Goal: Contribute content: Contribute content

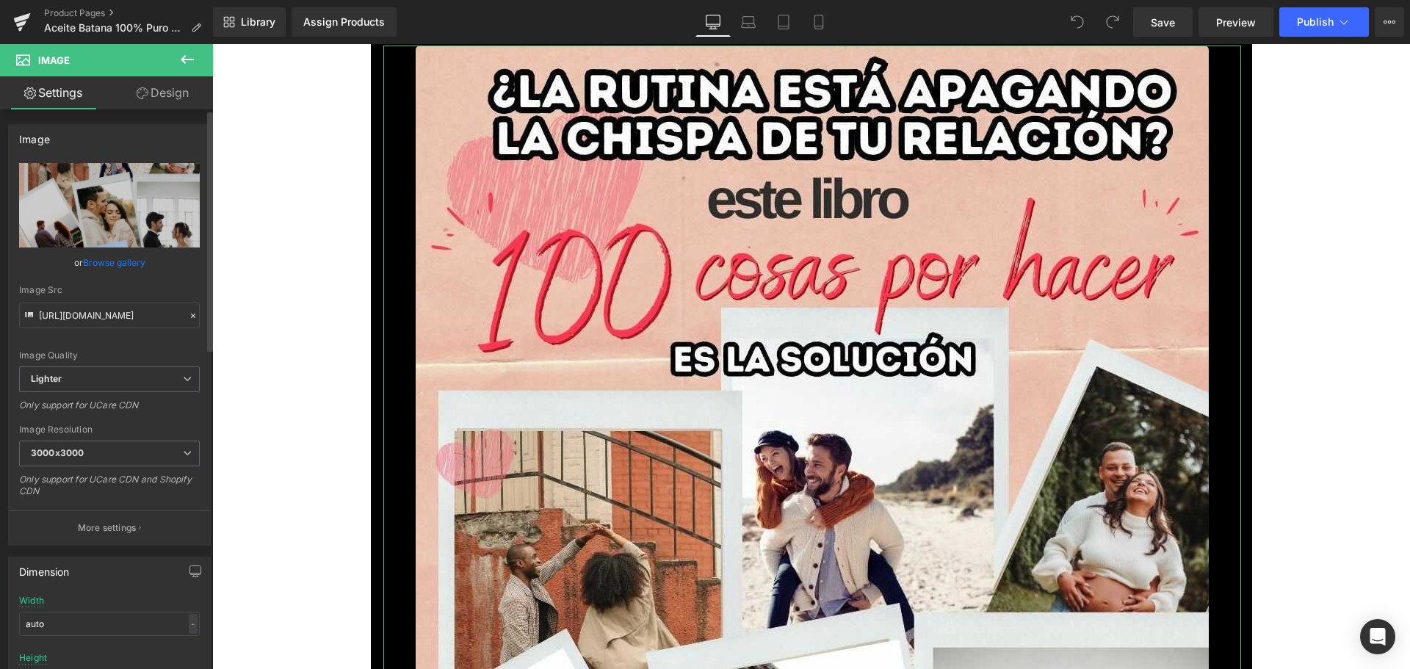
click at [113, 256] on link "Browse gallery" at bounding box center [114, 263] width 62 height 26
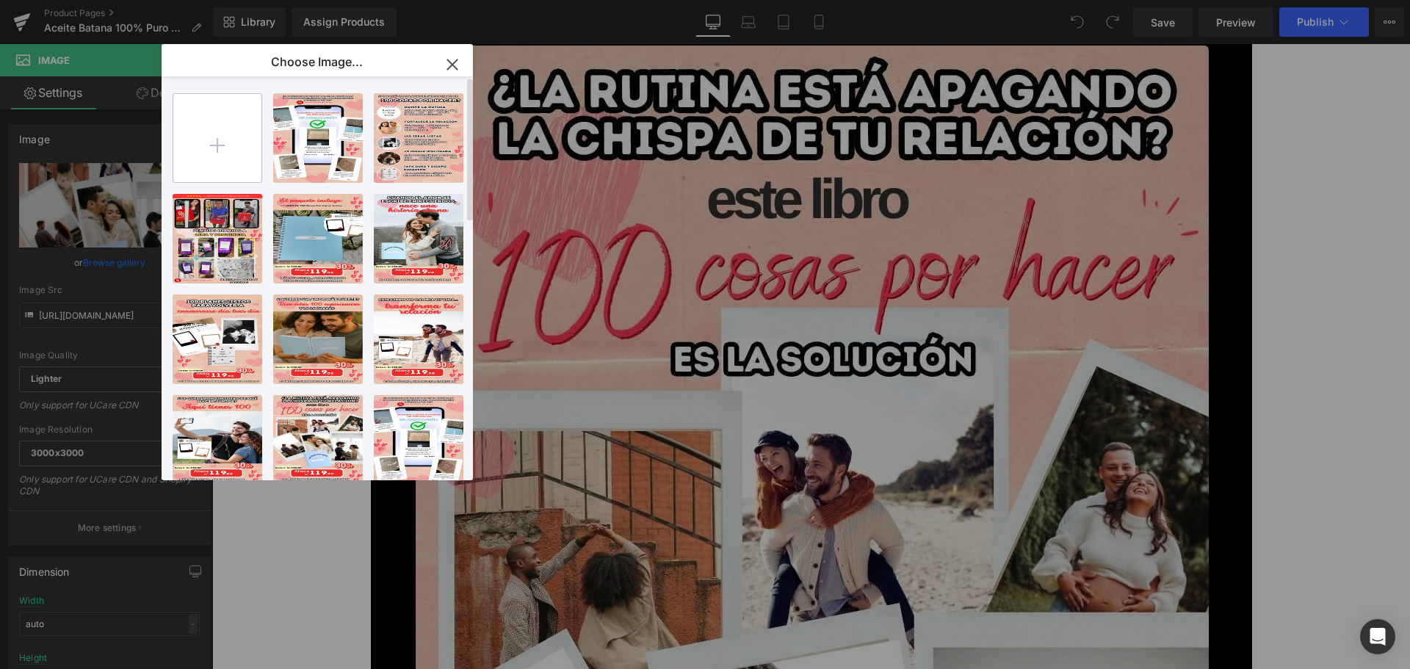
click at [234, 144] on input "file" at bounding box center [217, 138] width 88 height 88
type input "C:\fakepath\1.jpg"
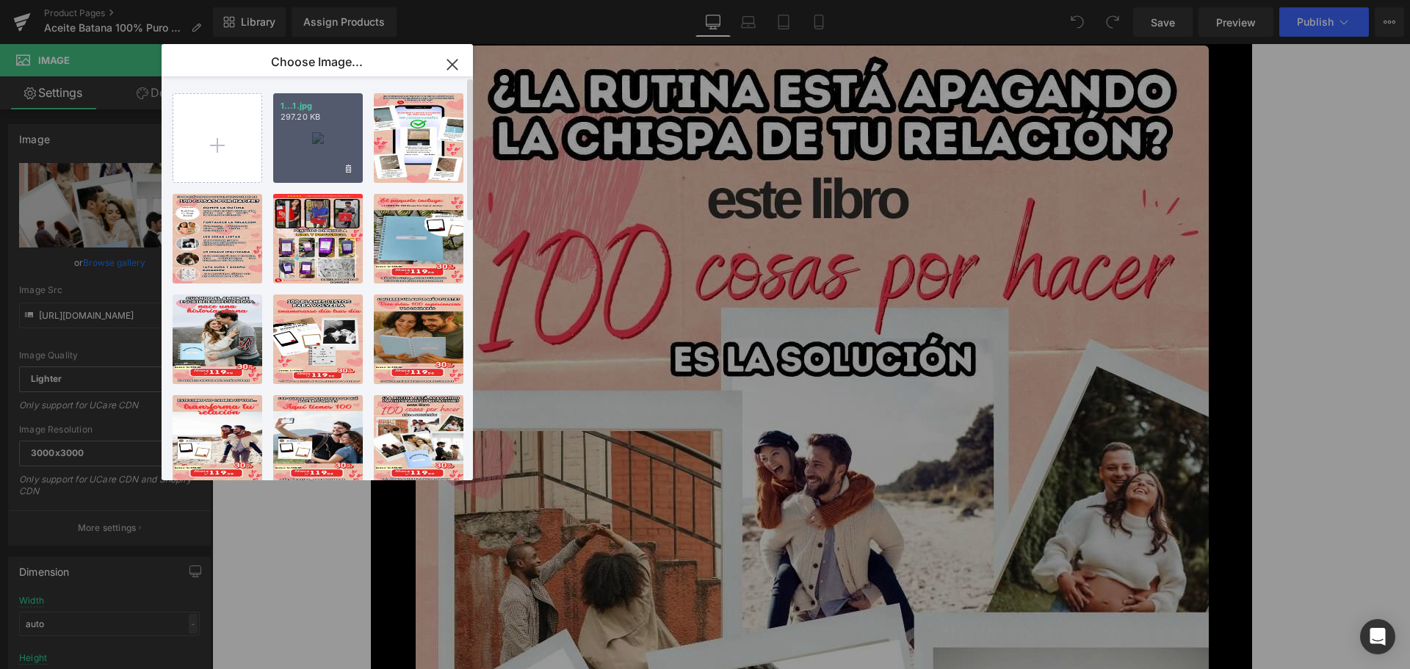
click at [309, 155] on div "1...1.jpg 297.20 KB" at bounding box center [318, 138] width 90 height 90
type input "[URL][DOMAIN_NAME]"
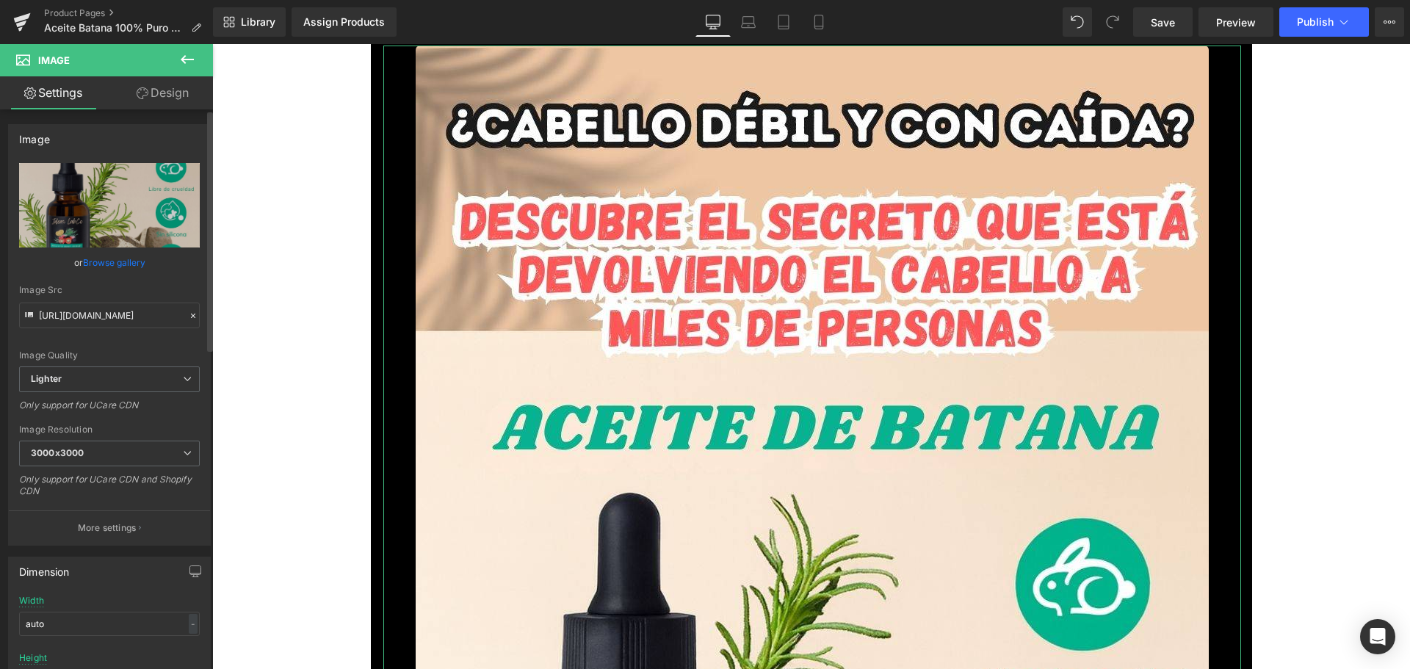
click at [134, 255] on link "Browse gallery" at bounding box center [114, 263] width 62 height 26
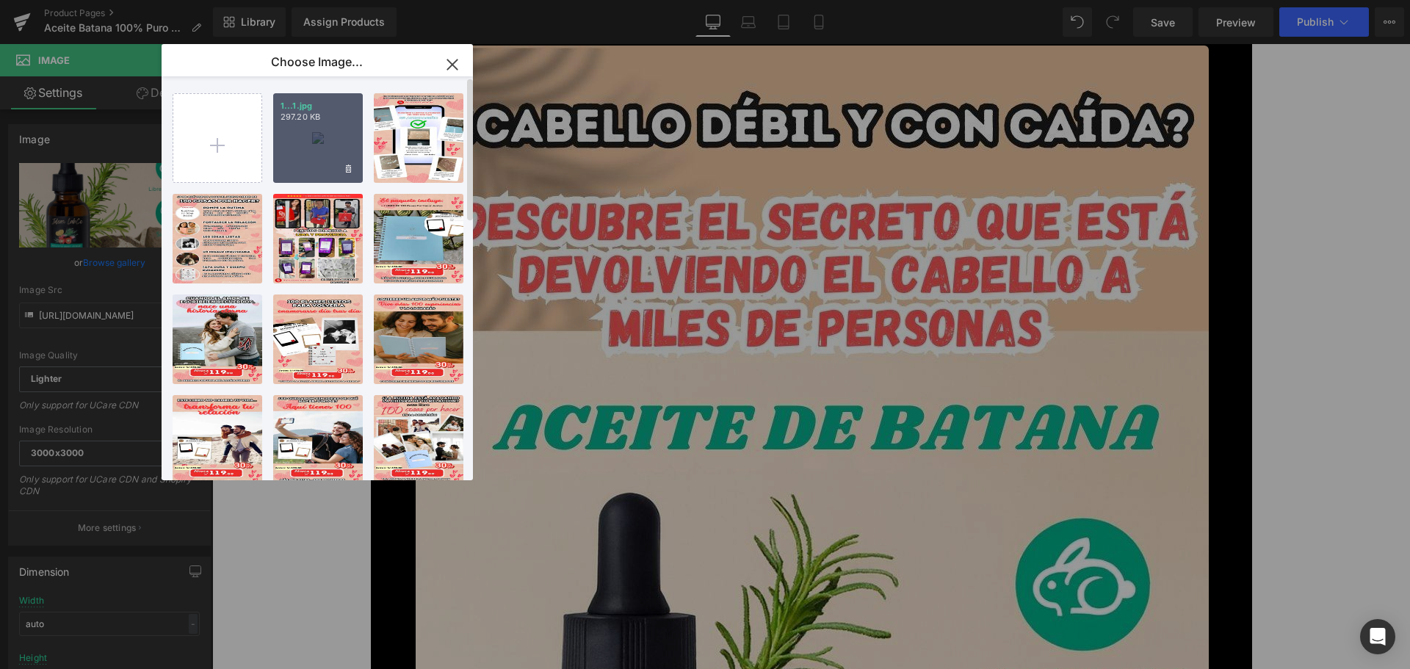
click at [301, 133] on div "1...1.jpg 297.20 KB" at bounding box center [318, 138] width 90 height 90
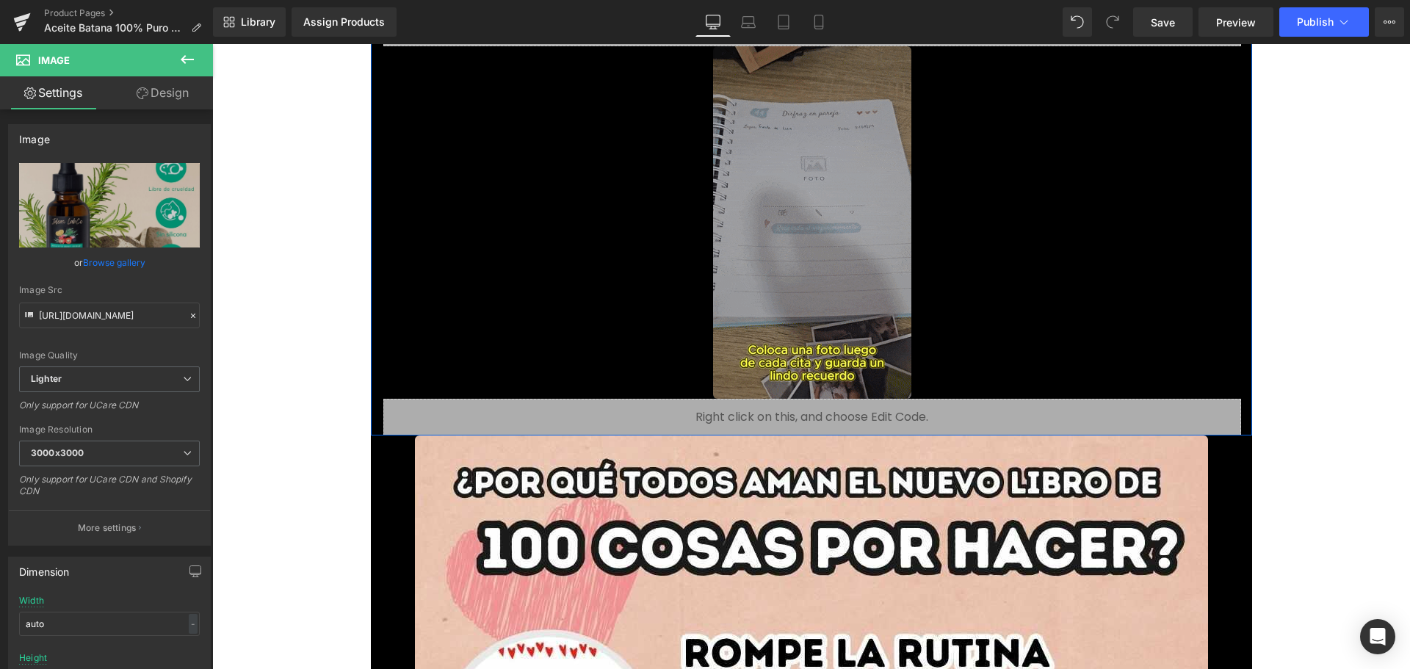
scroll to position [1469, 0]
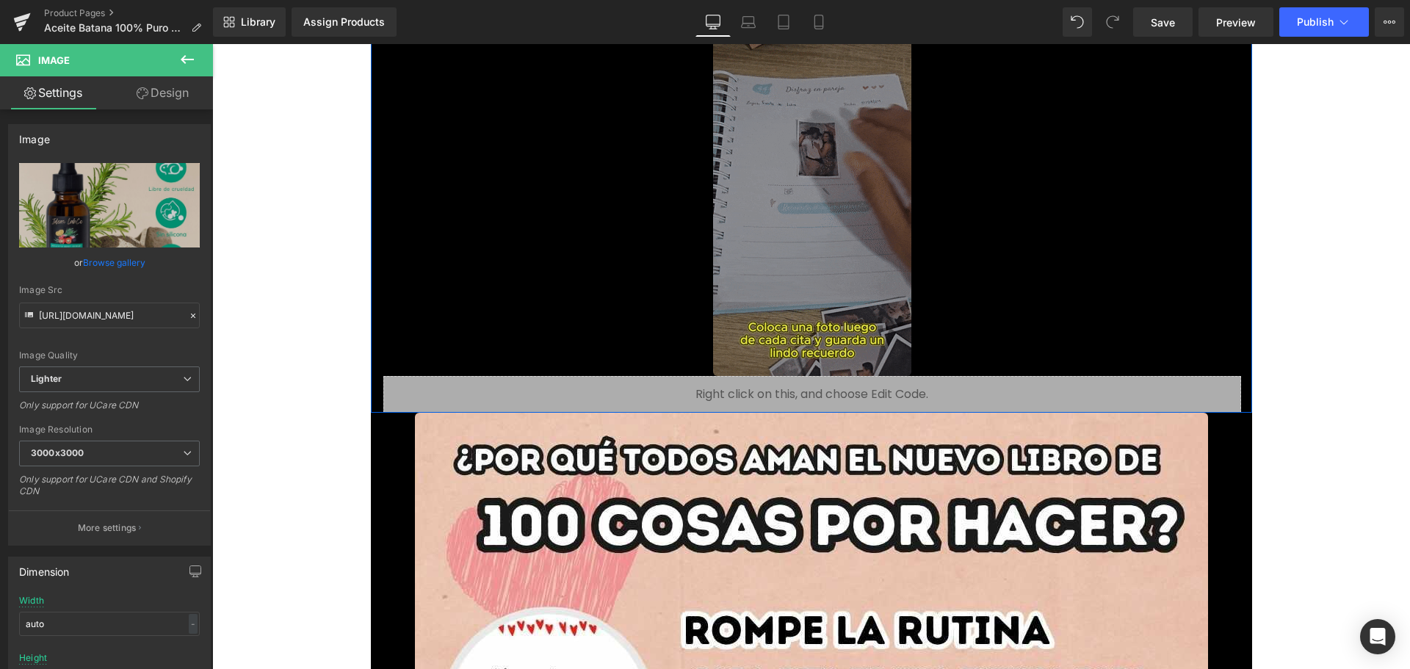
drag, startPoint x: 789, startPoint y: 252, endPoint x: 757, endPoint y: 238, distance: 35.2
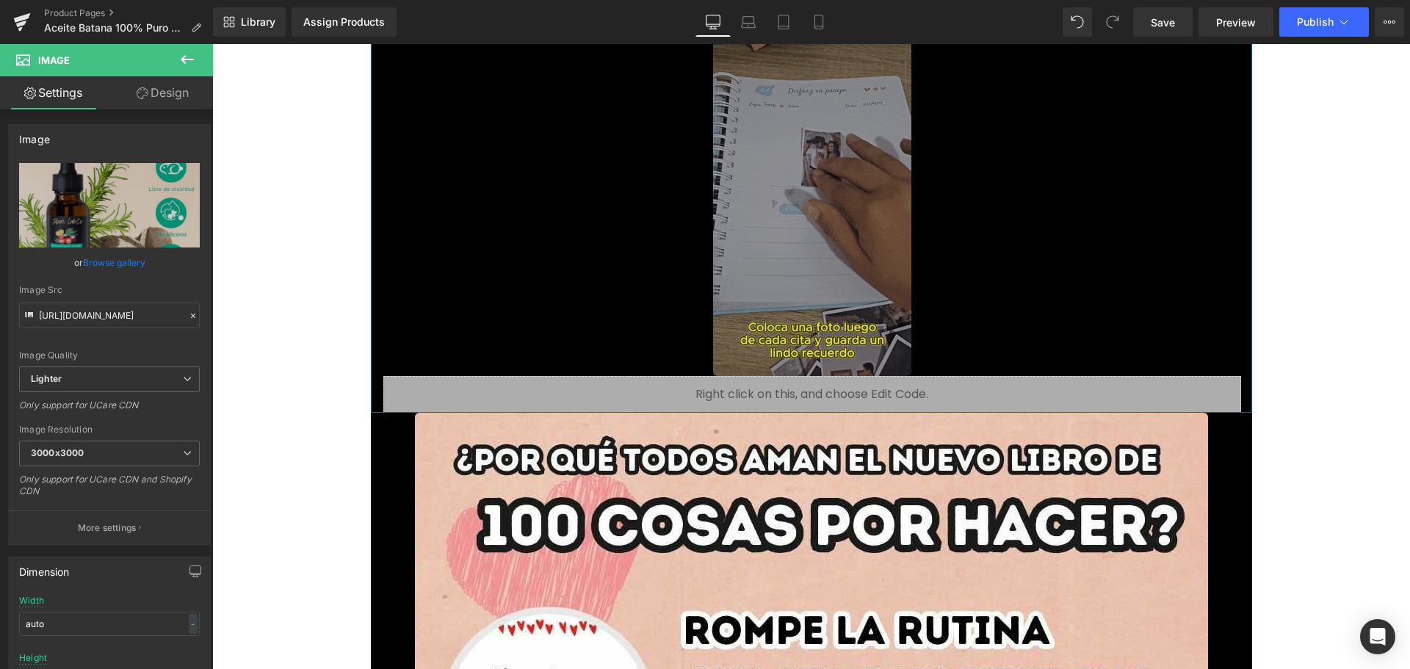
click at [790, 252] on img at bounding box center [812, 199] width 198 height 352
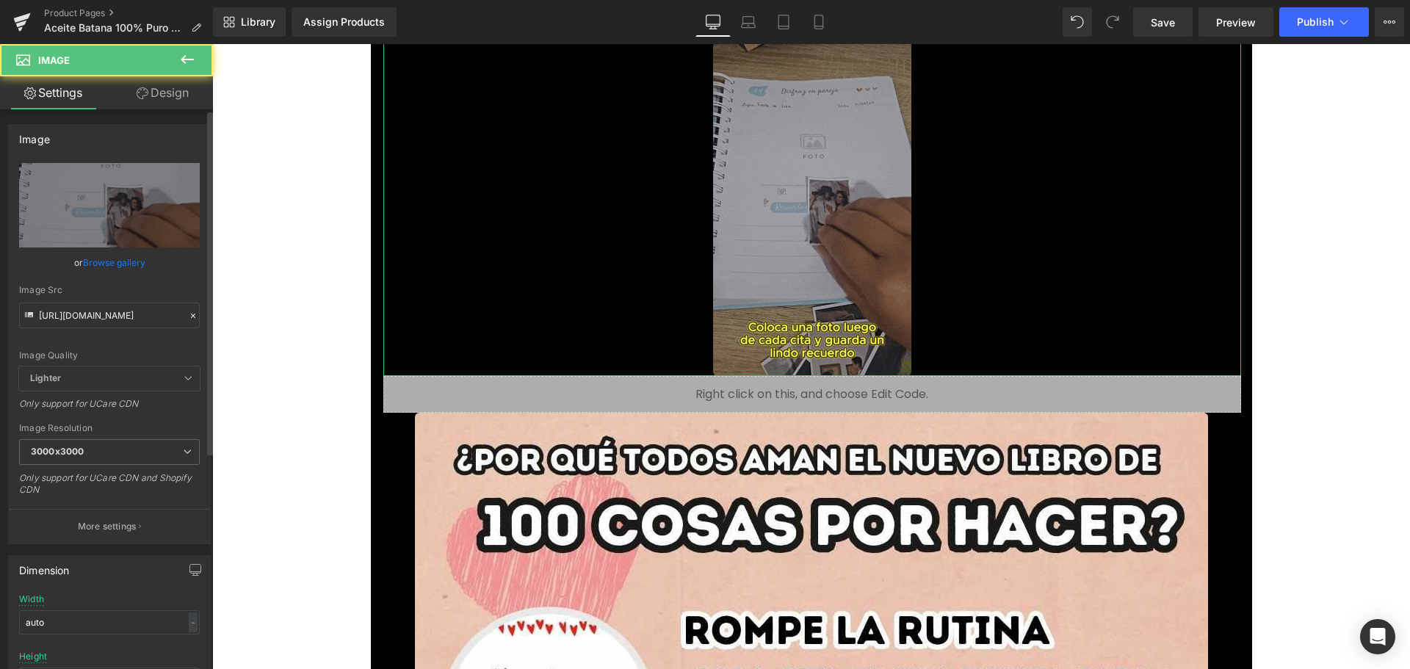
click at [118, 264] on link "Browse gallery" at bounding box center [114, 263] width 62 height 26
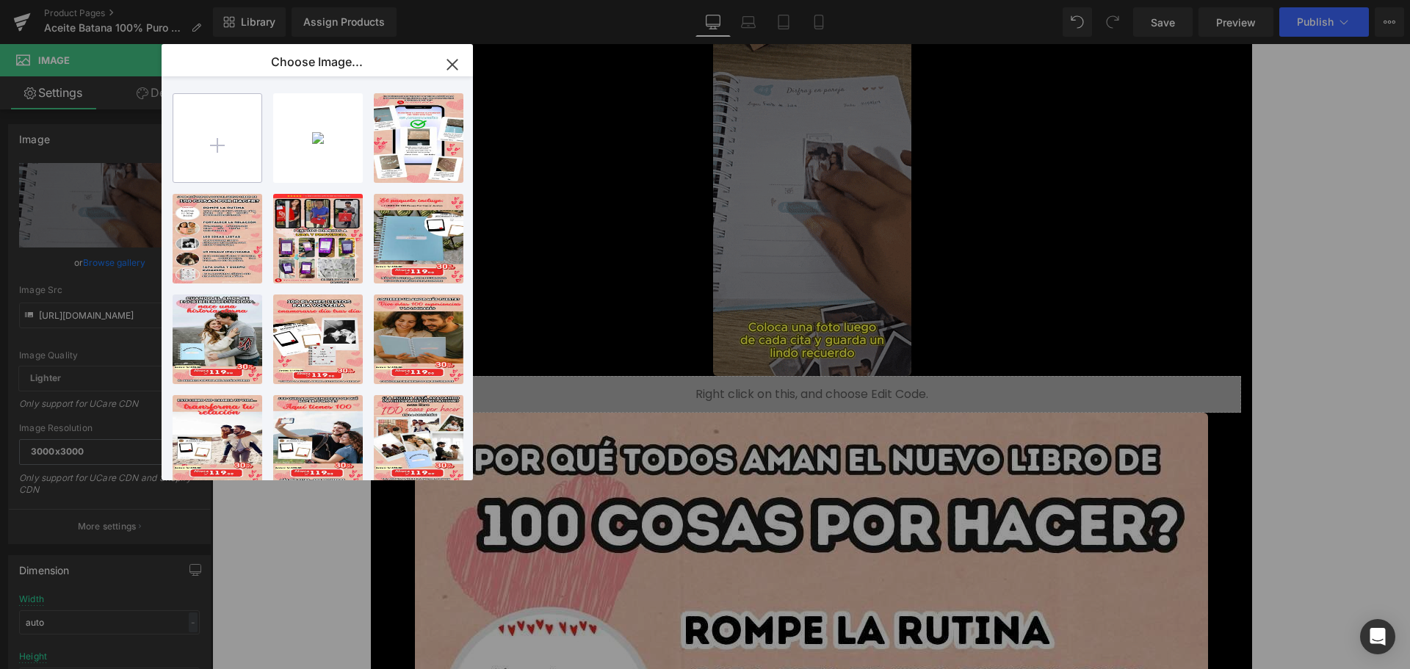
click at [242, 141] on input "file" at bounding box center [217, 138] width 88 height 88
type input "C:\fakepath\giphy.gif"
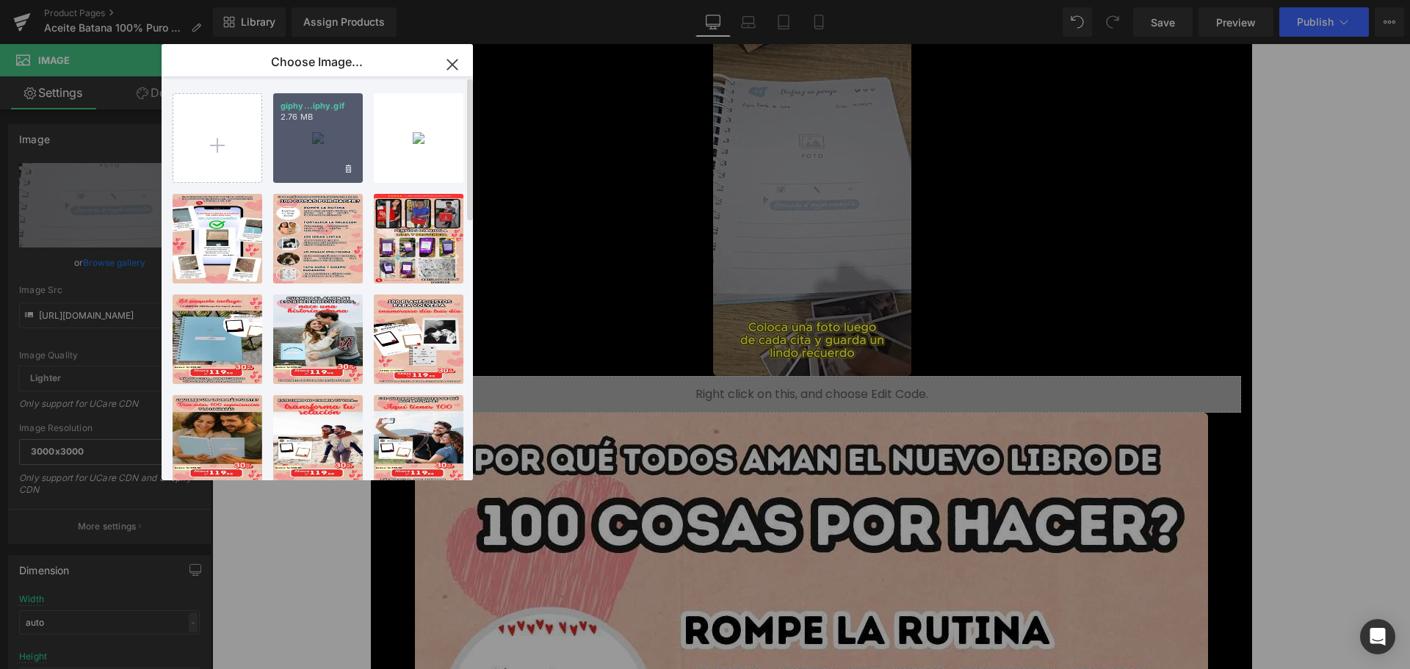
drag, startPoint x: 319, startPoint y: 124, endPoint x: 106, endPoint y: 74, distance: 218.0
click at [319, 124] on div "giphy...iphy.gif 2.76 MB" at bounding box center [318, 138] width 90 height 90
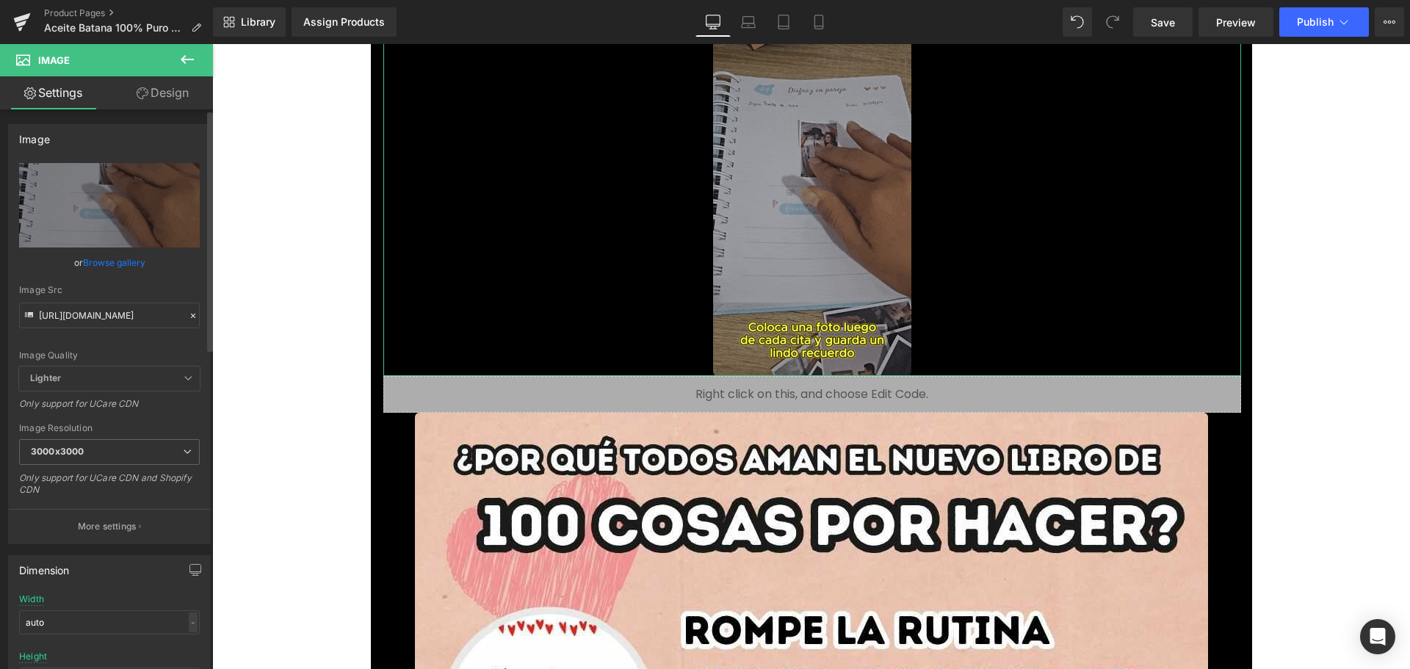
click at [127, 267] on link "Browse gallery" at bounding box center [114, 263] width 62 height 26
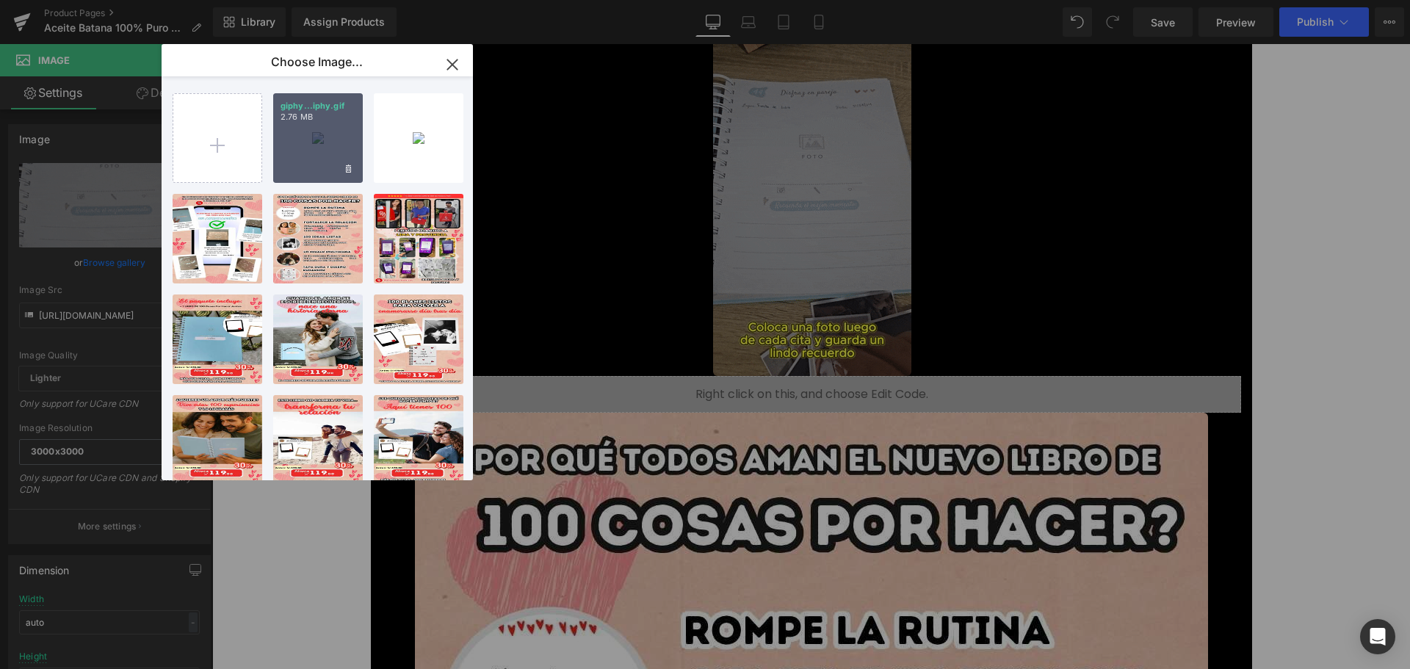
click at [313, 147] on div "giphy...iphy.gif 2.76 MB" at bounding box center [318, 138] width 90 height 90
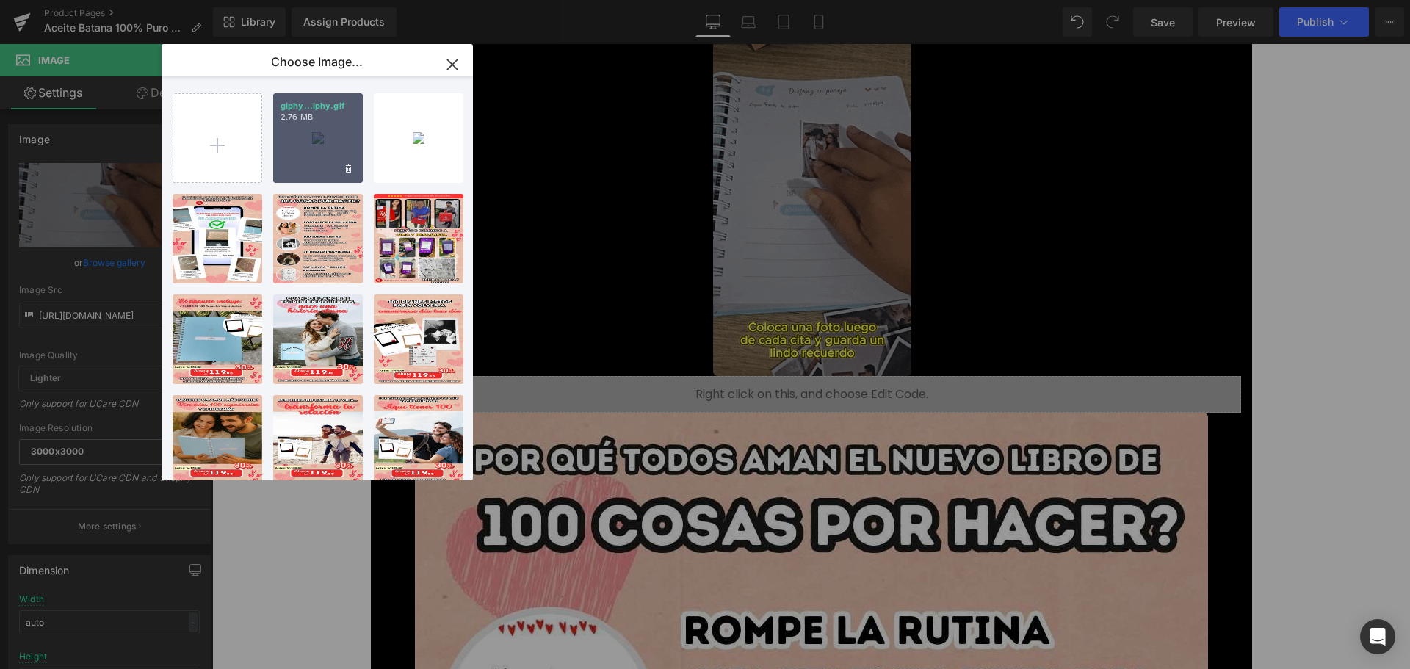
type input "[URL][DOMAIN_NAME]"
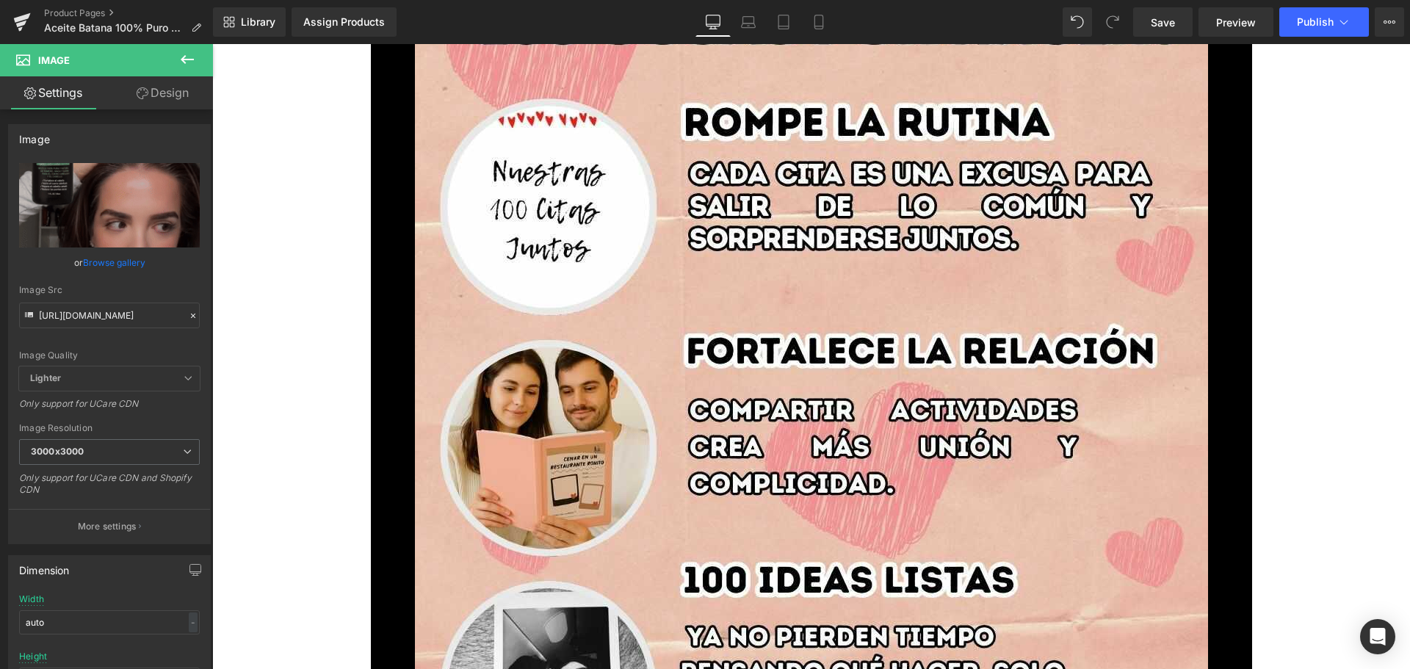
scroll to position [1983, 0]
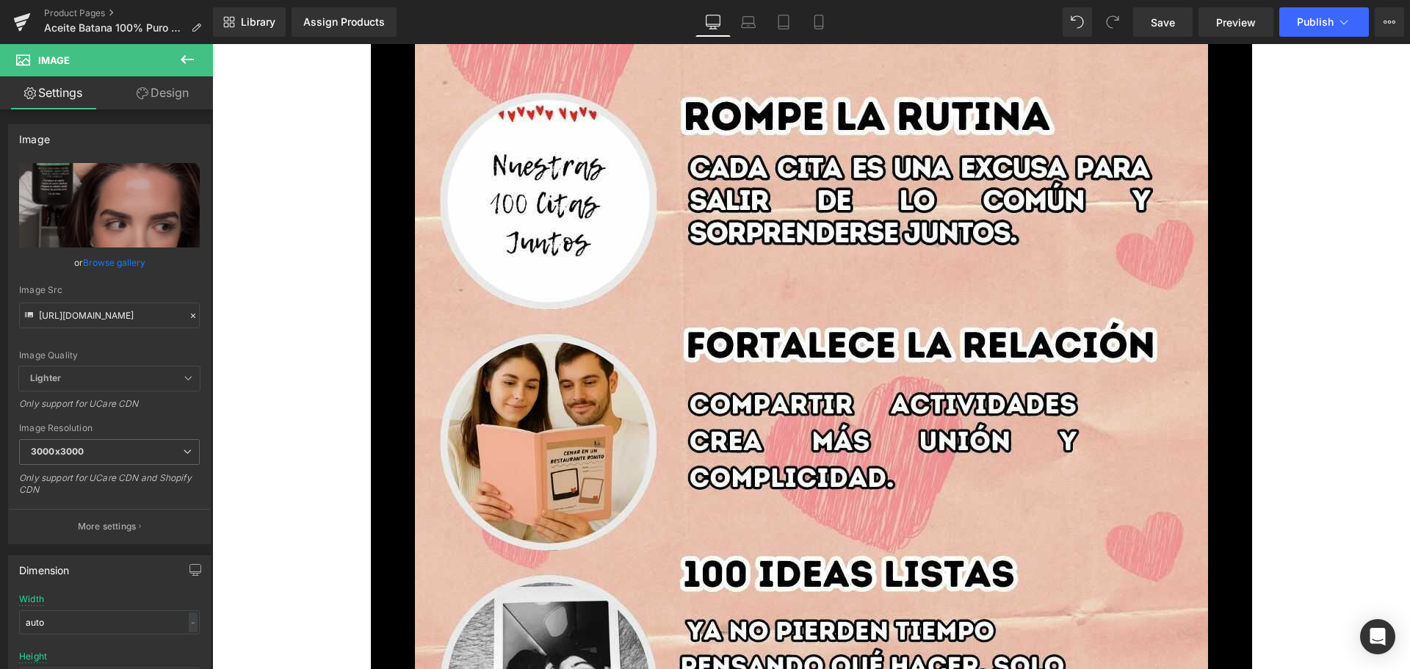
click at [659, 241] on img at bounding box center [811, 604] width 793 height 1410
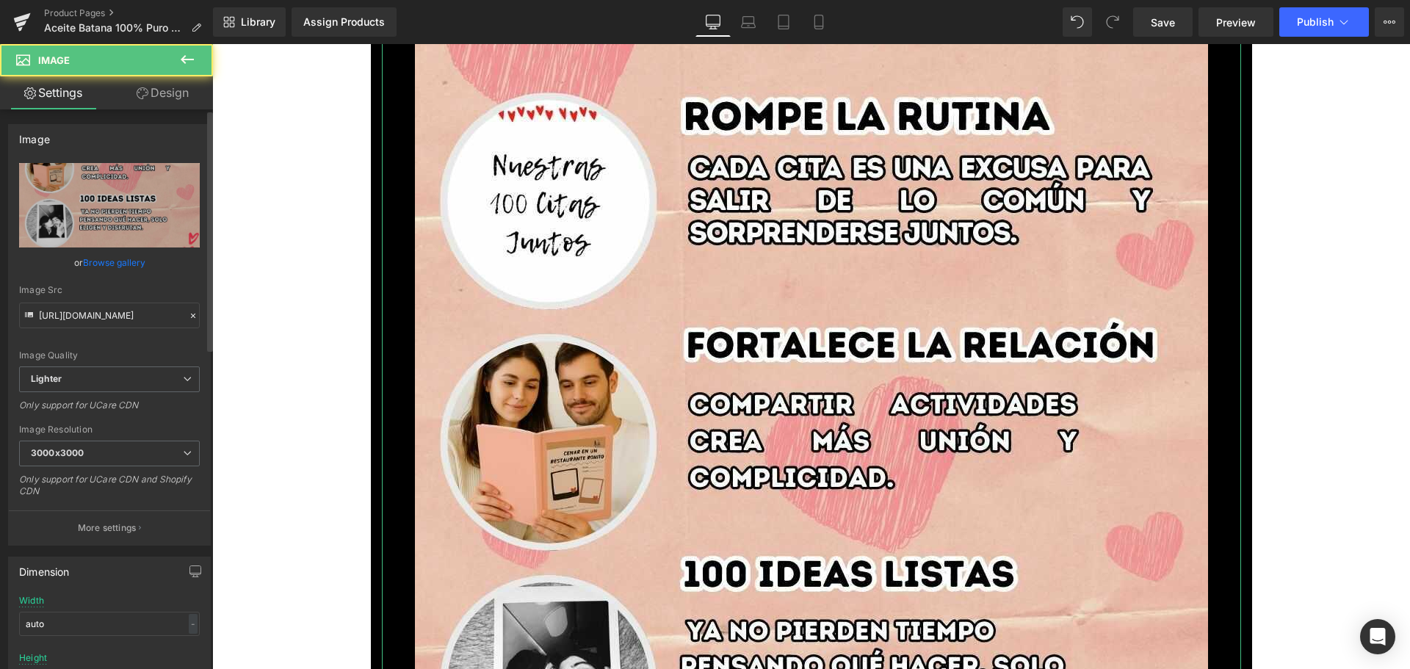
click at [140, 261] on link "Browse gallery" at bounding box center [114, 263] width 62 height 26
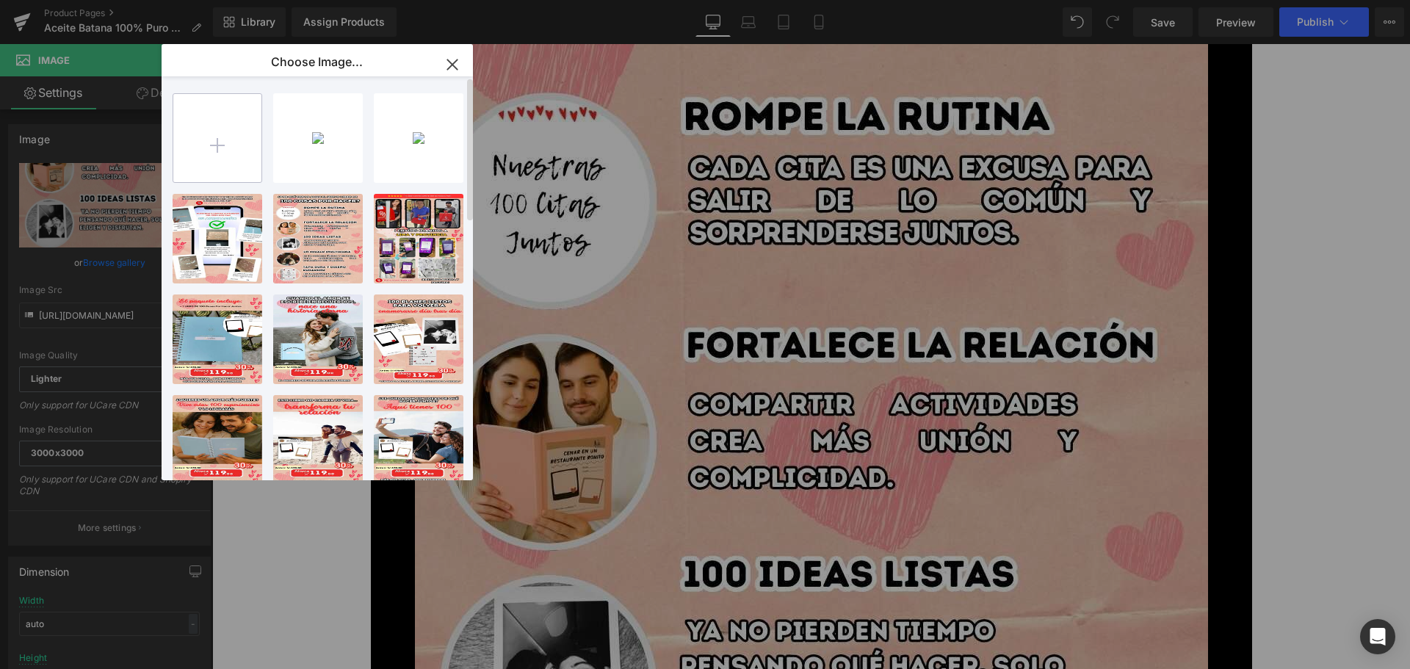
click at [237, 145] on input "file" at bounding box center [217, 138] width 88 height 88
type input "C:\fakepath\2.jpg"
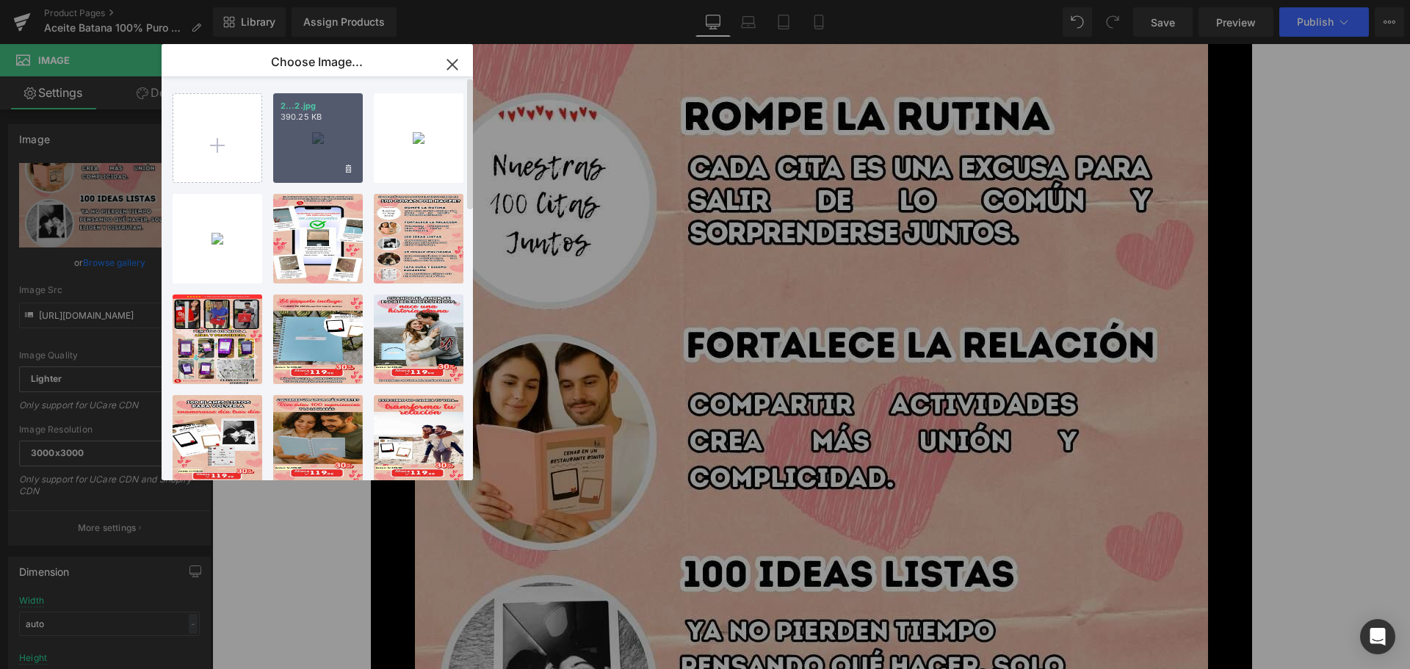
click at [319, 112] on p "390.25 KB" at bounding box center [318, 117] width 75 height 11
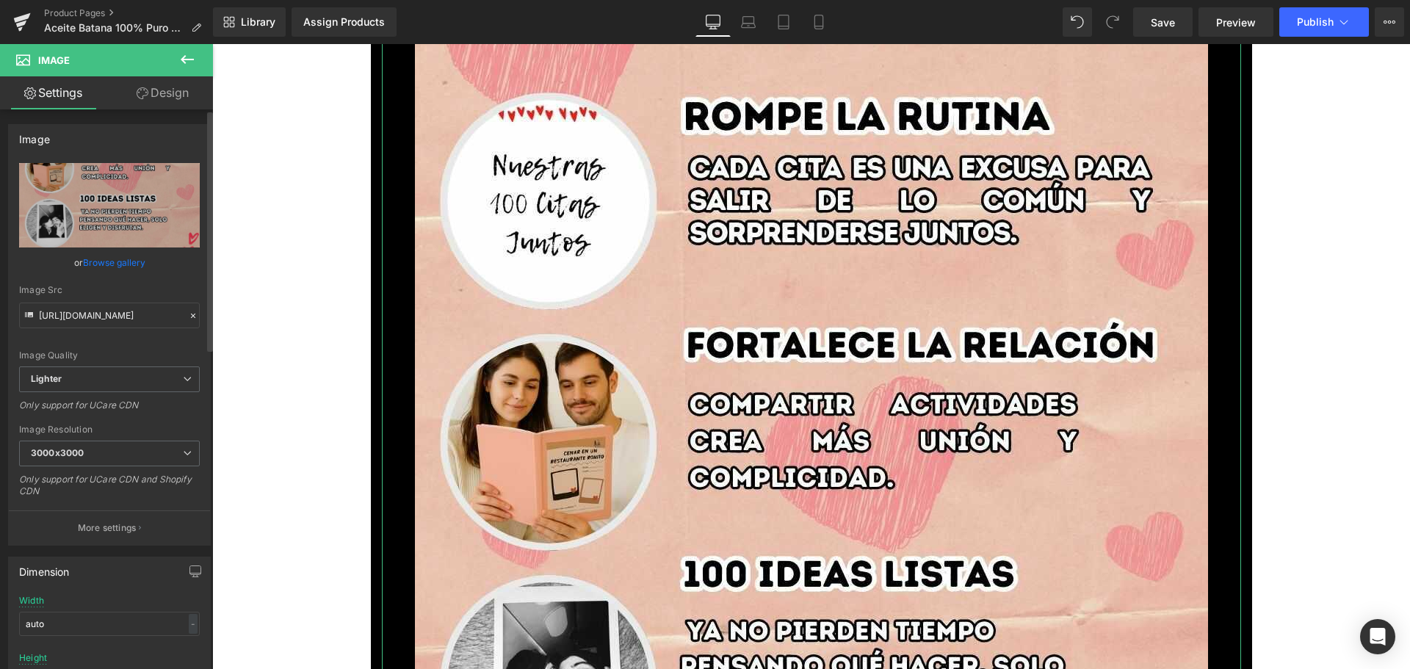
click at [132, 264] on link "Browse gallery" at bounding box center [114, 263] width 62 height 26
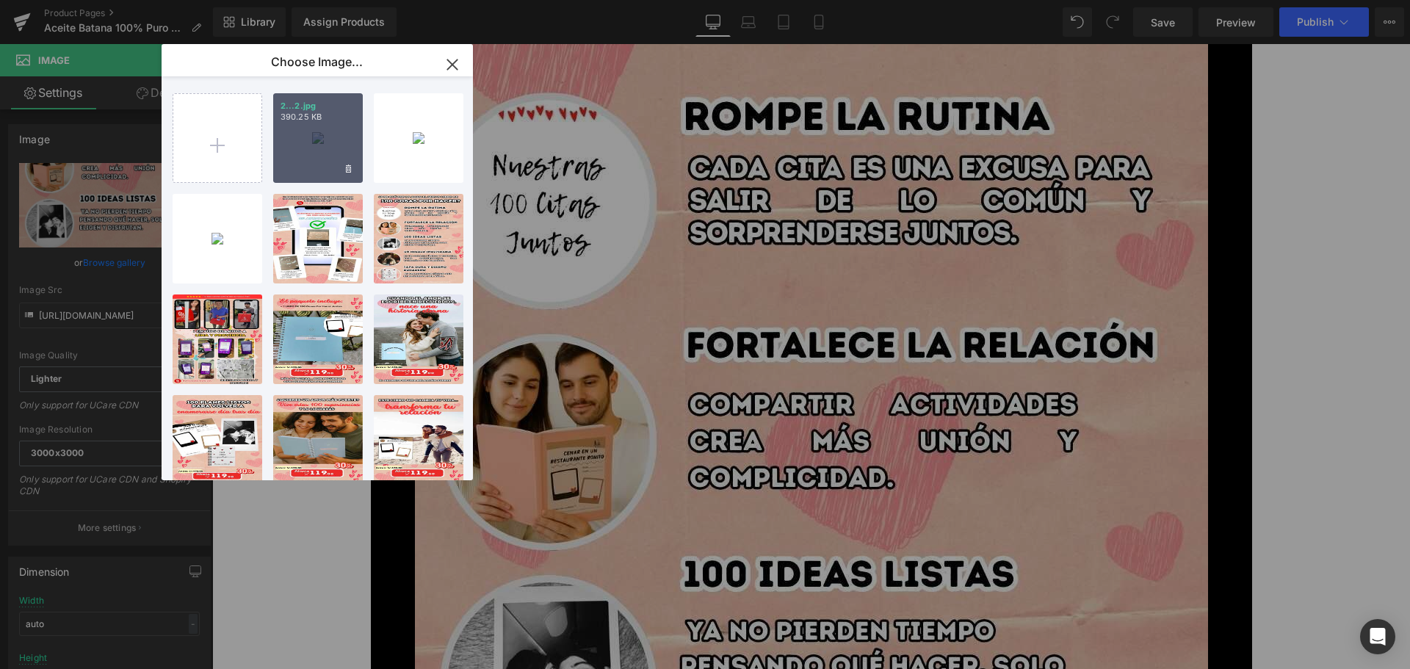
click at [312, 146] on div "2...2.jpg 390.25 KB" at bounding box center [318, 138] width 90 height 90
type input "[URL][DOMAIN_NAME]"
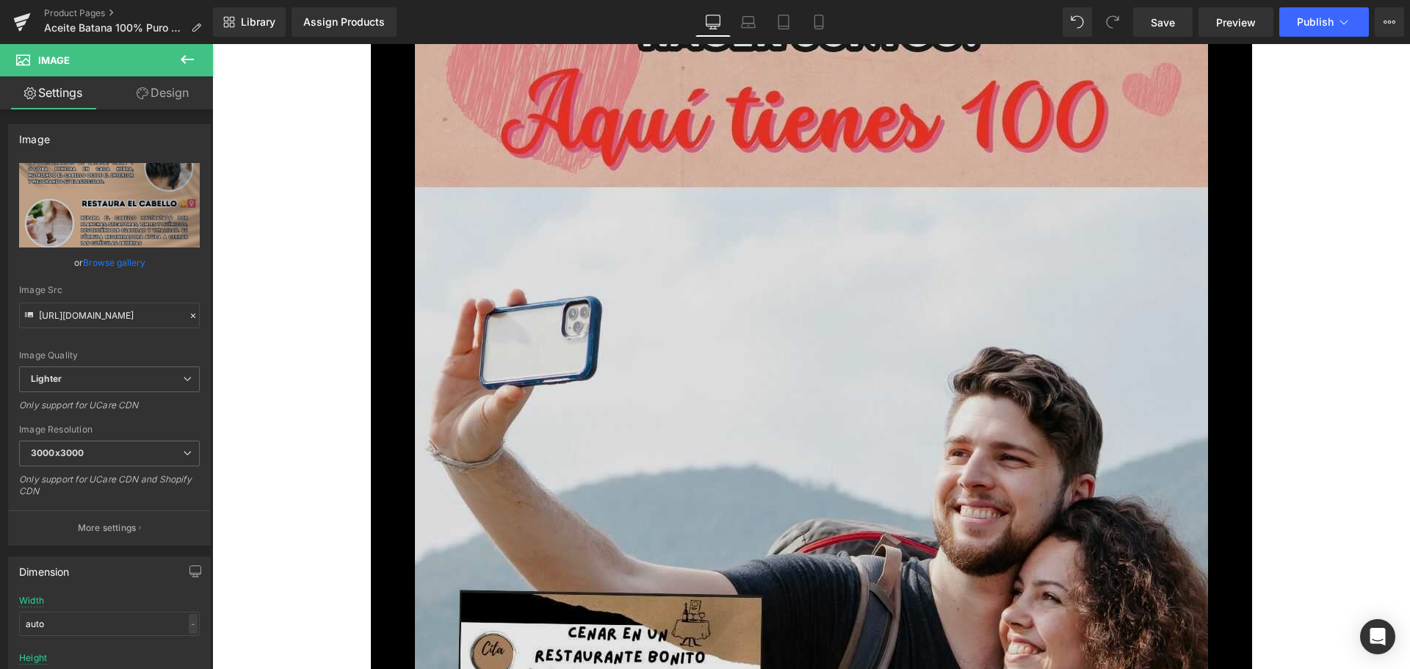
scroll to position [3451, 0]
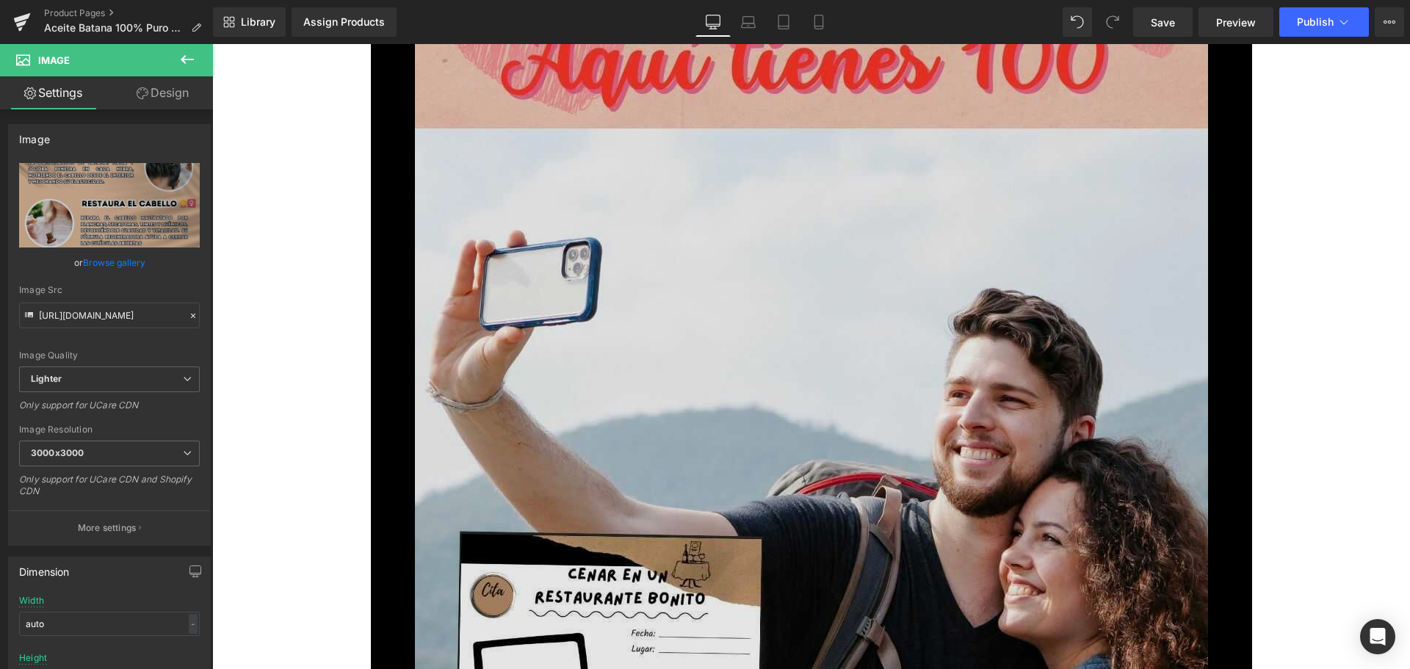
click at [809, 423] on img at bounding box center [811, 582] width 793 height 1410
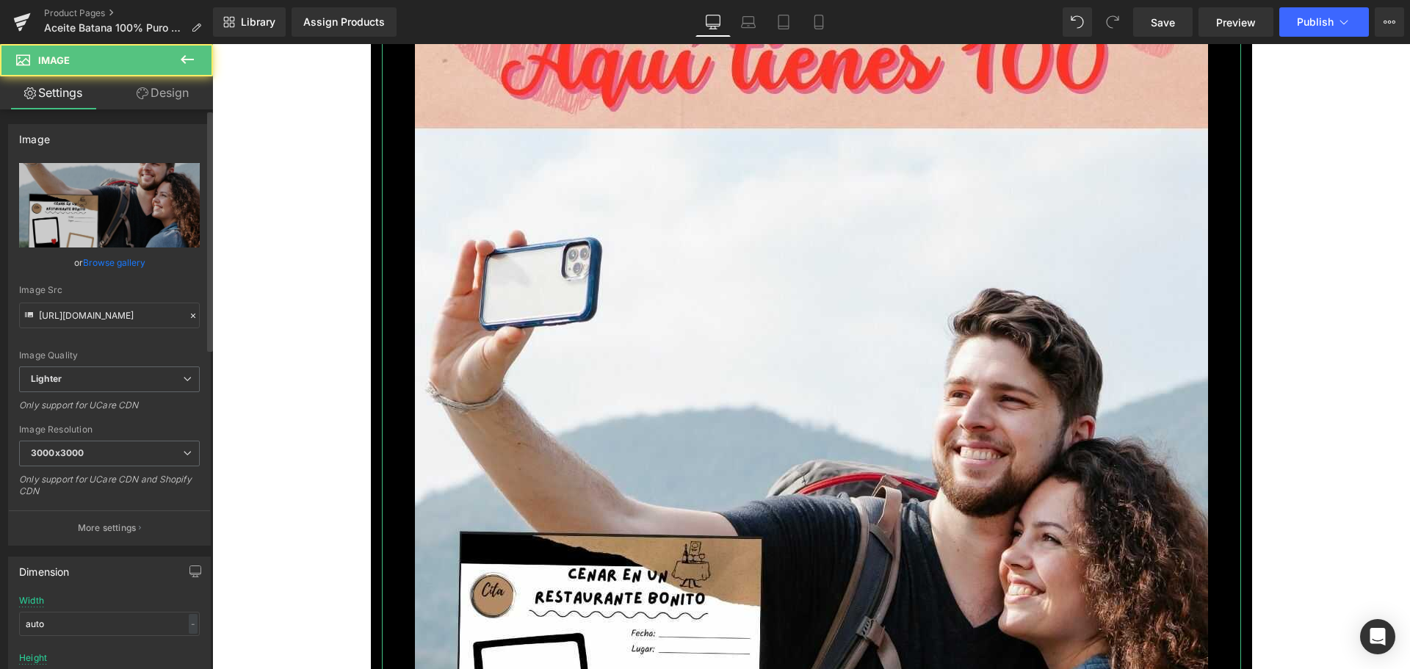
click at [110, 256] on link "Browse gallery" at bounding box center [114, 263] width 62 height 26
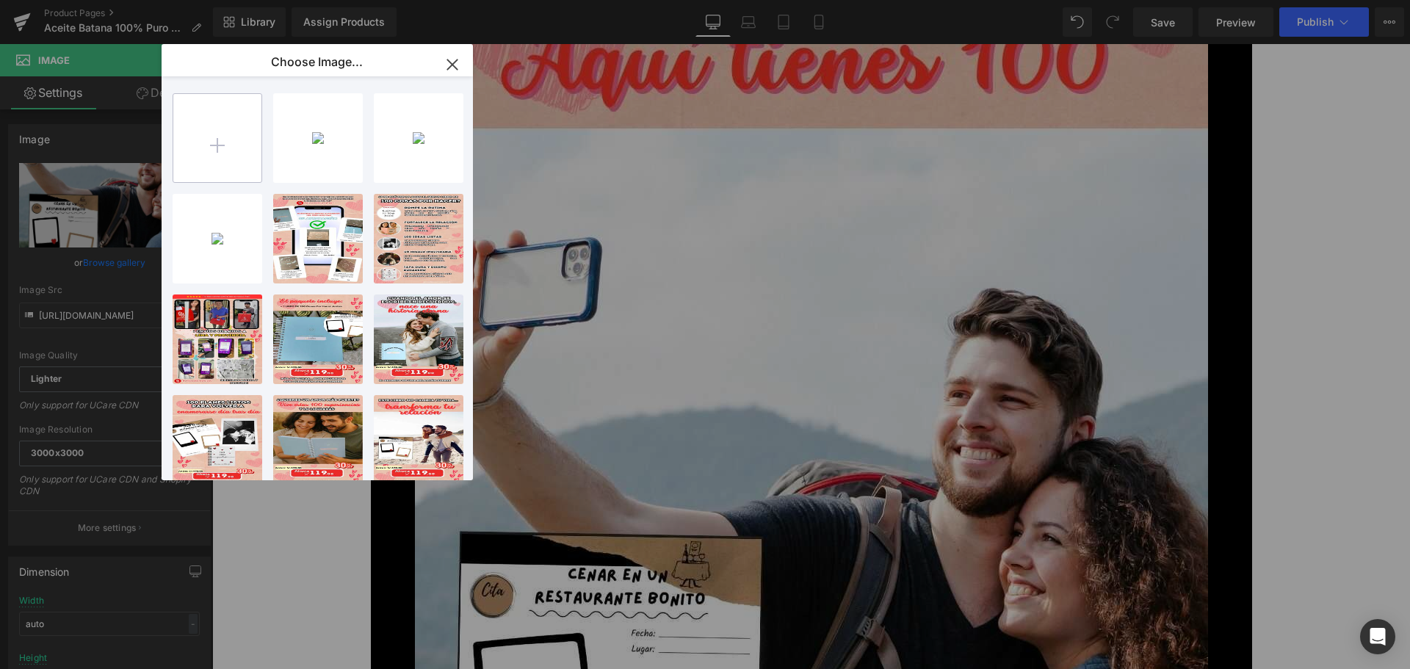
click at [229, 129] on input "file" at bounding box center [217, 138] width 88 height 88
type input "C:\fakepath\3.jpg"
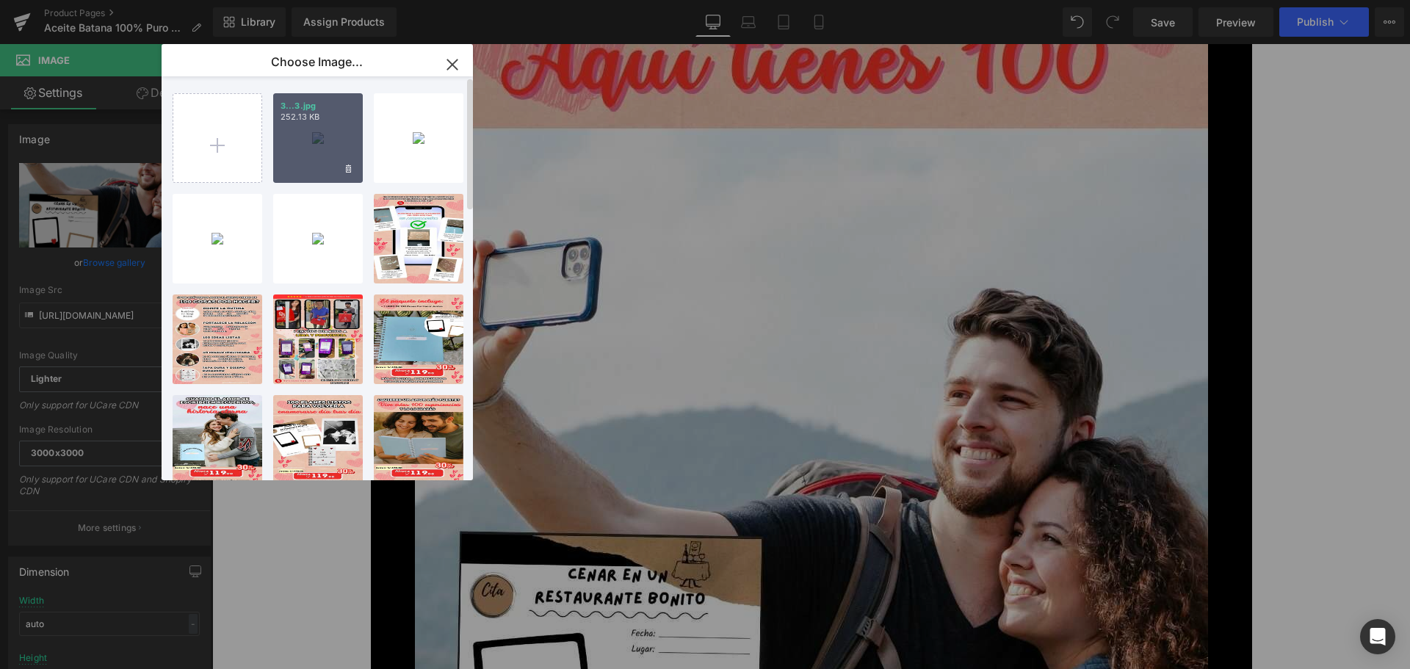
click at [326, 153] on div "3...3.jpg 252.13 KB" at bounding box center [318, 138] width 90 height 90
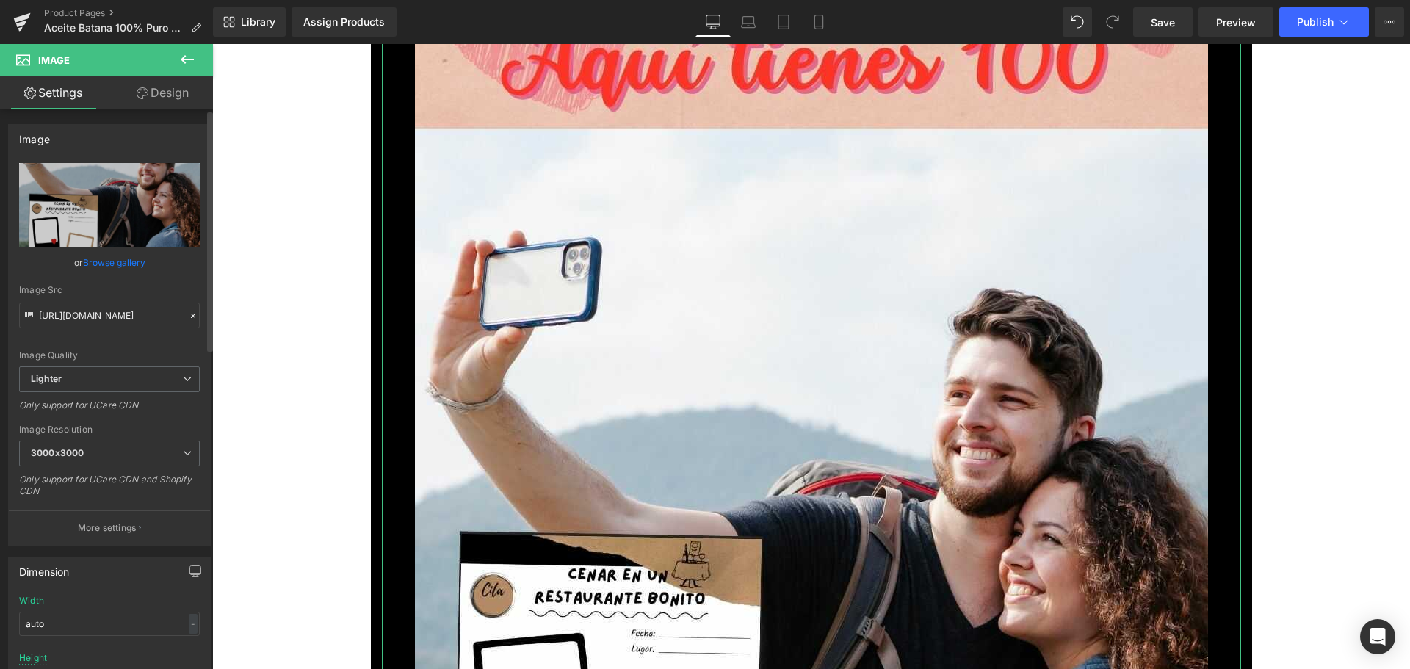
click at [113, 271] on link "Browse gallery" at bounding box center [114, 263] width 62 height 26
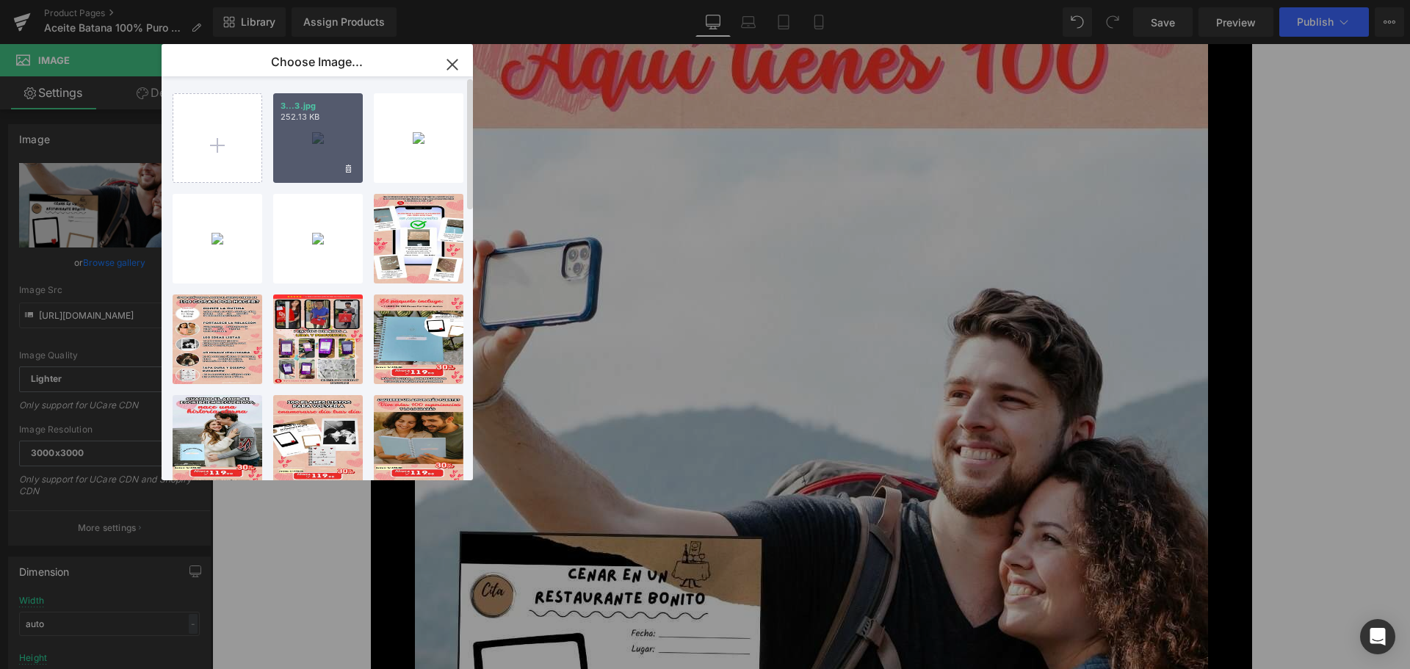
click at [334, 115] on p "252.13 KB" at bounding box center [318, 117] width 75 height 11
type input "[URL][DOMAIN_NAME]"
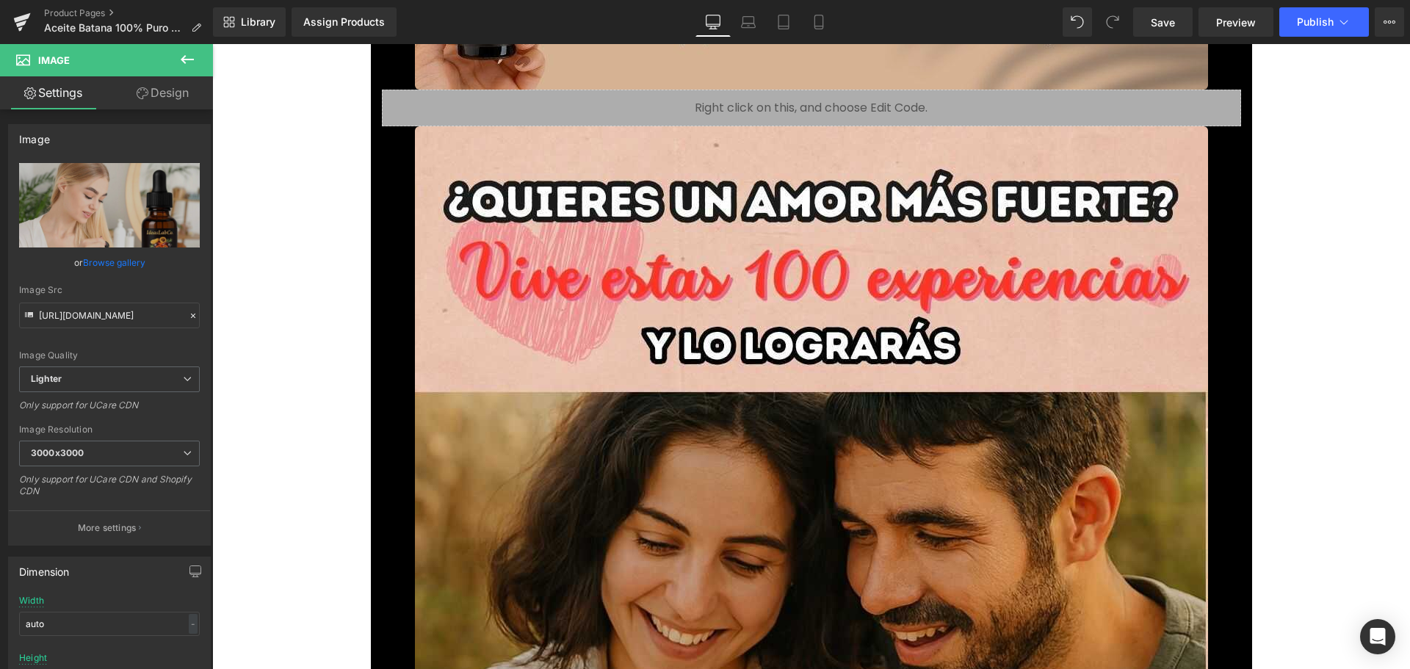
scroll to position [4846, 0]
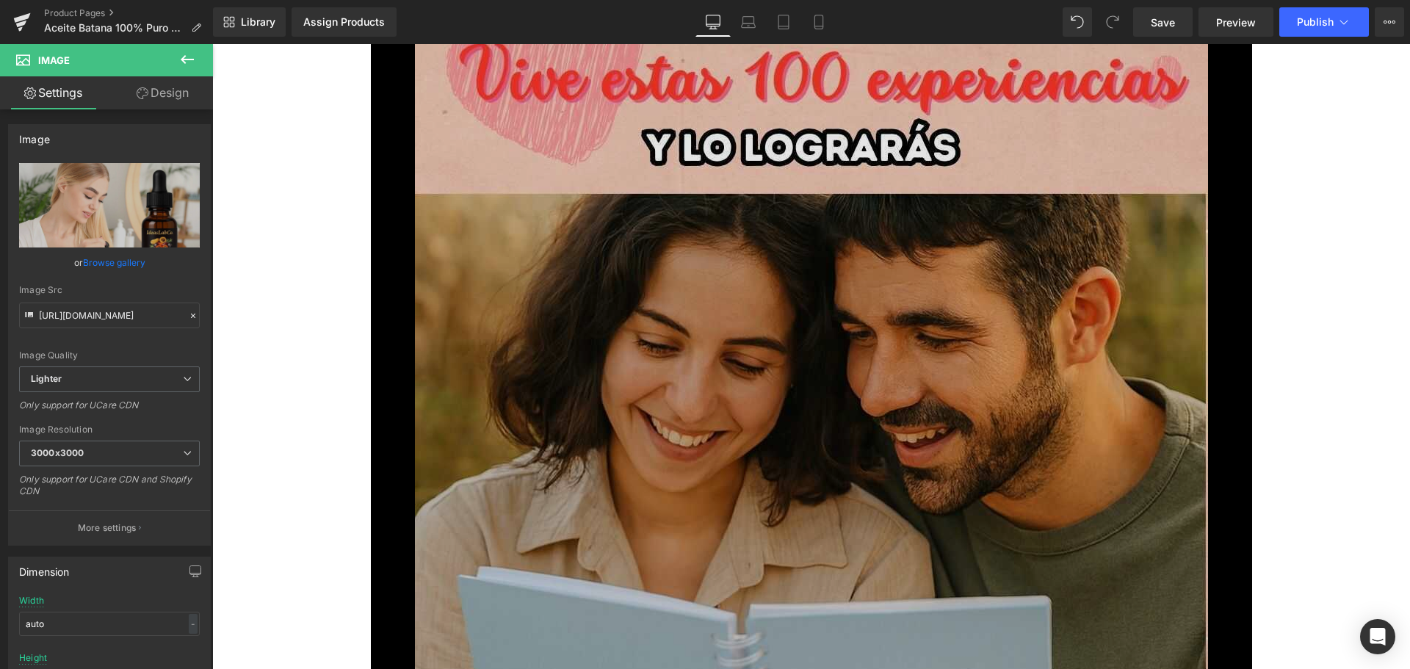
click at [625, 483] on img at bounding box center [811, 633] width 793 height 1410
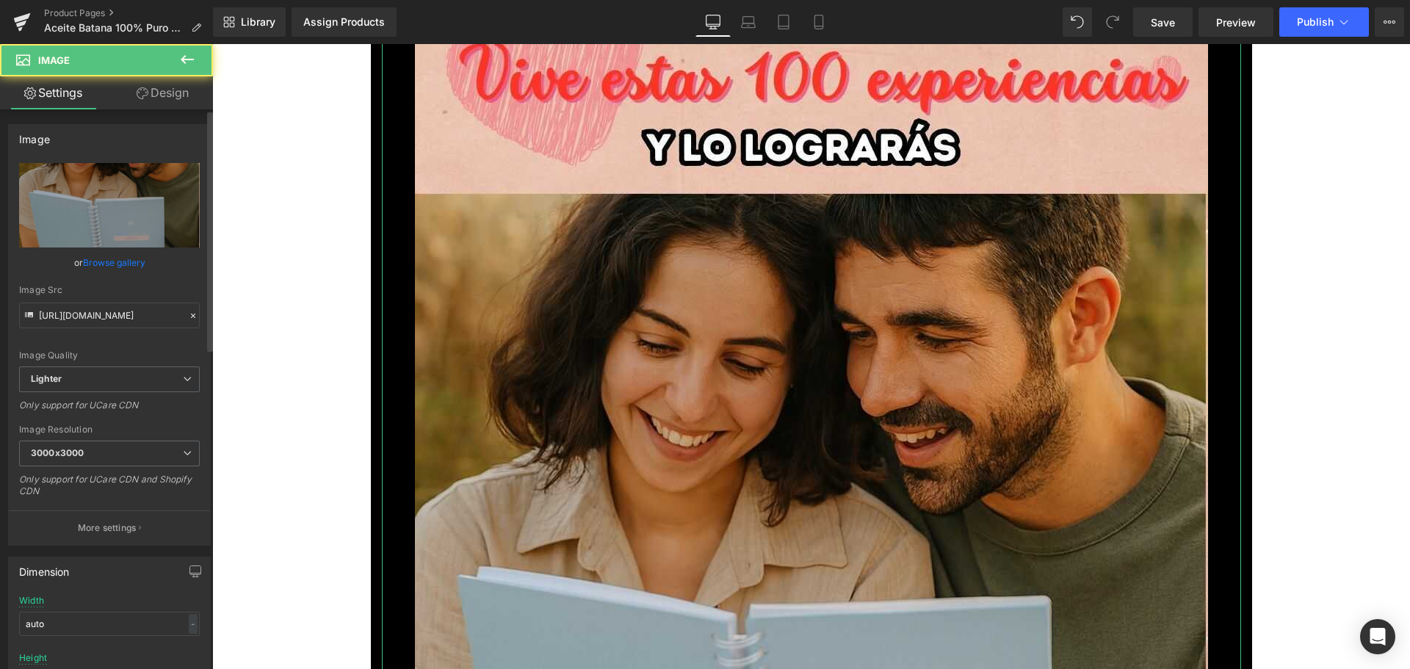
click at [115, 261] on link "Browse gallery" at bounding box center [114, 263] width 62 height 26
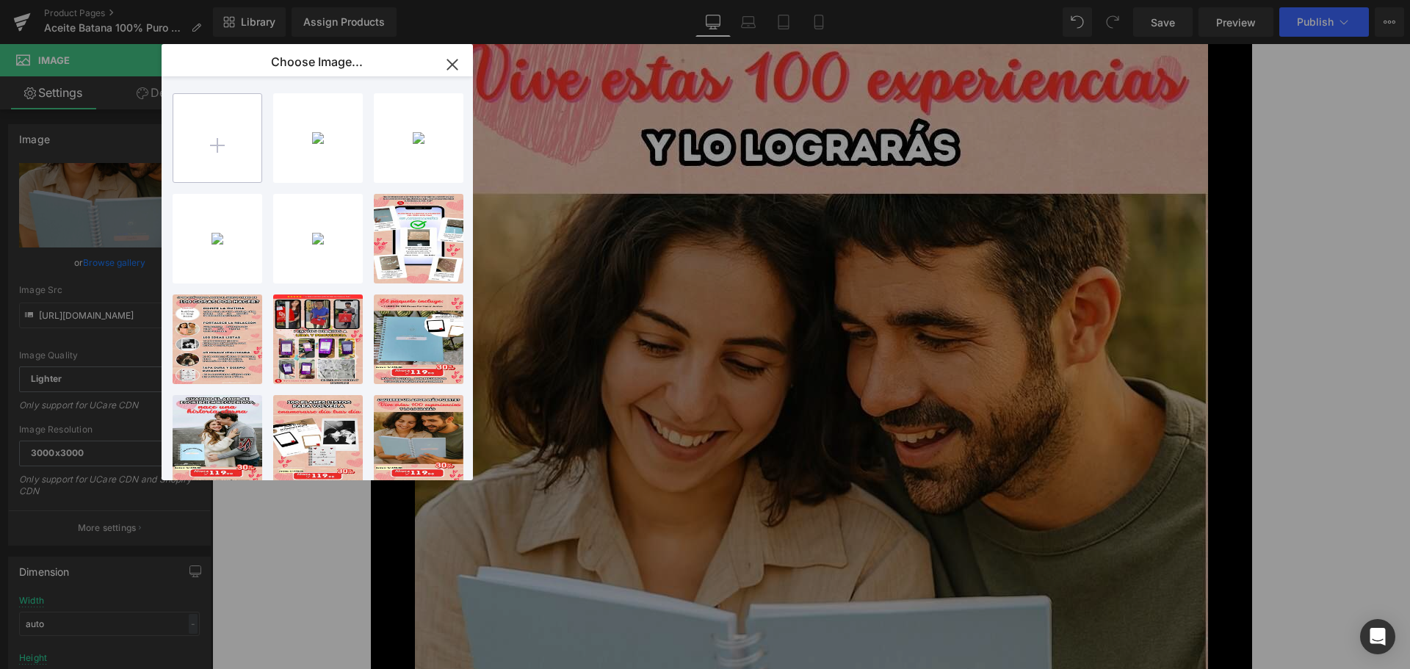
click at [243, 145] on input "file" at bounding box center [217, 138] width 88 height 88
type input "C:\fakepath\4.jpg"
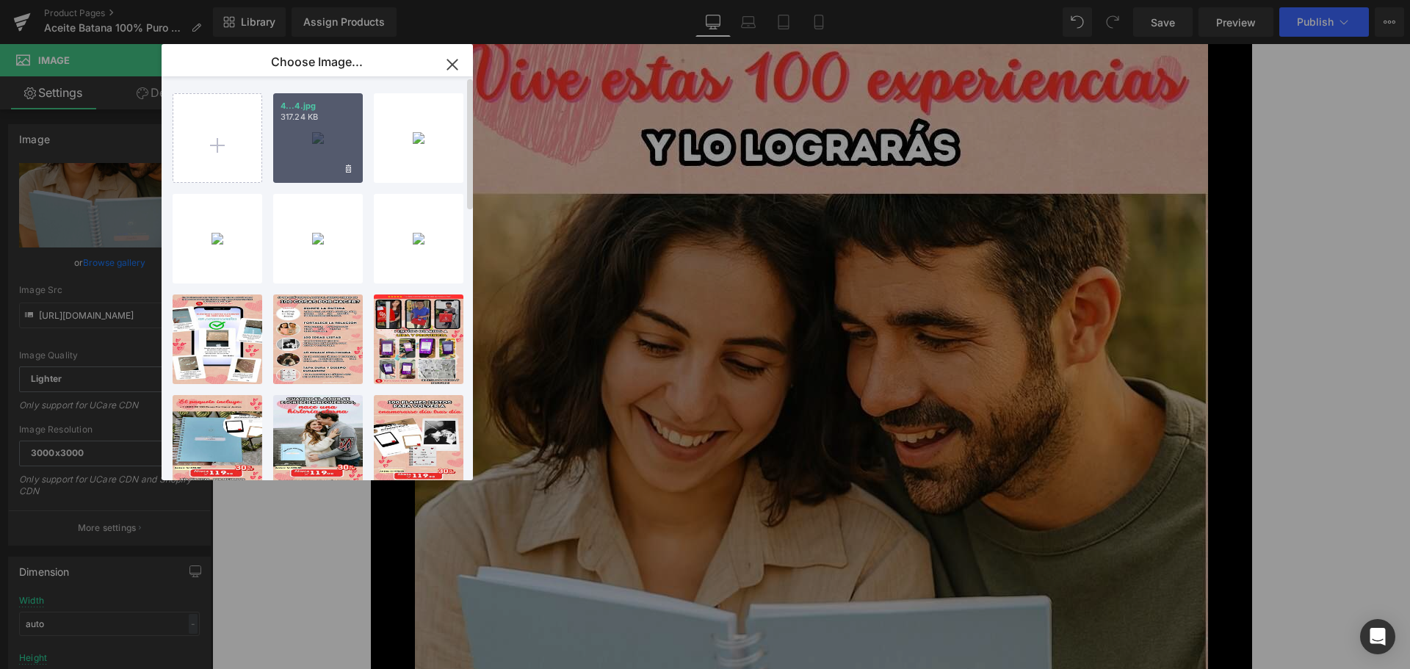
click at [298, 145] on div "4...4.jpg 317.24 KB" at bounding box center [318, 138] width 90 height 90
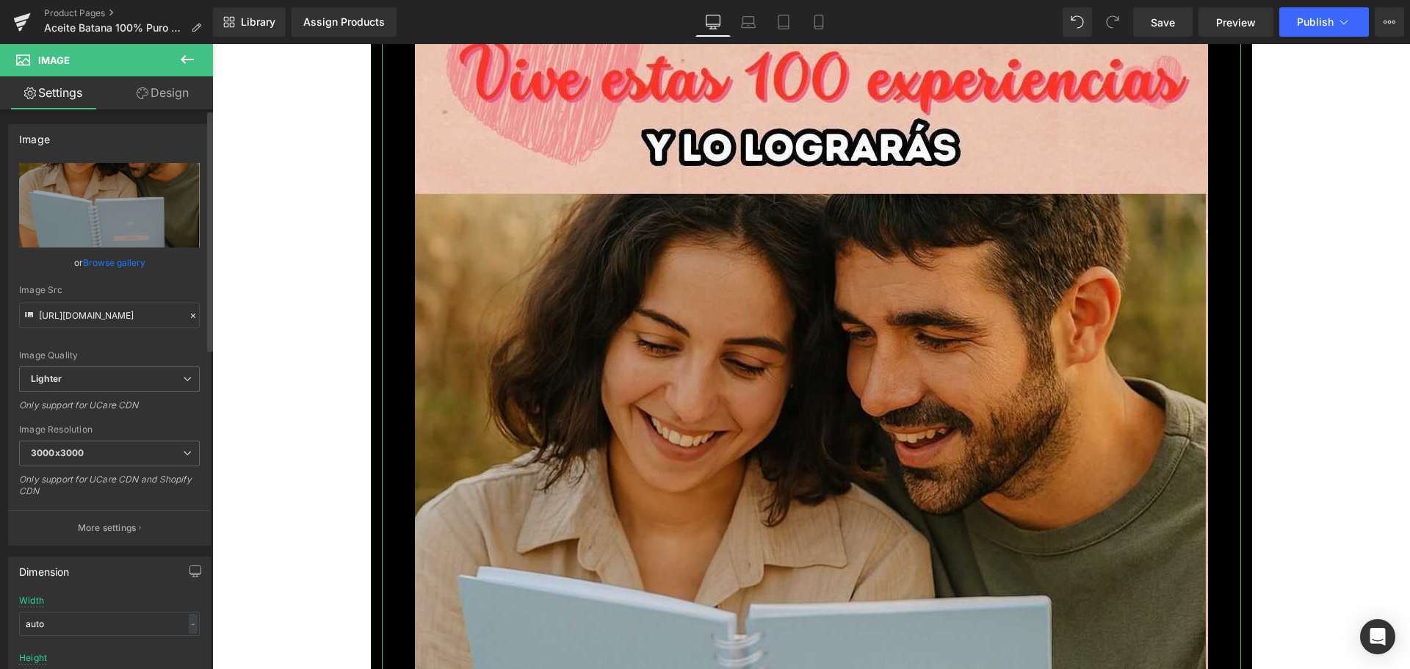
click at [139, 267] on link "Browse gallery" at bounding box center [114, 263] width 62 height 26
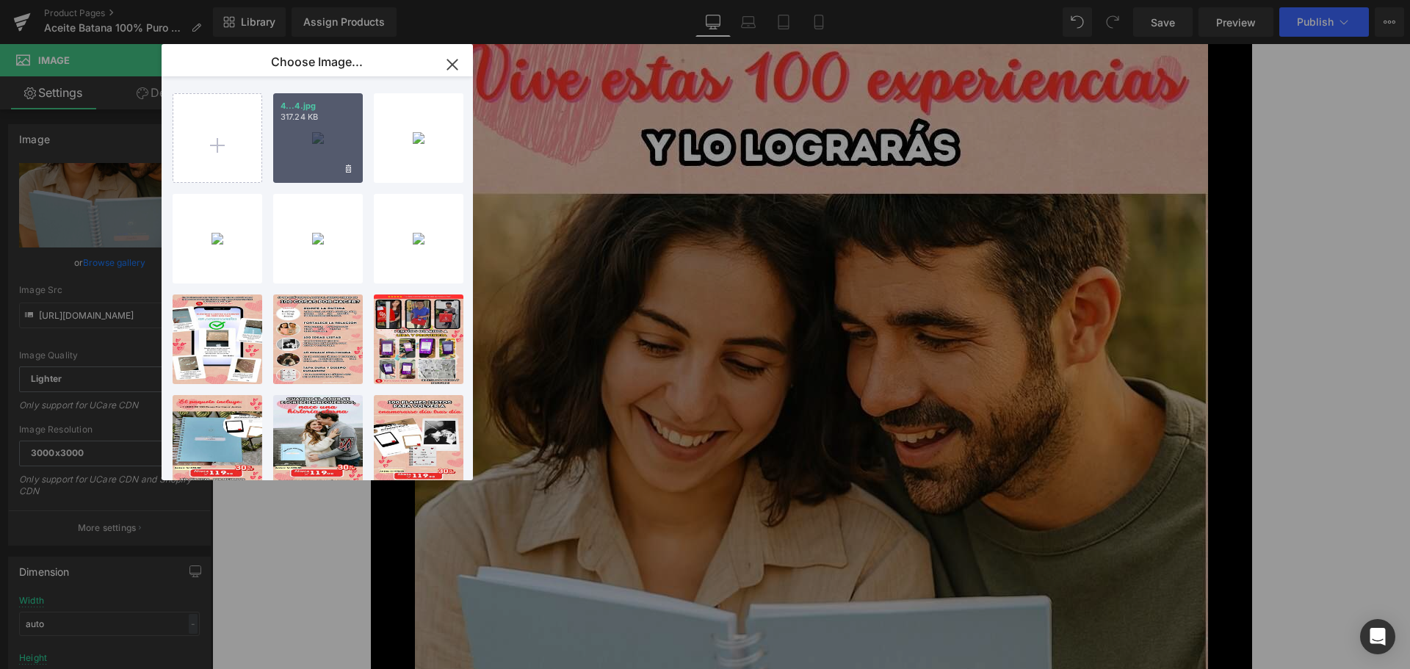
click at [314, 131] on div "4...4.jpg 317.24 KB" at bounding box center [318, 138] width 90 height 90
type input "[URL][DOMAIN_NAME]"
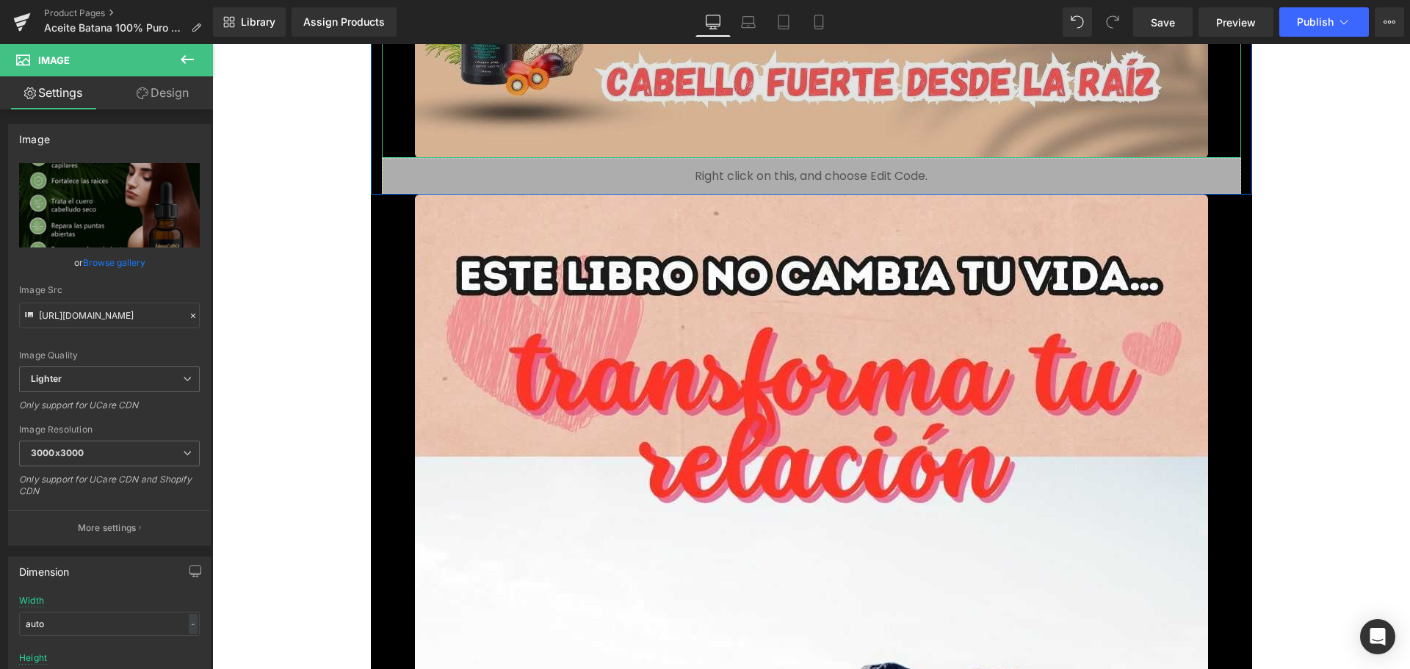
scroll to position [6168, 0]
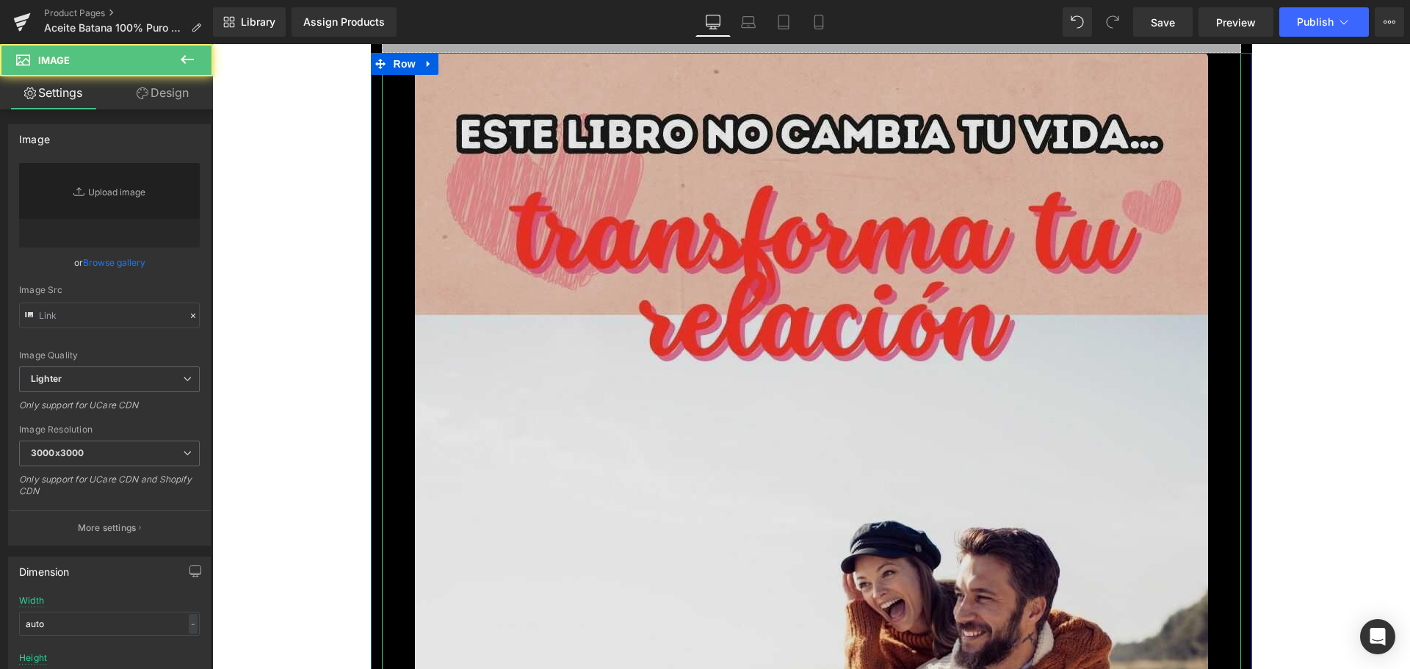
type input "[URL][DOMAIN_NAME]"
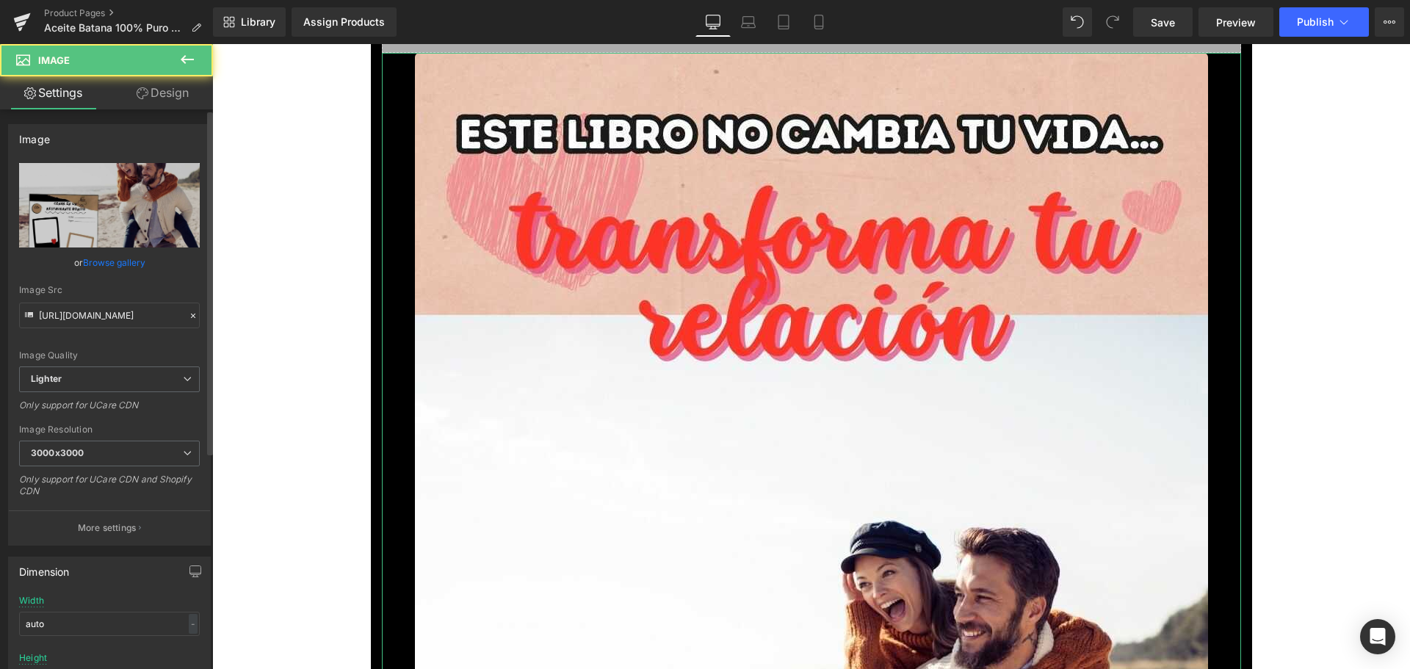
click at [120, 261] on link "Browse gallery" at bounding box center [114, 263] width 62 height 26
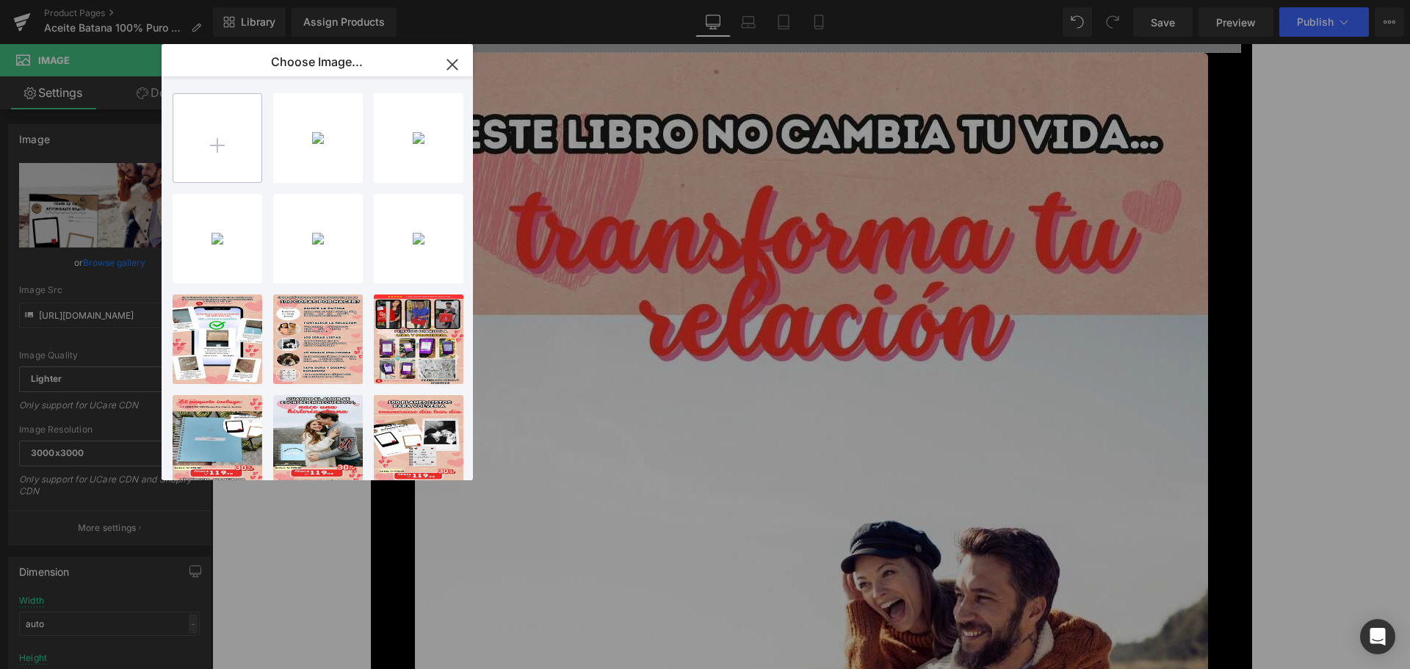
click at [216, 163] on input "file" at bounding box center [217, 138] width 88 height 88
type input "C:\fakepath\5.jpg"
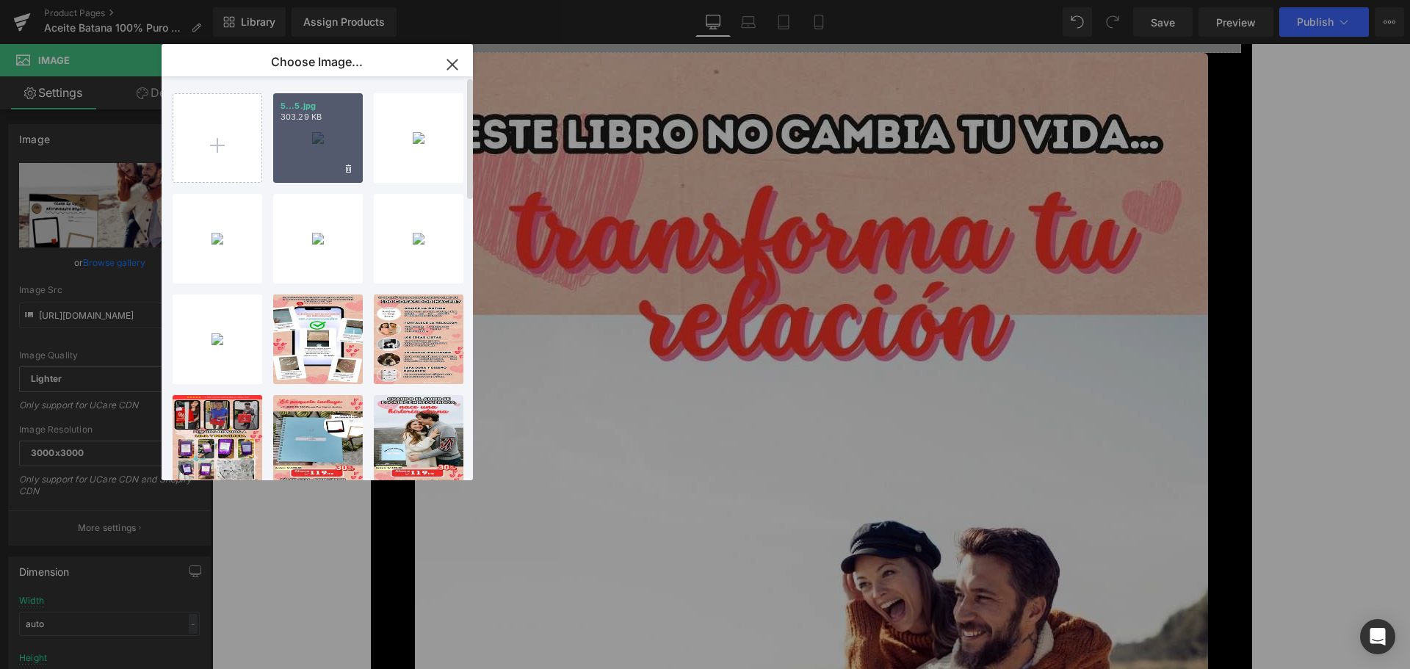
click at [319, 134] on div "5...5.jpg 303.29 KB" at bounding box center [318, 138] width 90 height 90
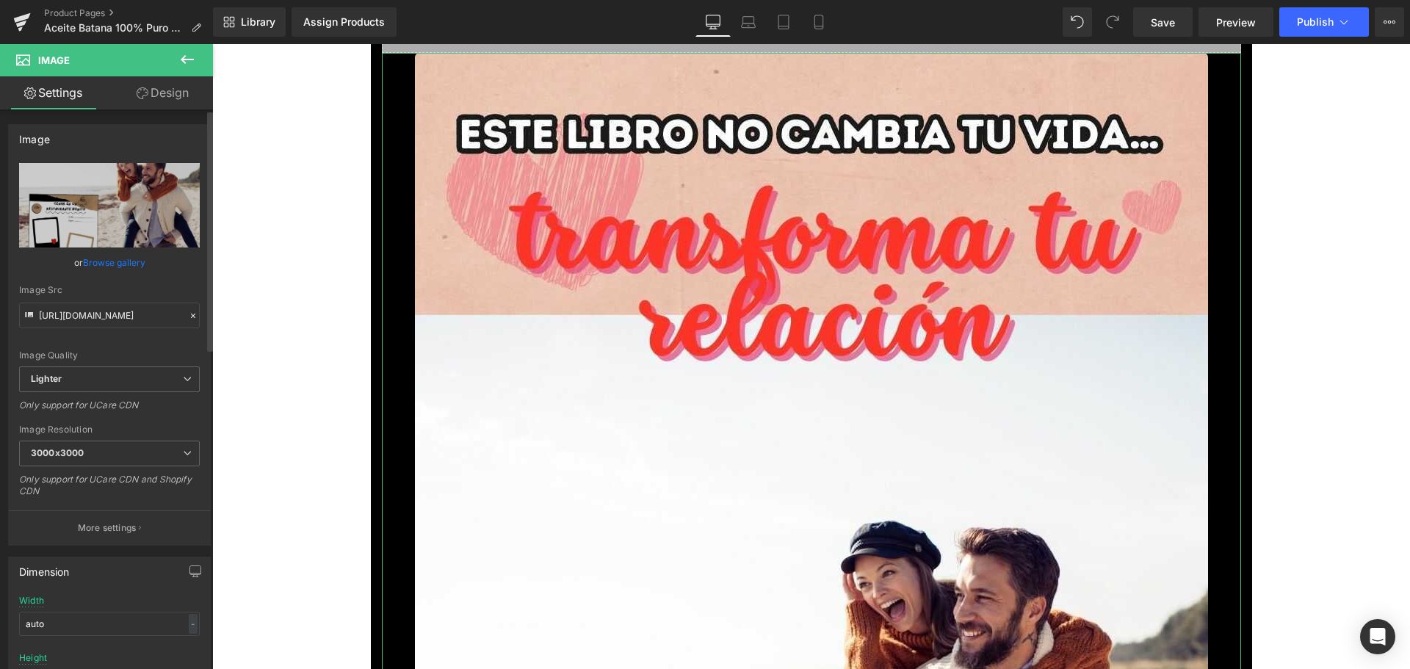
click at [135, 258] on link "Browse gallery" at bounding box center [114, 263] width 62 height 26
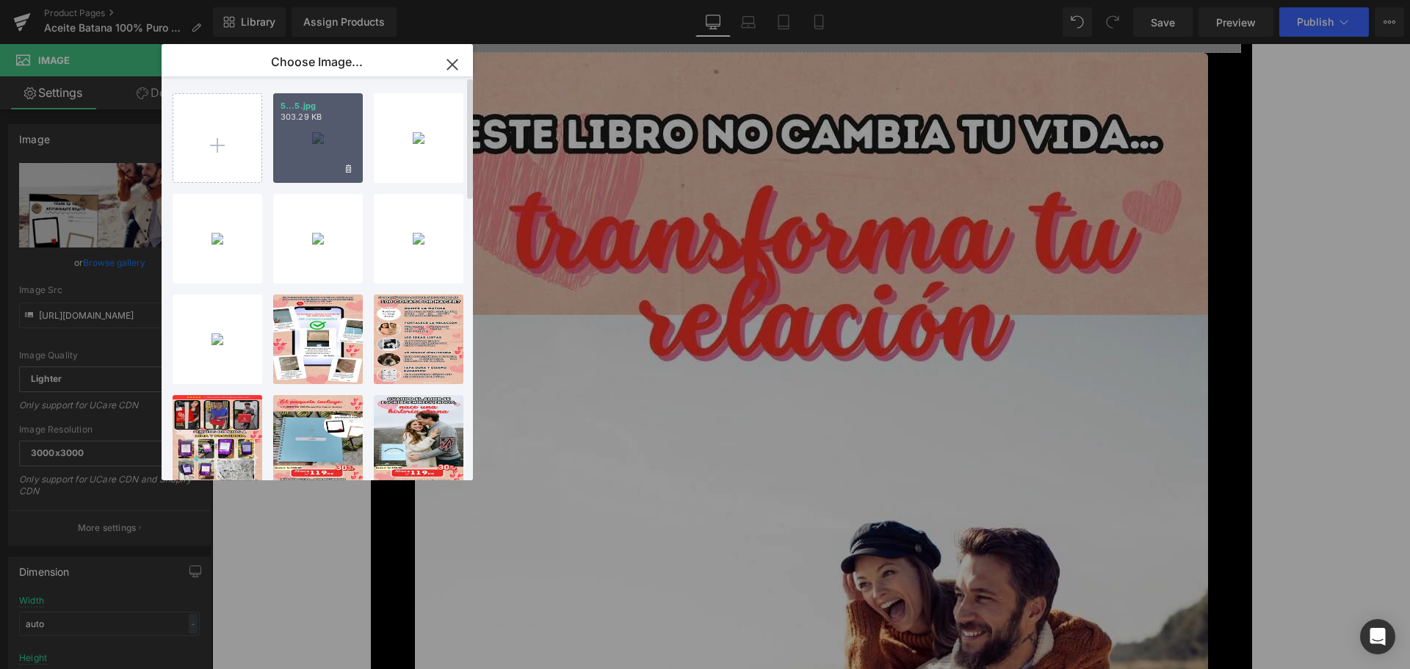
click at [315, 147] on div "5...5.jpg 303.29 KB" at bounding box center [318, 138] width 90 height 90
type input "[URL][DOMAIN_NAME]"
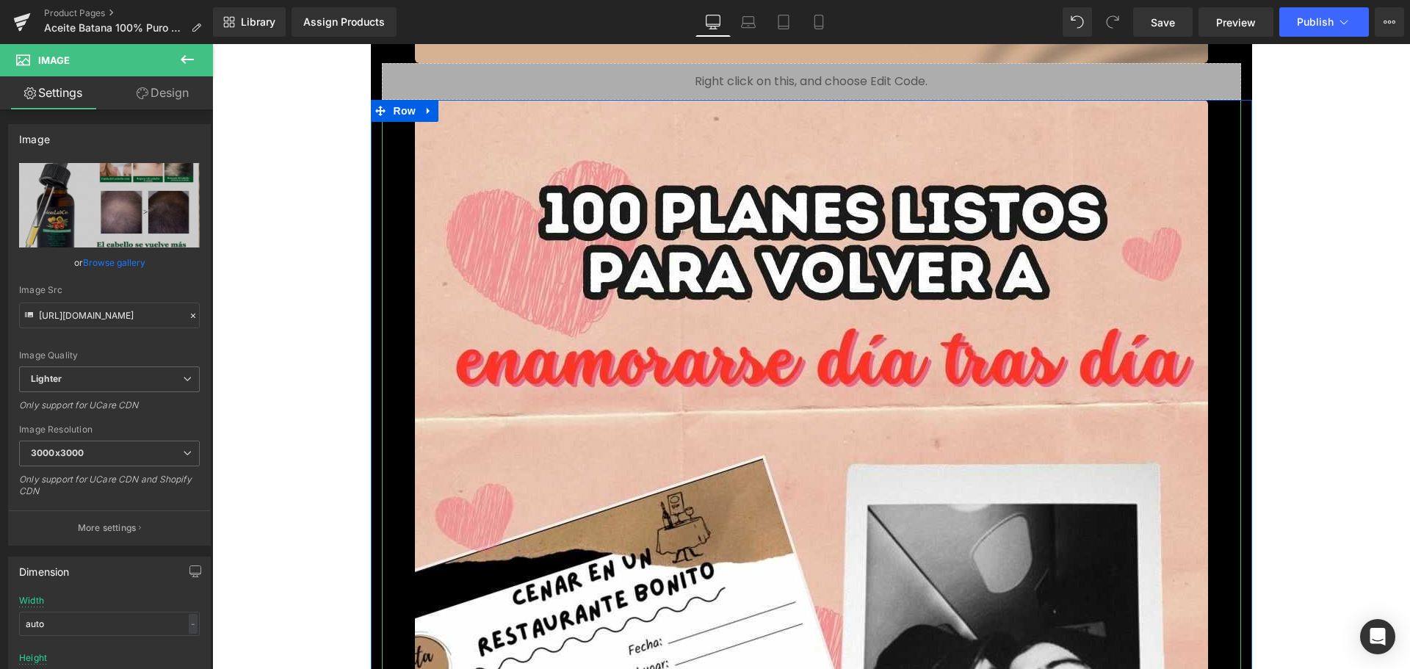
scroll to position [7784, 0]
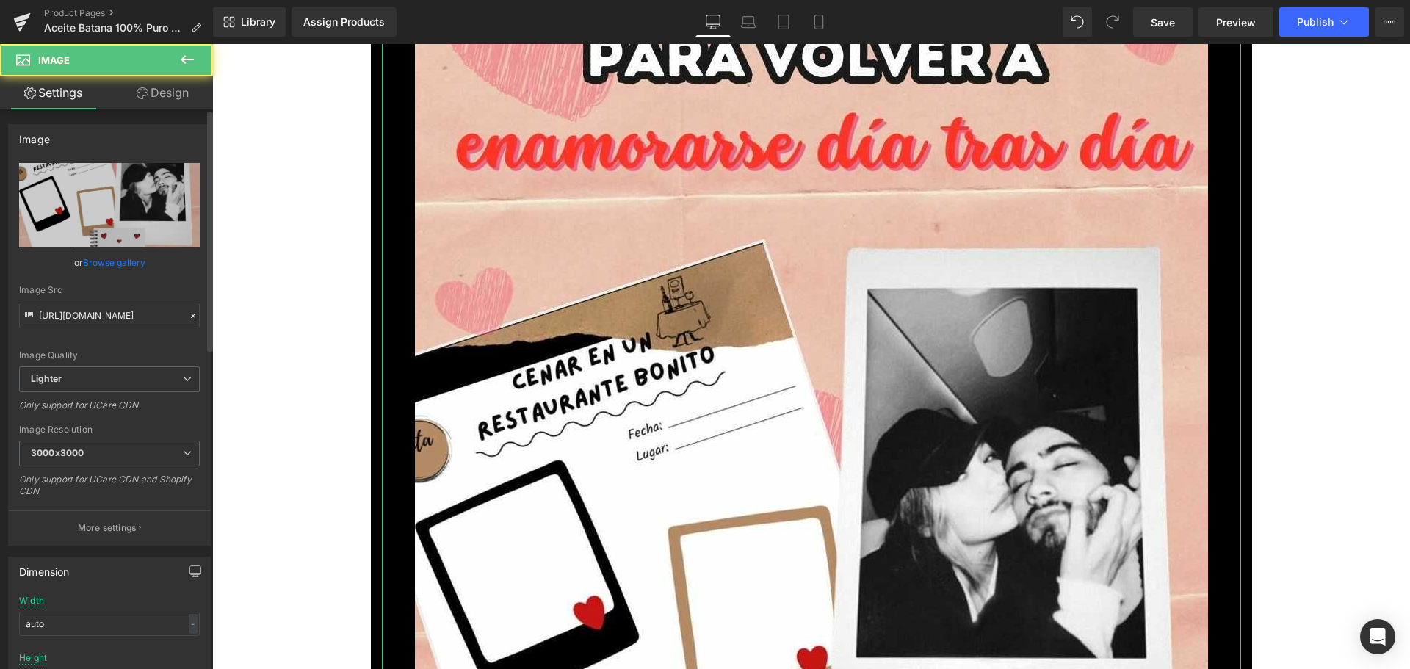
click at [104, 261] on link "Browse gallery" at bounding box center [114, 263] width 62 height 26
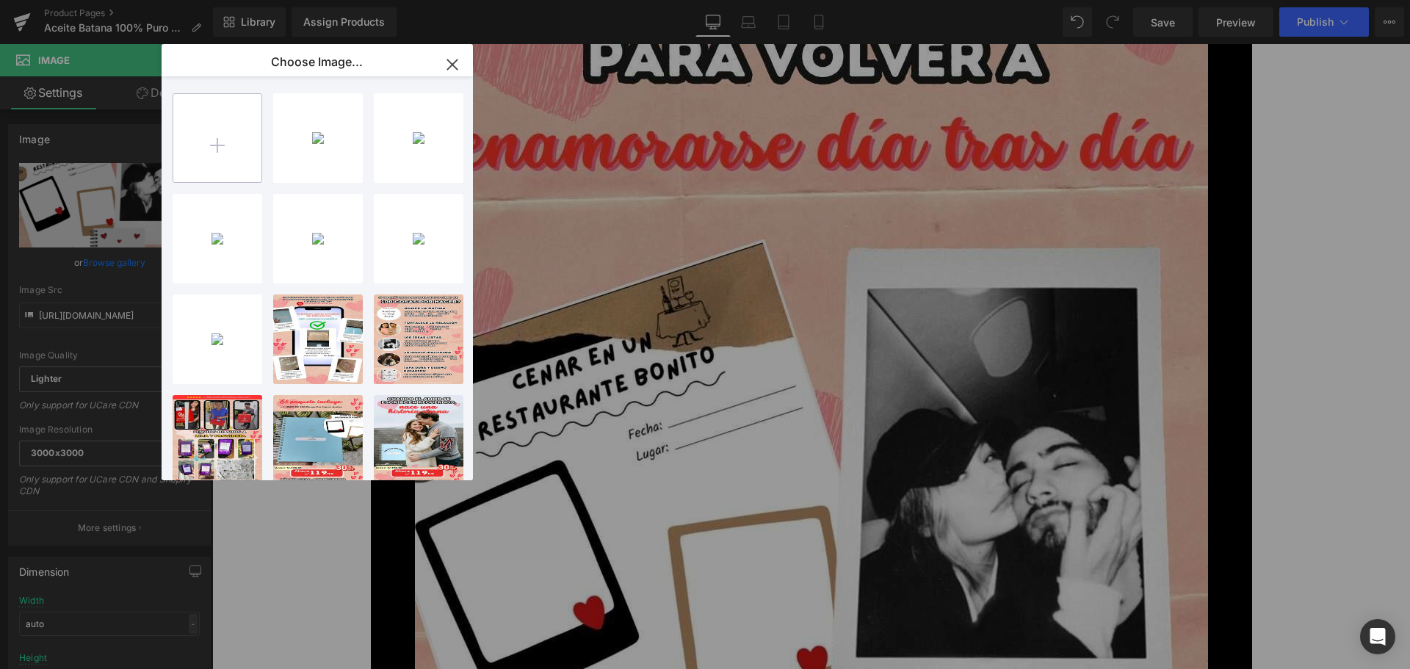
click at [228, 136] on input "file" at bounding box center [217, 138] width 88 height 88
type input "C:\fakepath\6.jpg"
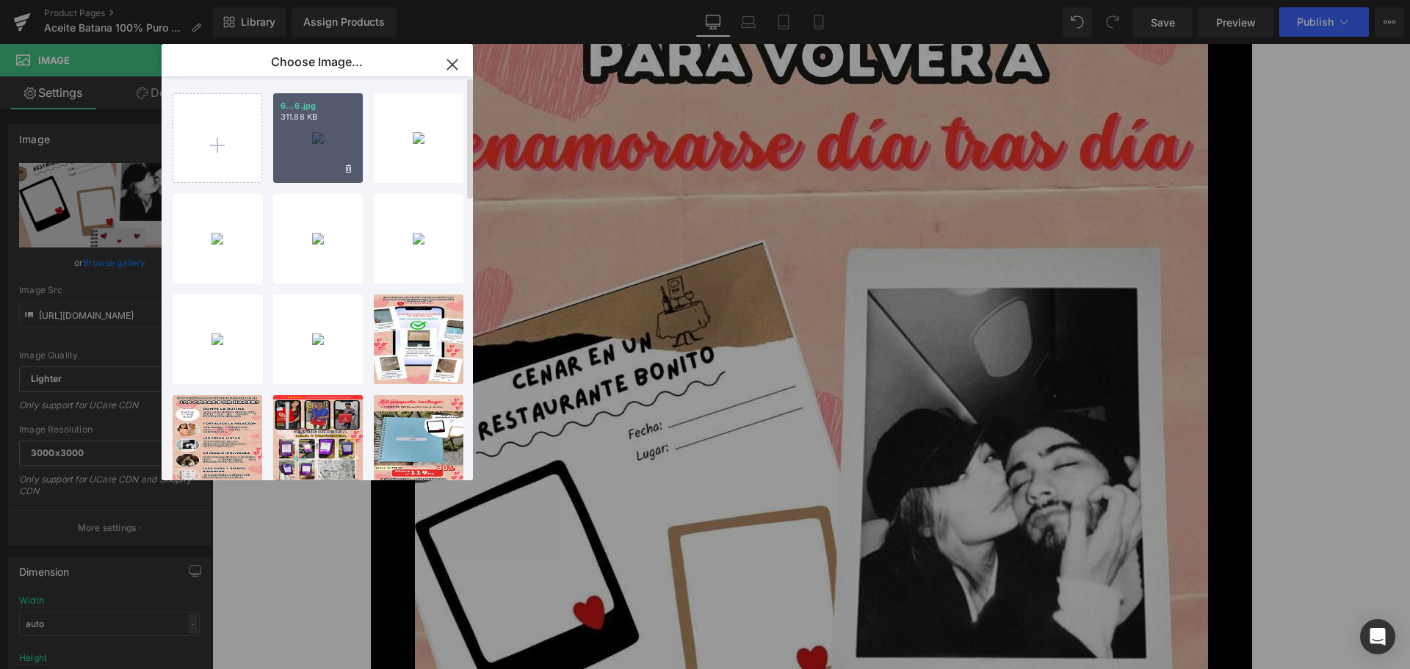
click at [300, 133] on div "6...6.jpg 311.88 KB" at bounding box center [318, 138] width 90 height 90
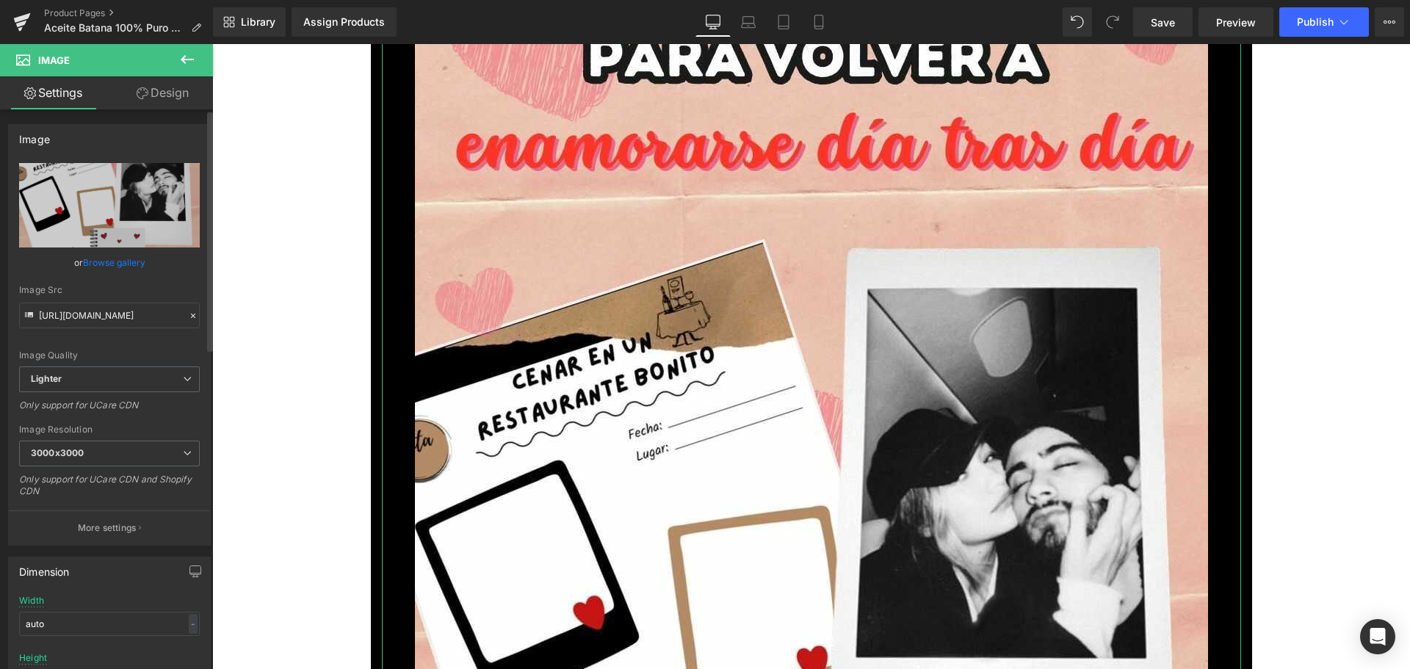
click at [128, 265] on link "Browse gallery" at bounding box center [114, 263] width 62 height 26
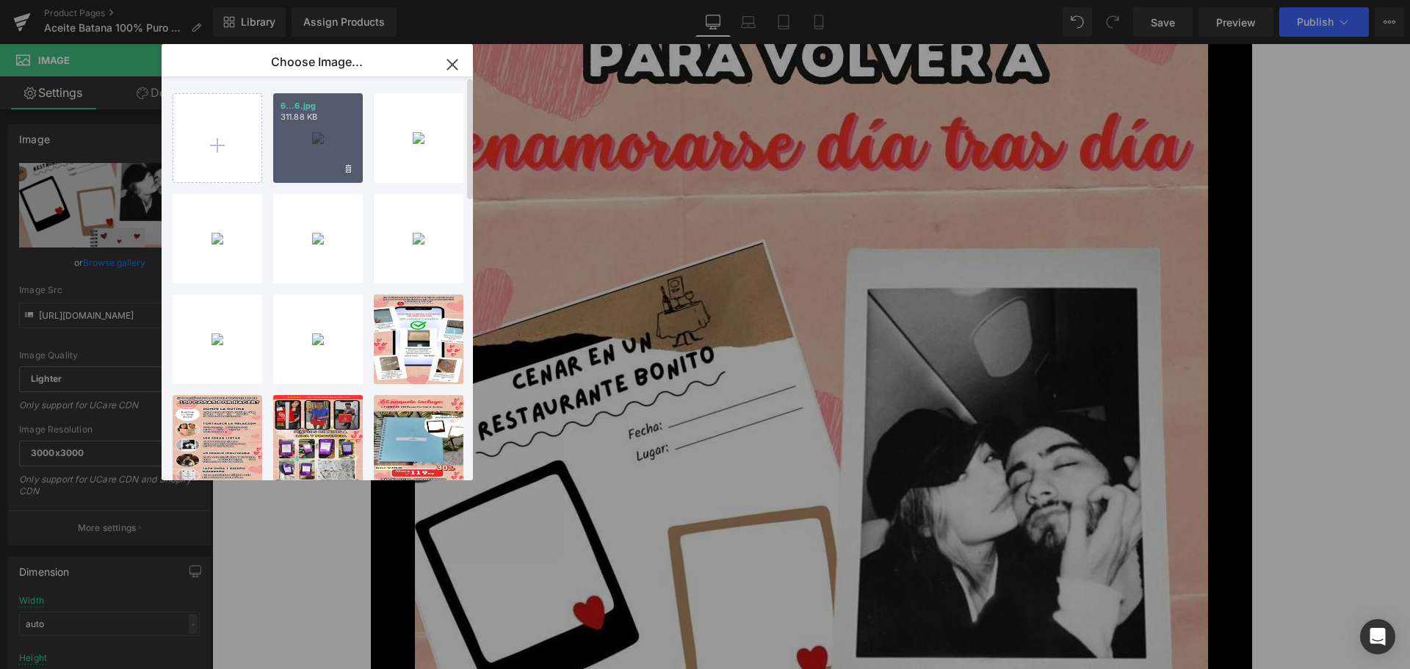
click at [328, 142] on div "6...6.jpg 311.88 KB" at bounding box center [318, 138] width 90 height 90
type input "[URL][DOMAIN_NAME]"
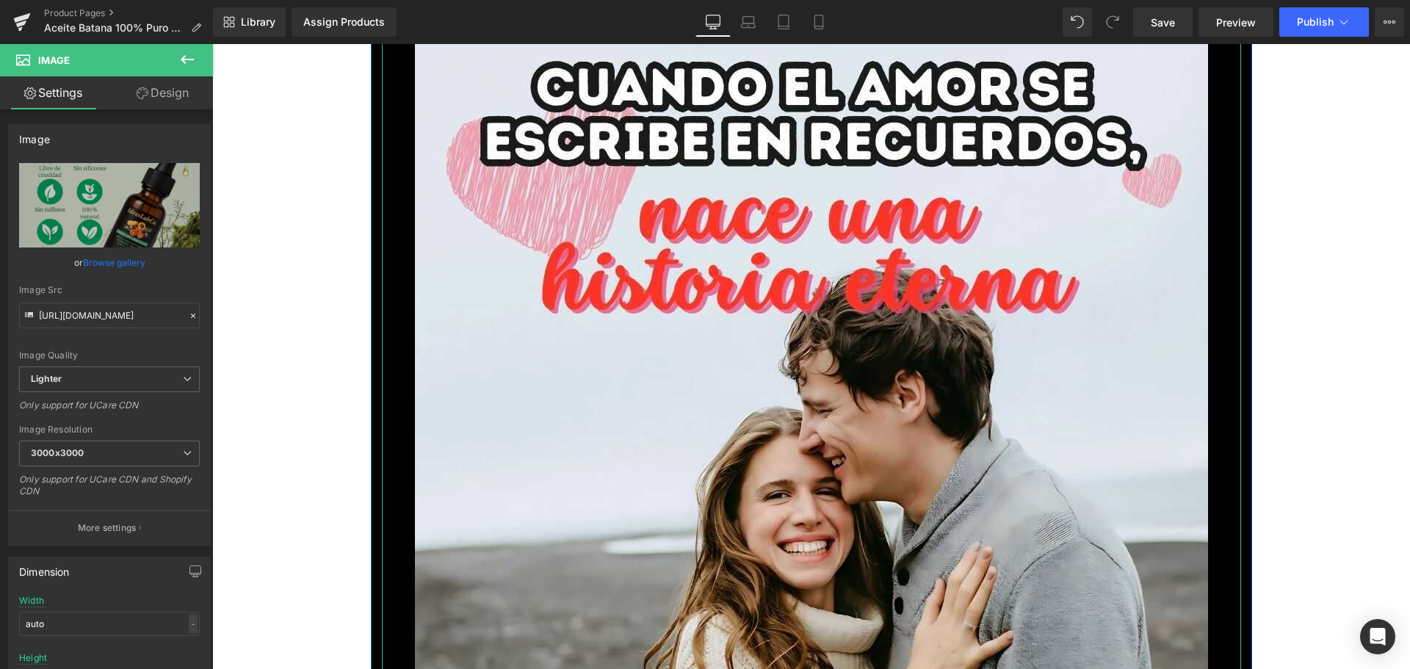
scroll to position [9179, 0]
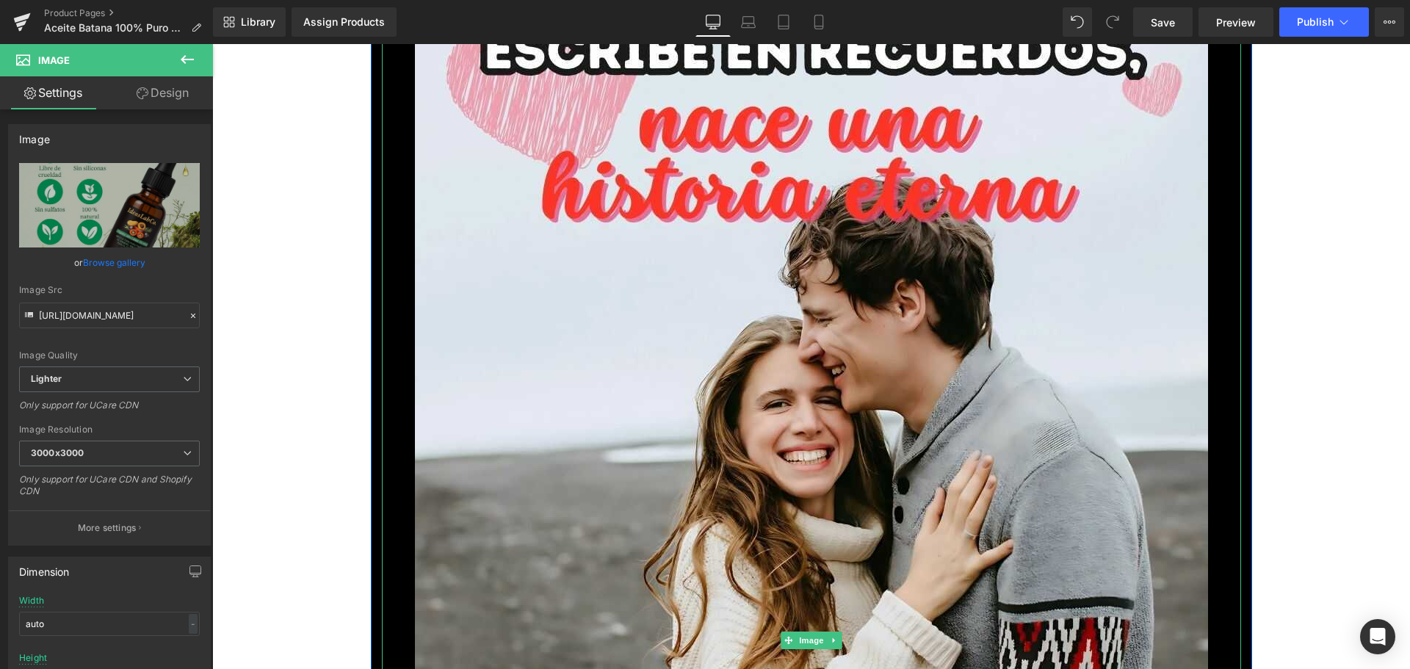
click at [443, 341] on img at bounding box center [811, 640] width 793 height 1410
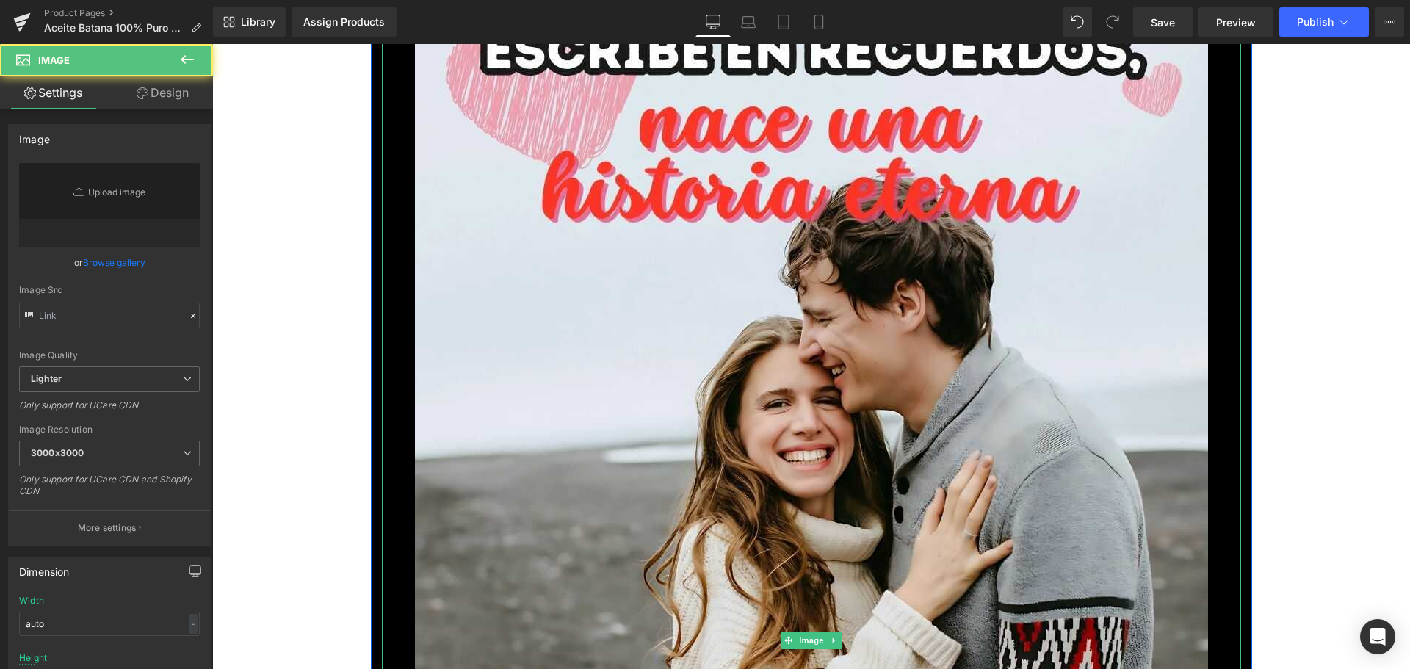
type input "[URL][DOMAIN_NAME]"
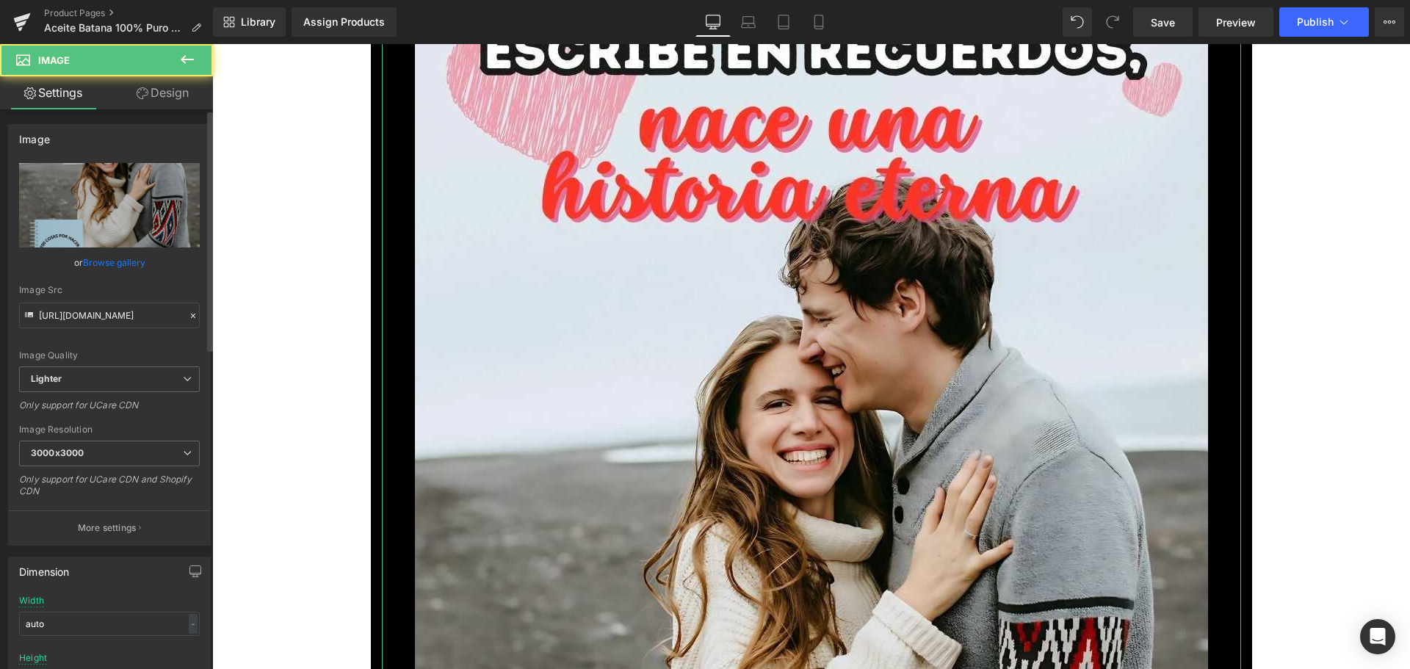
click at [129, 261] on link "Browse gallery" at bounding box center [114, 263] width 62 height 26
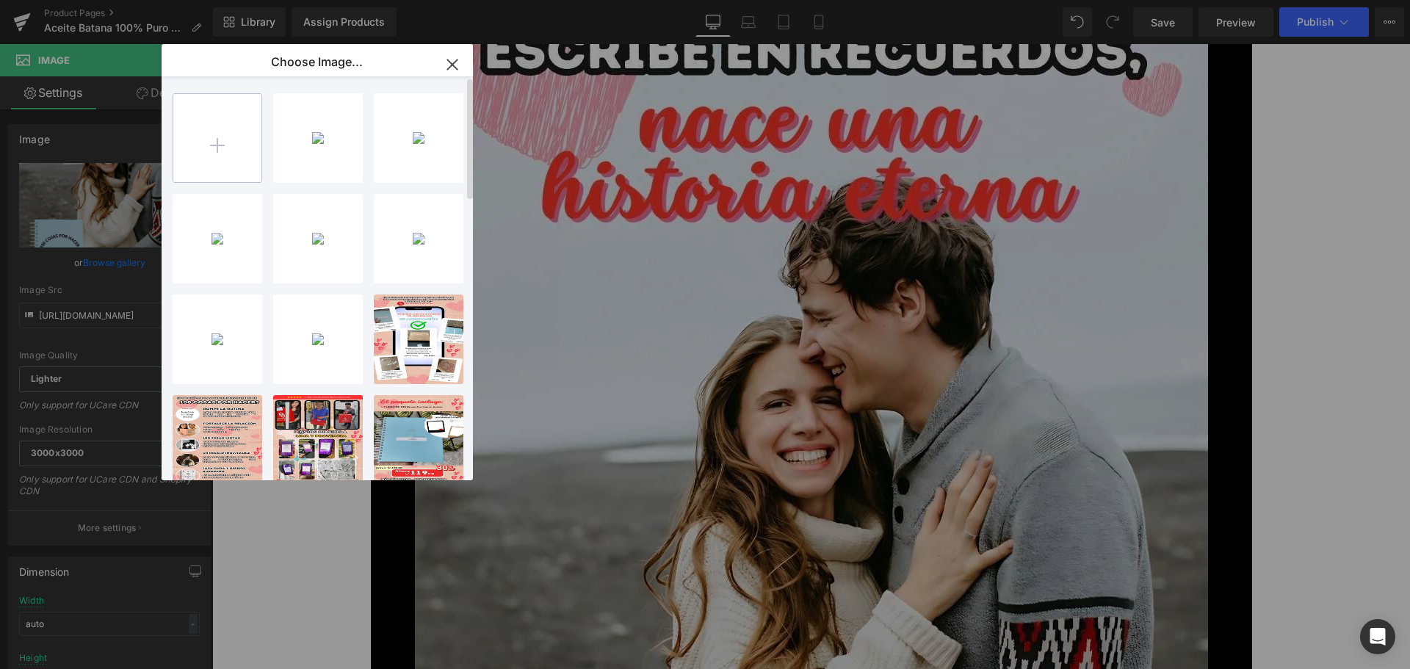
click at [227, 151] on input "file" at bounding box center [217, 138] width 88 height 88
type input "C:\fakepath\7.jpg"
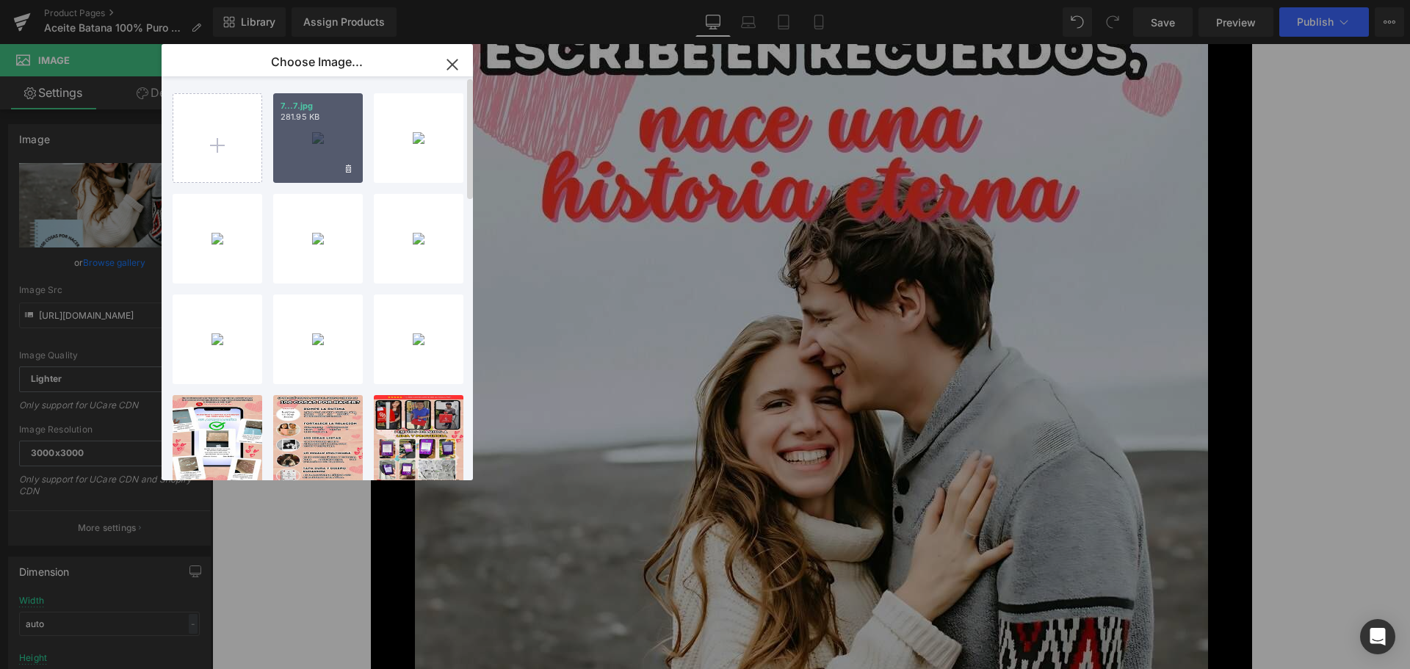
click at [308, 115] on p "281.95 KB" at bounding box center [318, 117] width 75 height 11
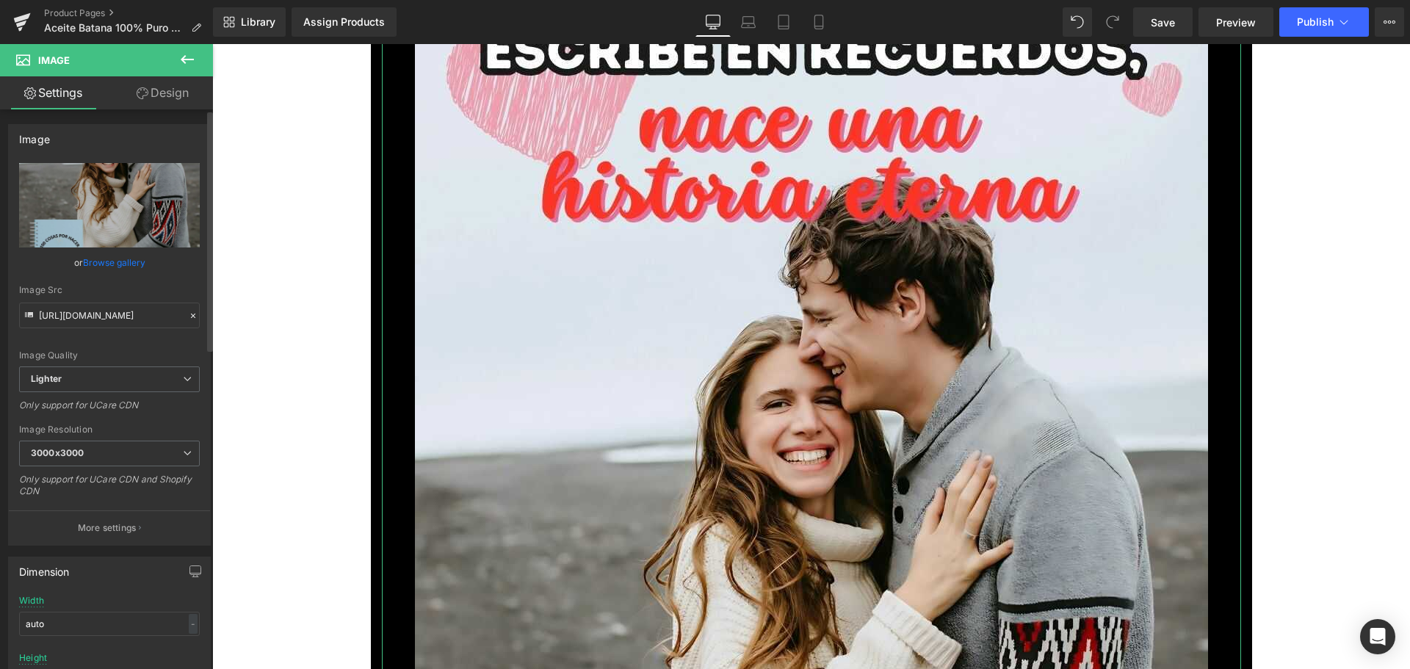
click at [121, 268] on link "Browse gallery" at bounding box center [114, 263] width 62 height 26
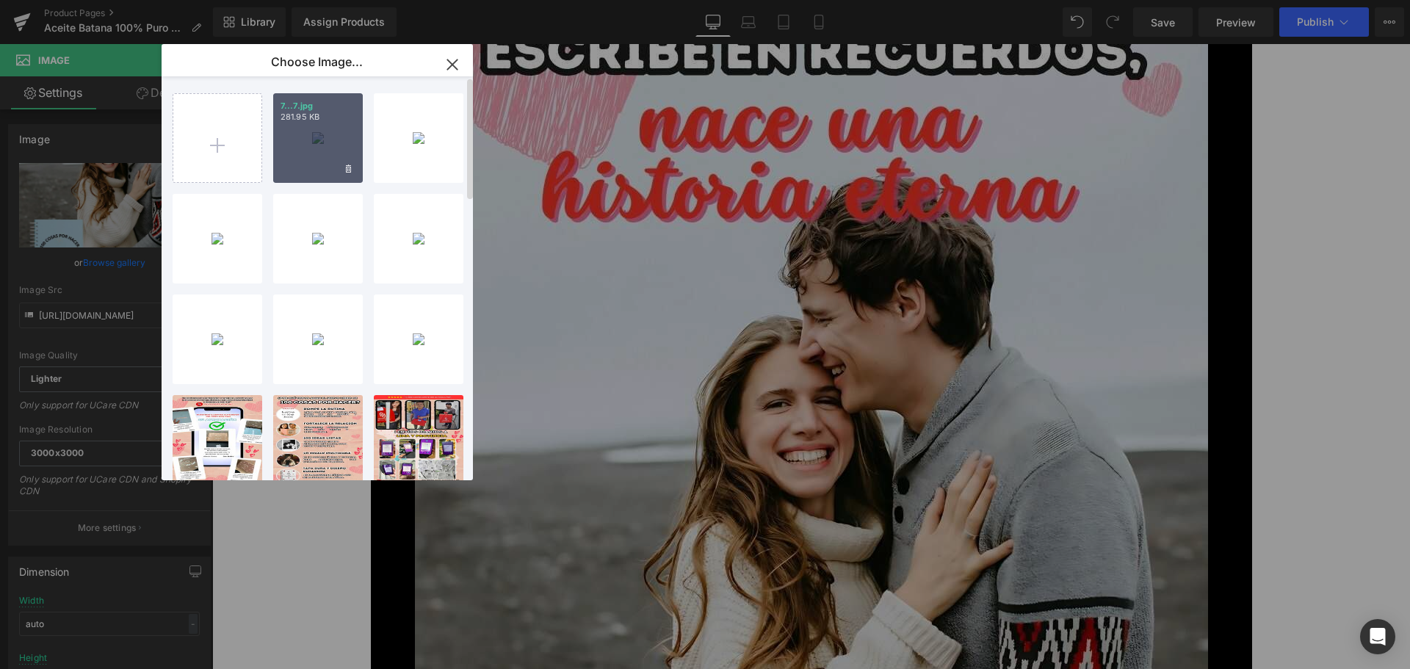
click at [325, 151] on div "7...7.jpg 281.95 KB" at bounding box center [318, 138] width 90 height 90
type input "[URL][DOMAIN_NAME]"
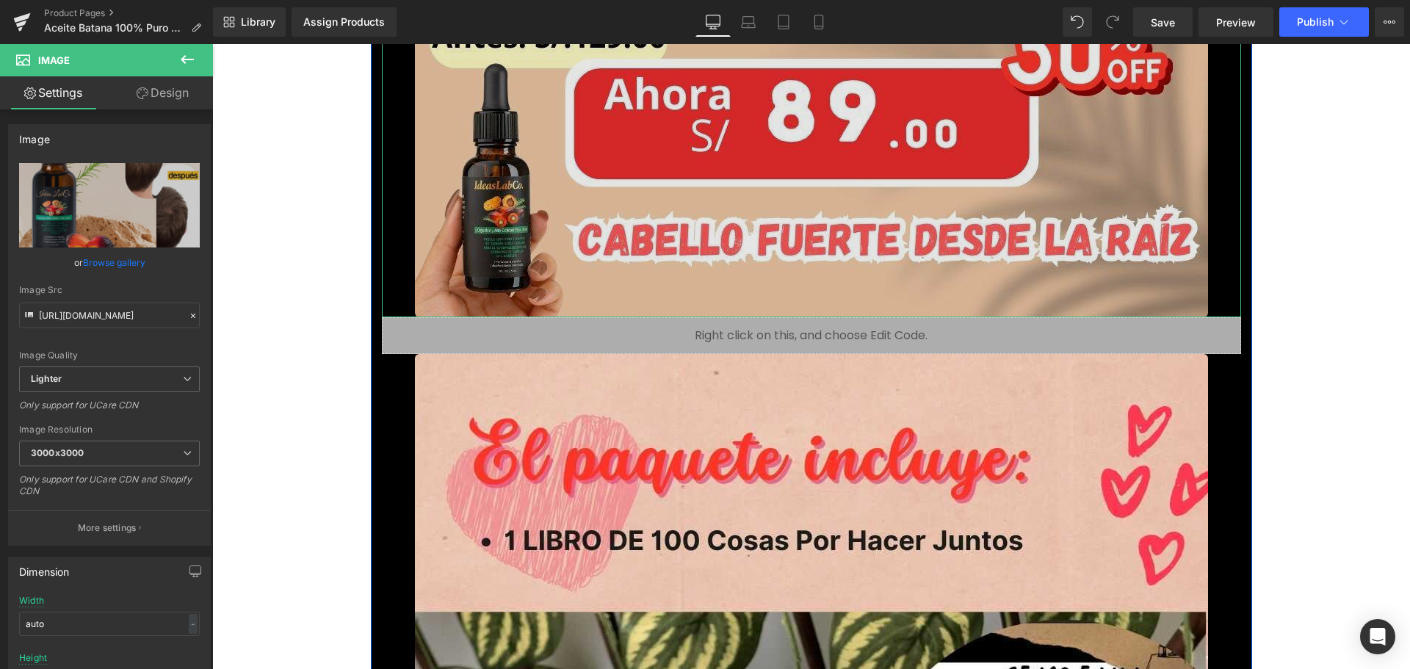
scroll to position [10427, 0]
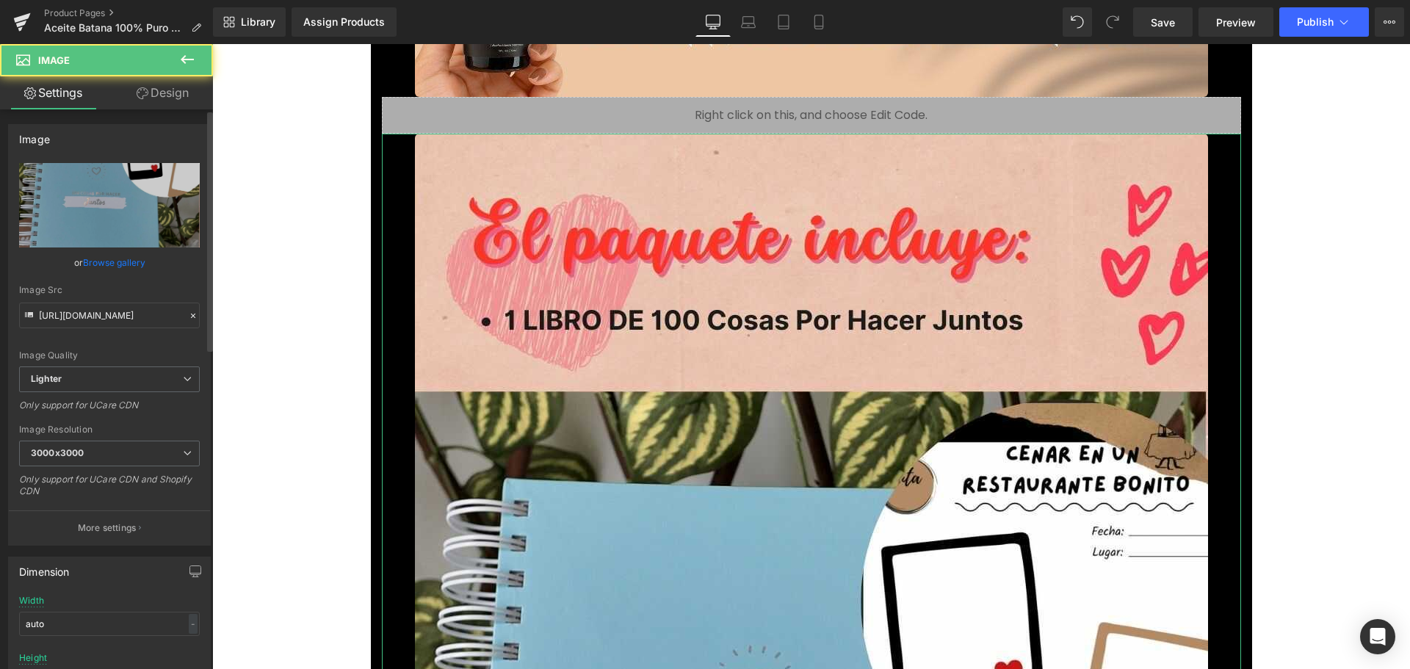
click at [83, 261] on link "Browse gallery" at bounding box center [114, 263] width 62 height 26
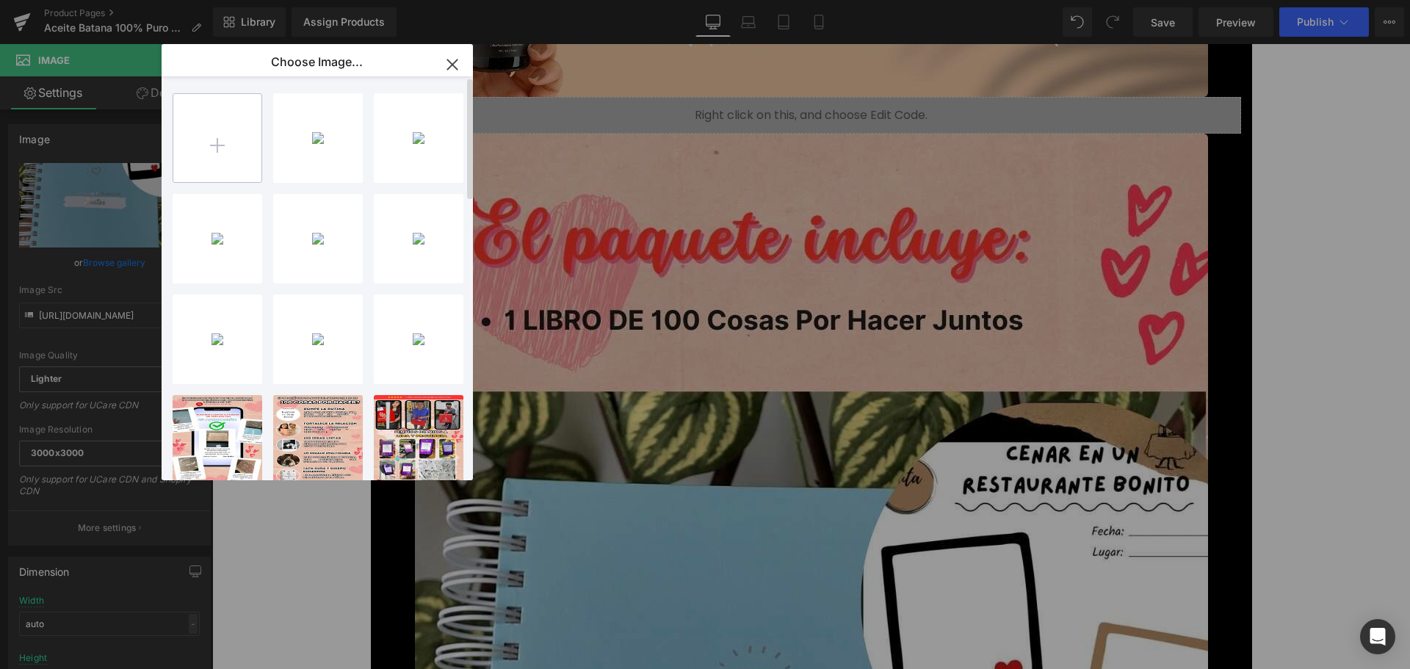
click at [209, 112] on input "file" at bounding box center [217, 138] width 88 height 88
type input "C:\fakepath\8.jpg"
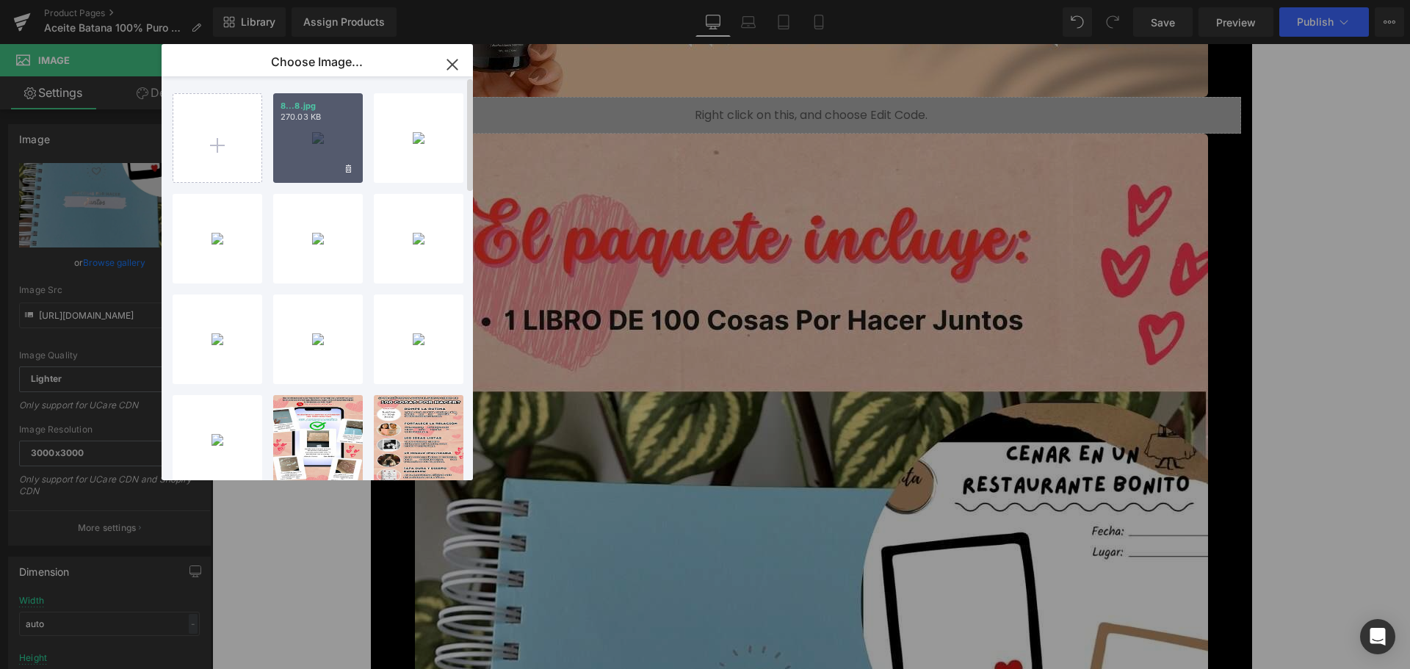
click at [302, 151] on div "8...8.jpg 270.03 KB" at bounding box center [318, 138] width 90 height 90
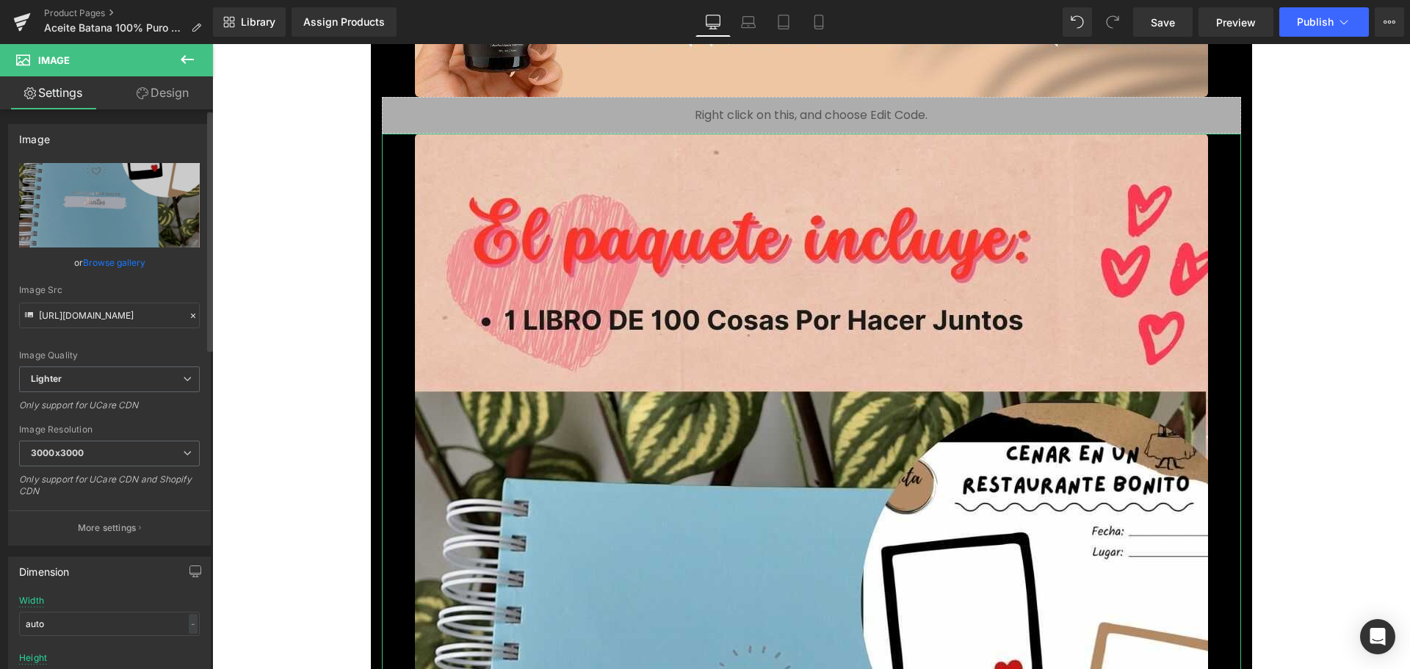
click at [125, 262] on link "Browse gallery" at bounding box center [114, 263] width 62 height 26
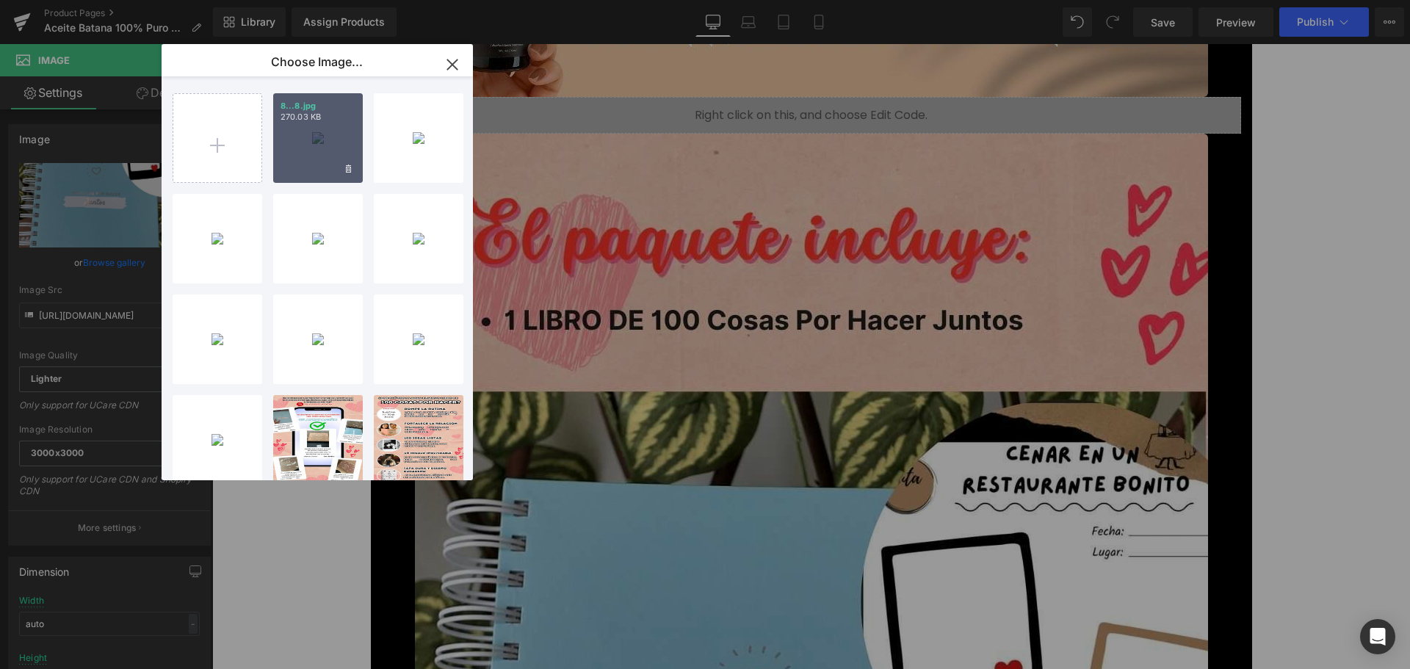
click at [300, 151] on div "8...8.jpg 270.03 KB" at bounding box center [318, 138] width 90 height 90
type input "[URL][DOMAIN_NAME]"
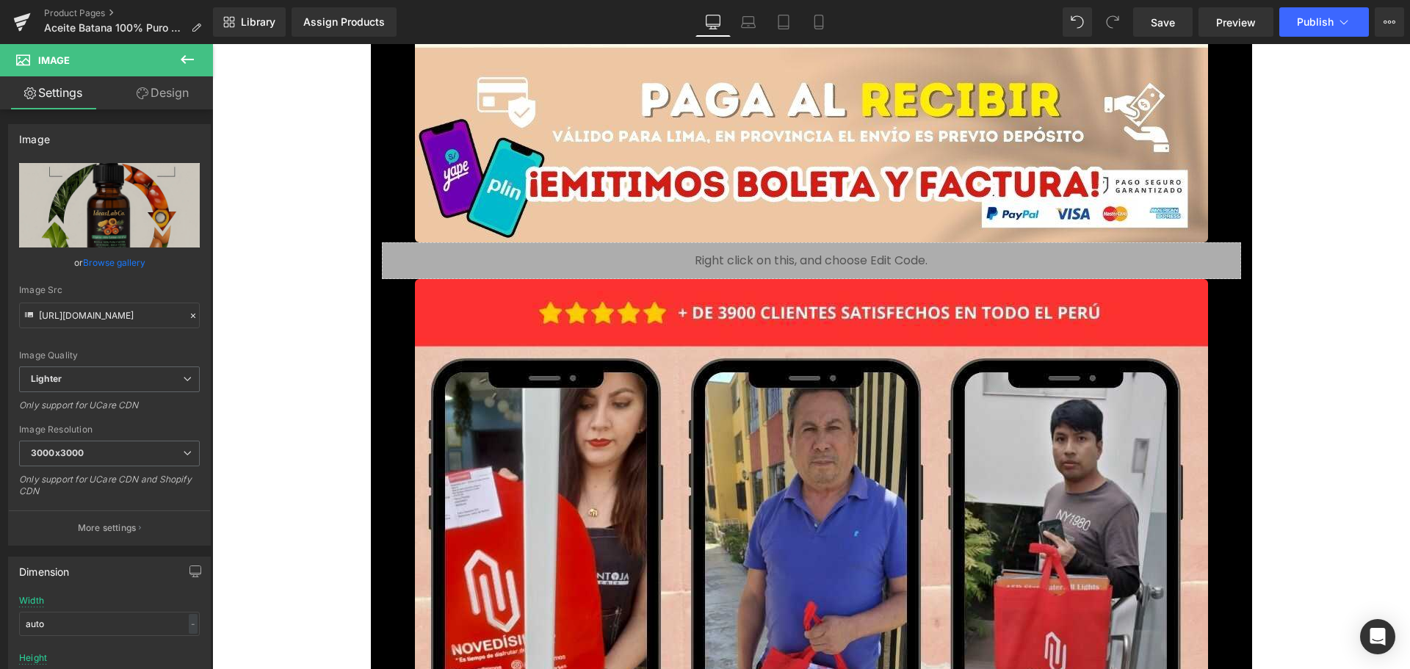
scroll to position [11969, 0]
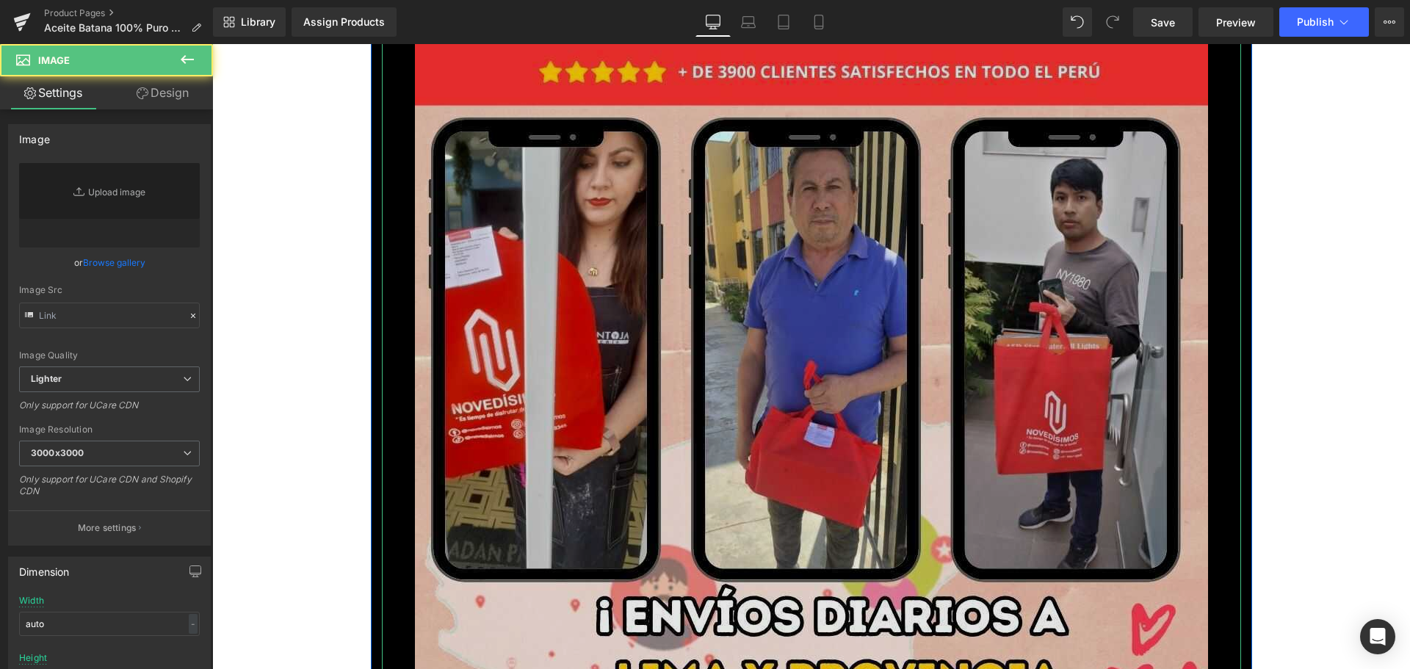
type input "[URL][DOMAIN_NAME]"
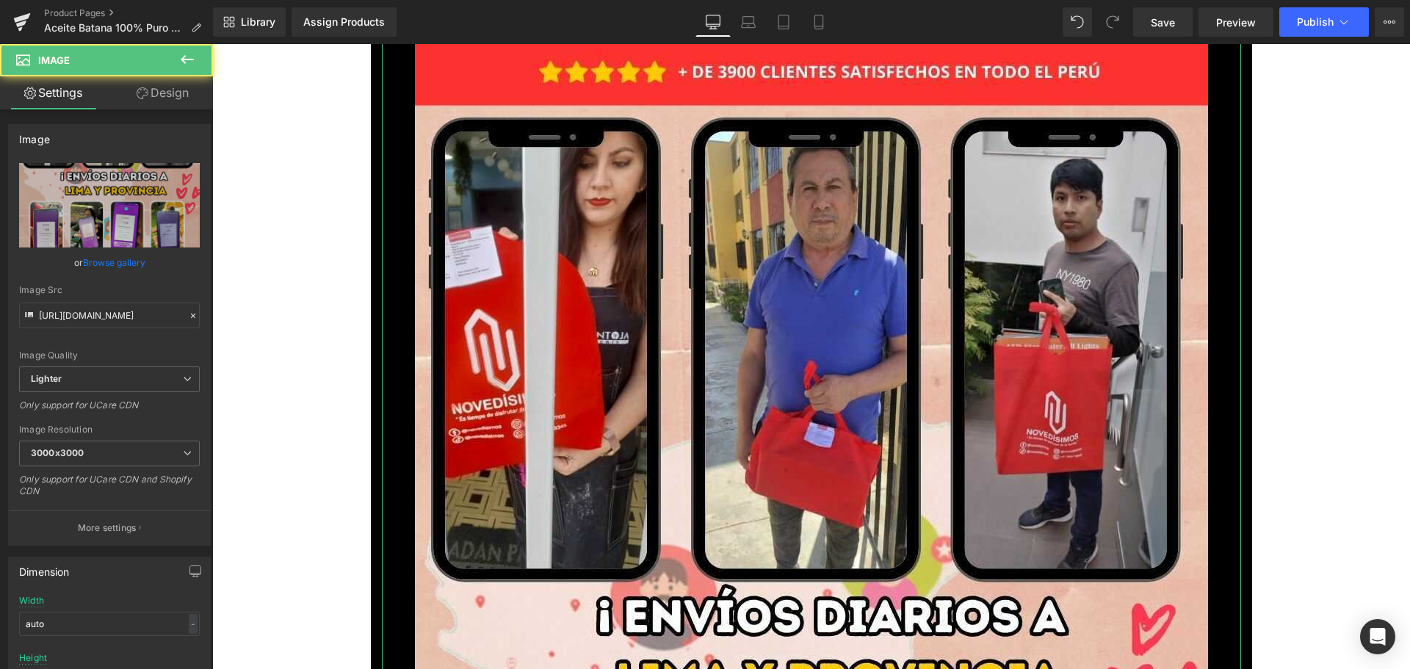
click at [131, 263] on link "Browse gallery" at bounding box center [114, 263] width 62 height 26
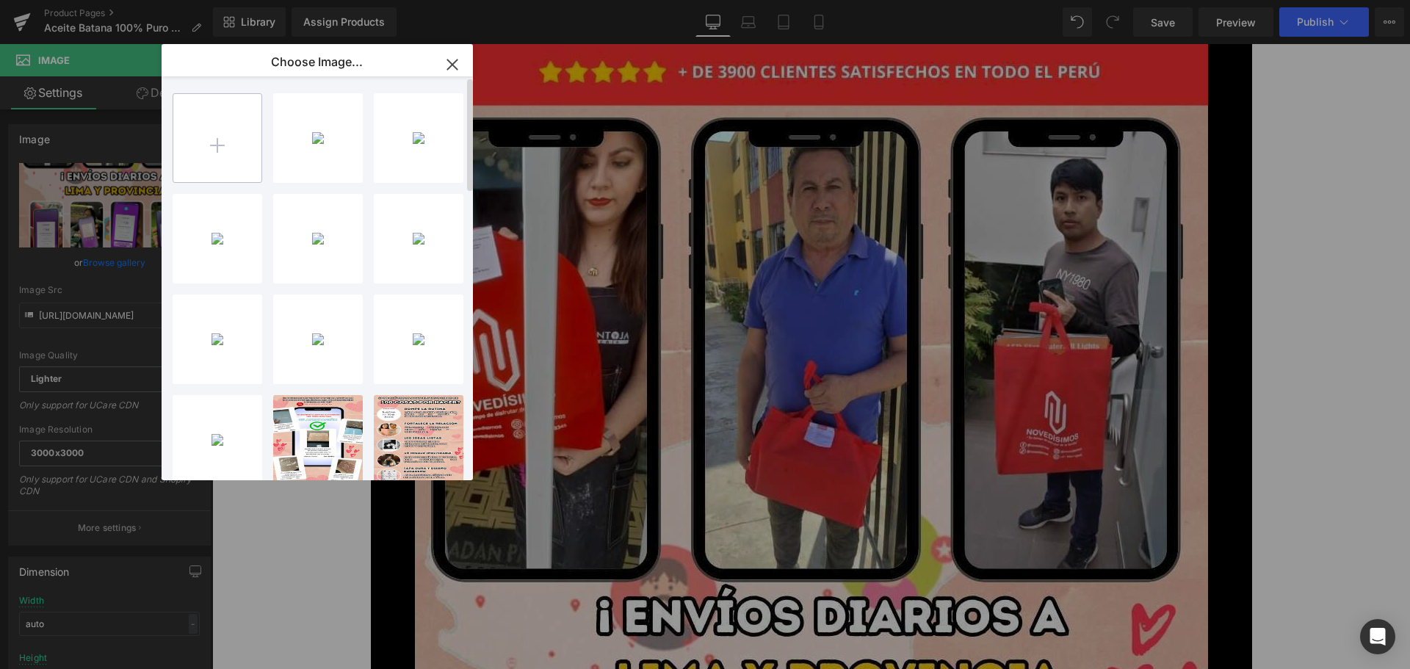
click at [217, 150] on input "file" at bounding box center [217, 138] width 88 height 88
type input "C:\fakepath\9.jpg"
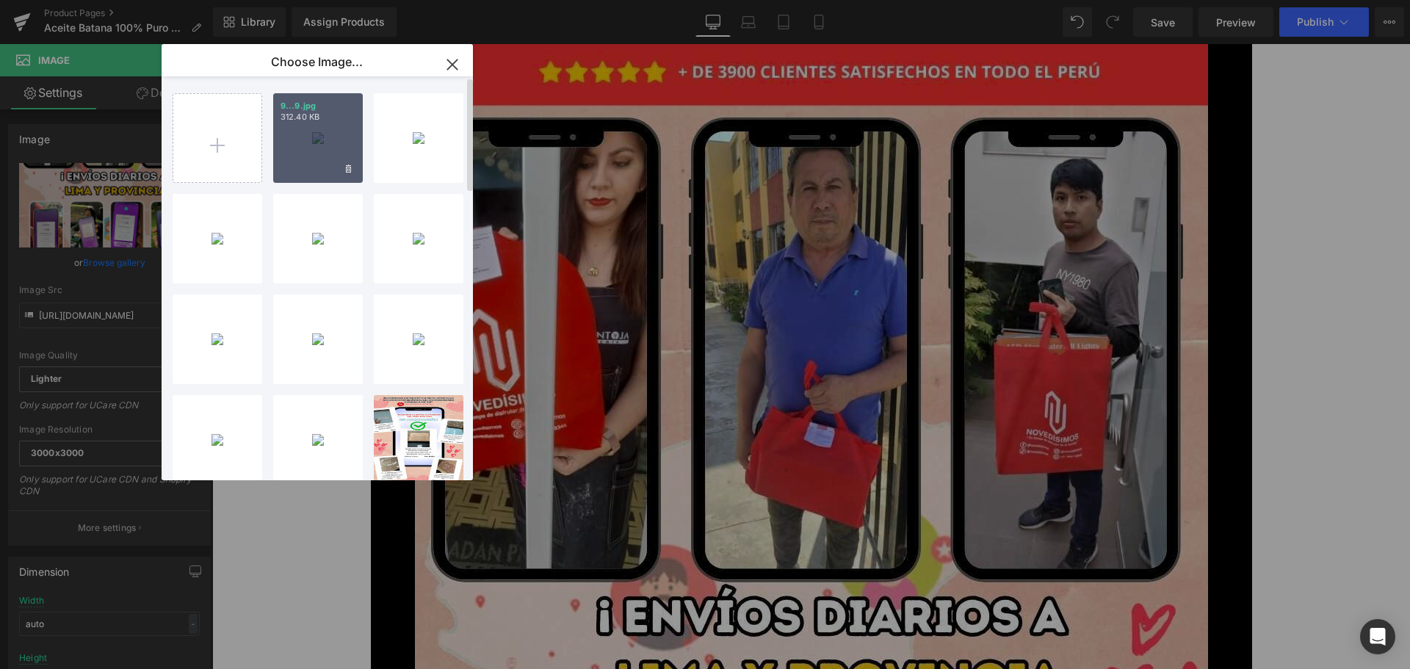
click at [307, 137] on div "9...9.jpg 312.40 KB" at bounding box center [318, 138] width 90 height 90
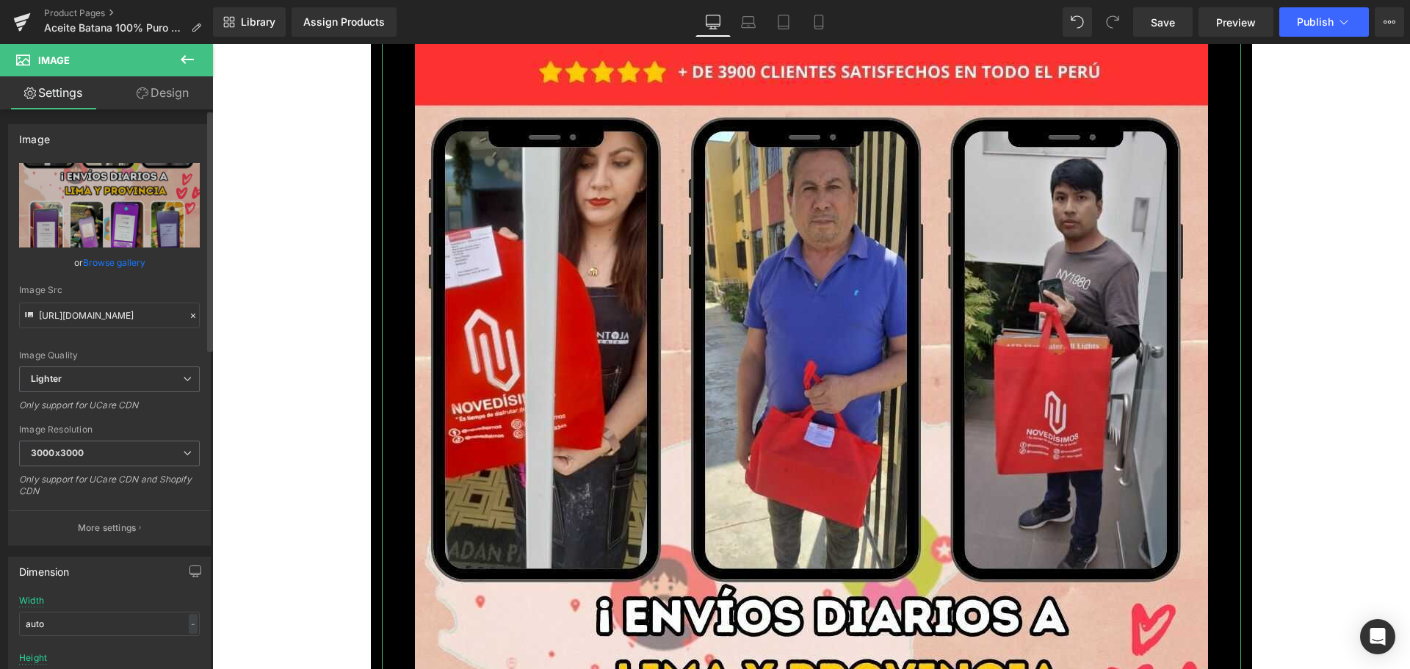
click at [142, 267] on div "or Browse gallery" at bounding box center [109, 262] width 181 height 15
click at [130, 261] on link "Browse gallery" at bounding box center [114, 263] width 62 height 26
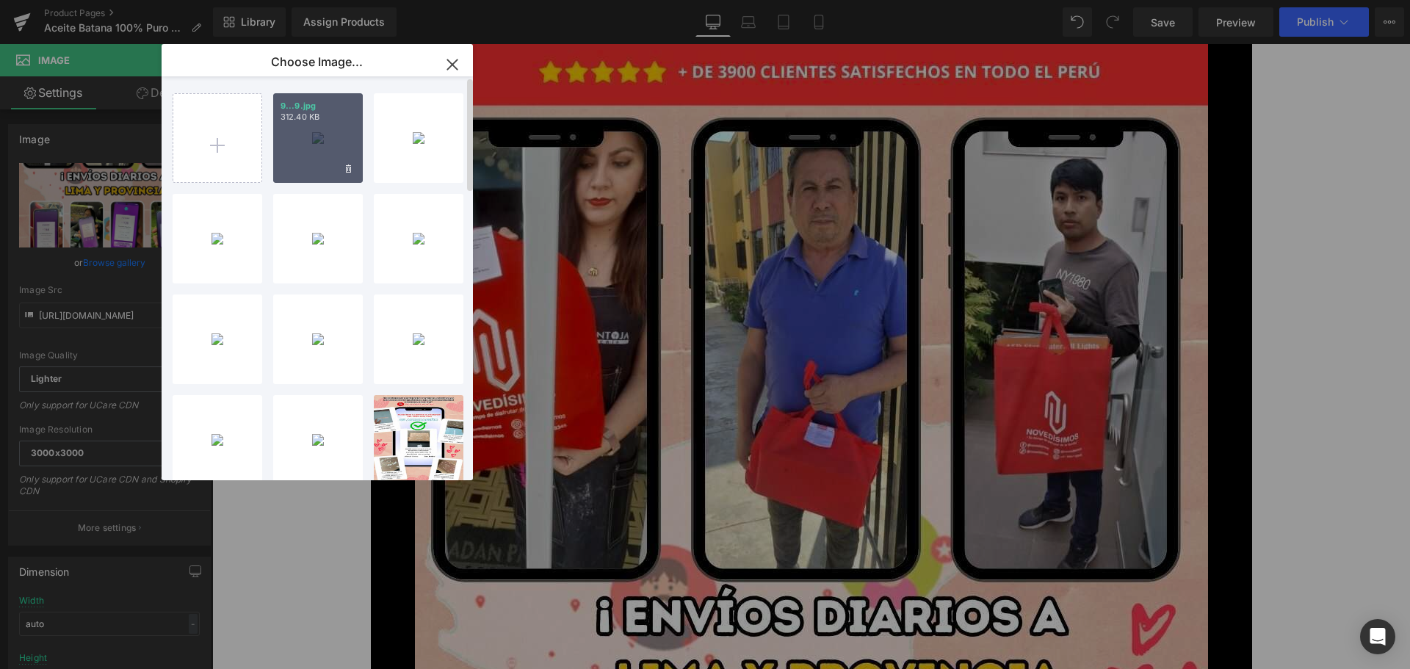
click at [319, 156] on div "9...9.jpg 312.40 KB" at bounding box center [318, 138] width 90 height 90
type input "[URL][DOMAIN_NAME]"
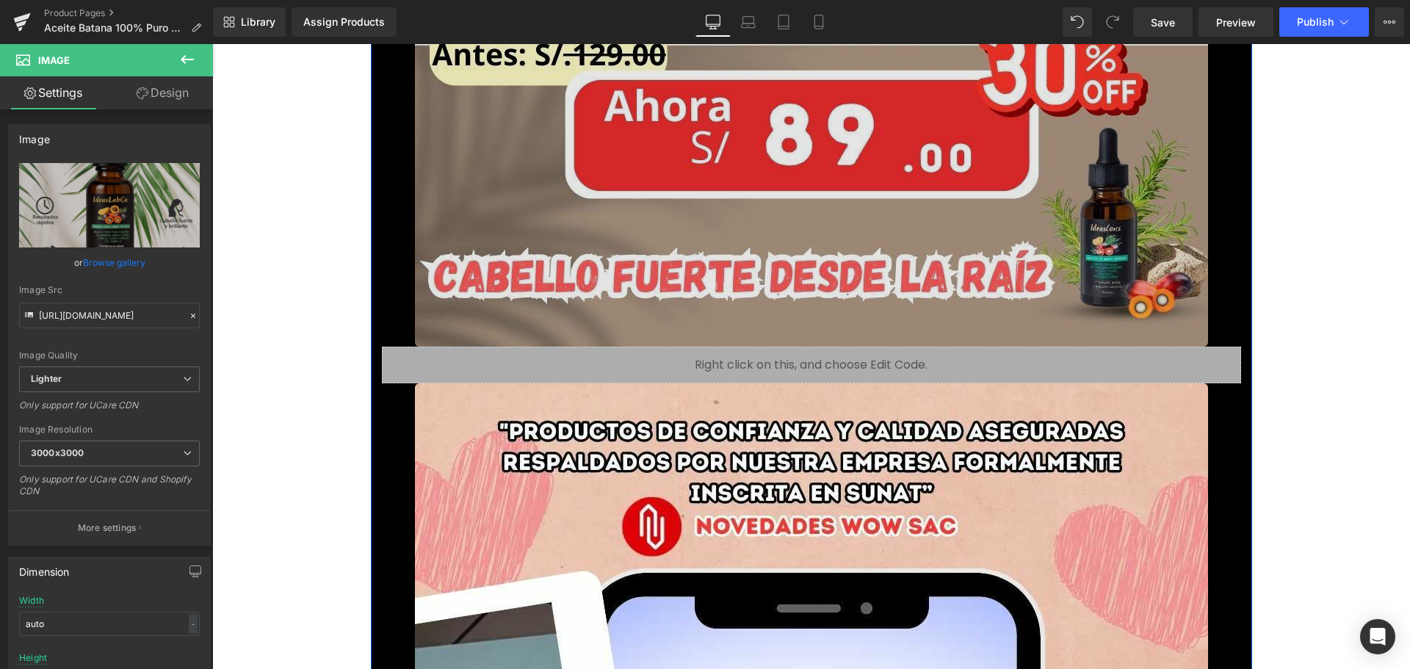
scroll to position [13364, 0]
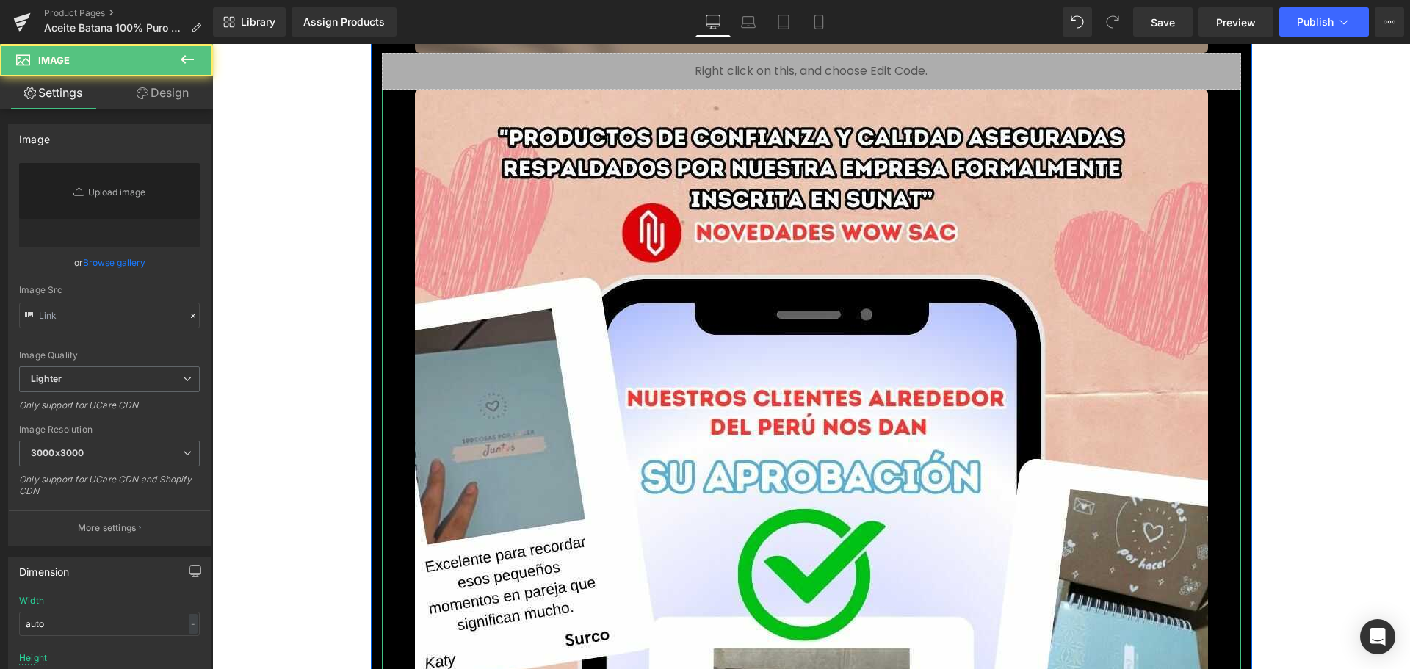
type input "[URL][DOMAIN_NAME]"
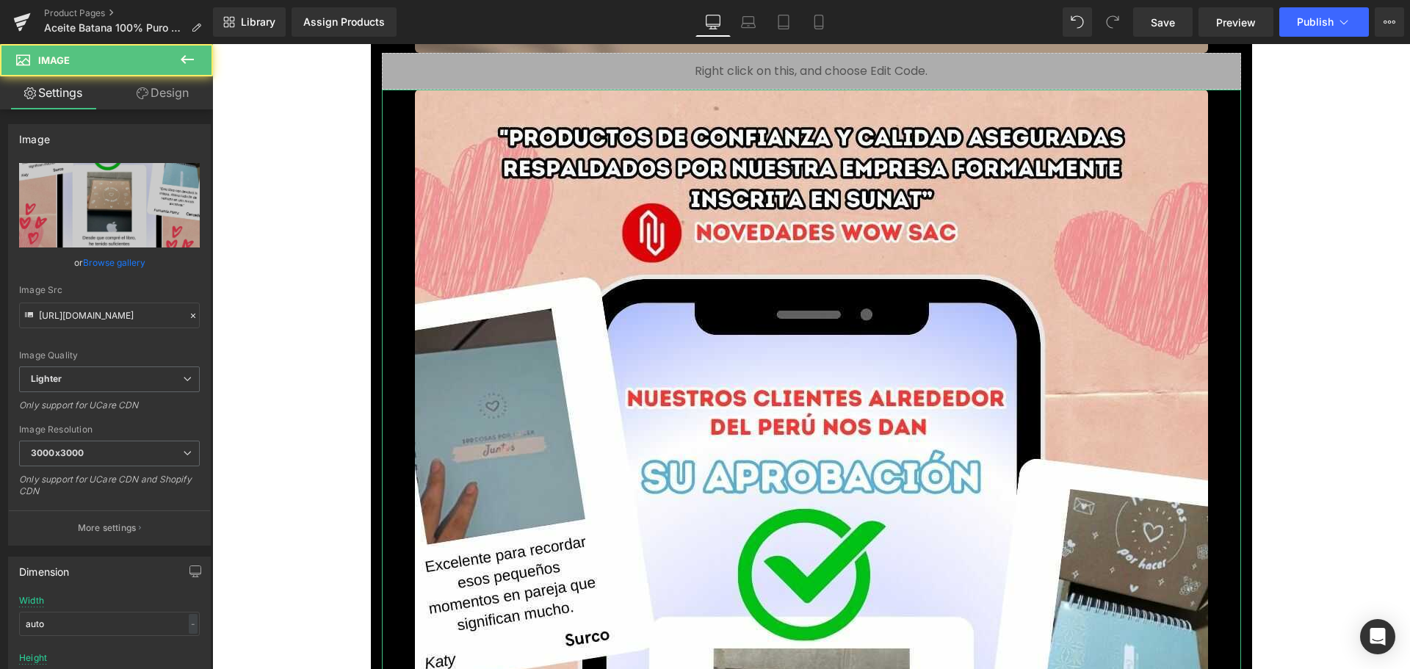
click at [138, 260] on link "Browse gallery" at bounding box center [114, 263] width 62 height 26
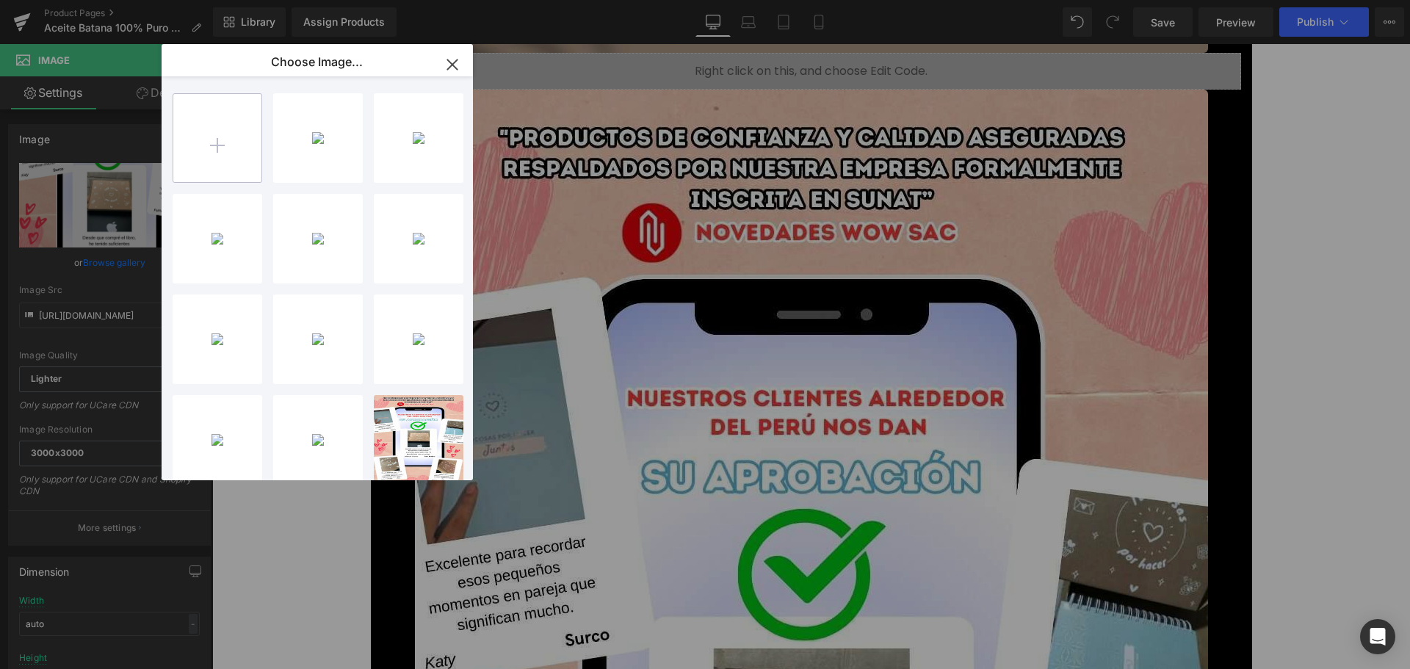
click at [192, 144] on input "file" at bounding box center [217, 138] width 88 height 88
type input "C:\fakepath\10.jpg"
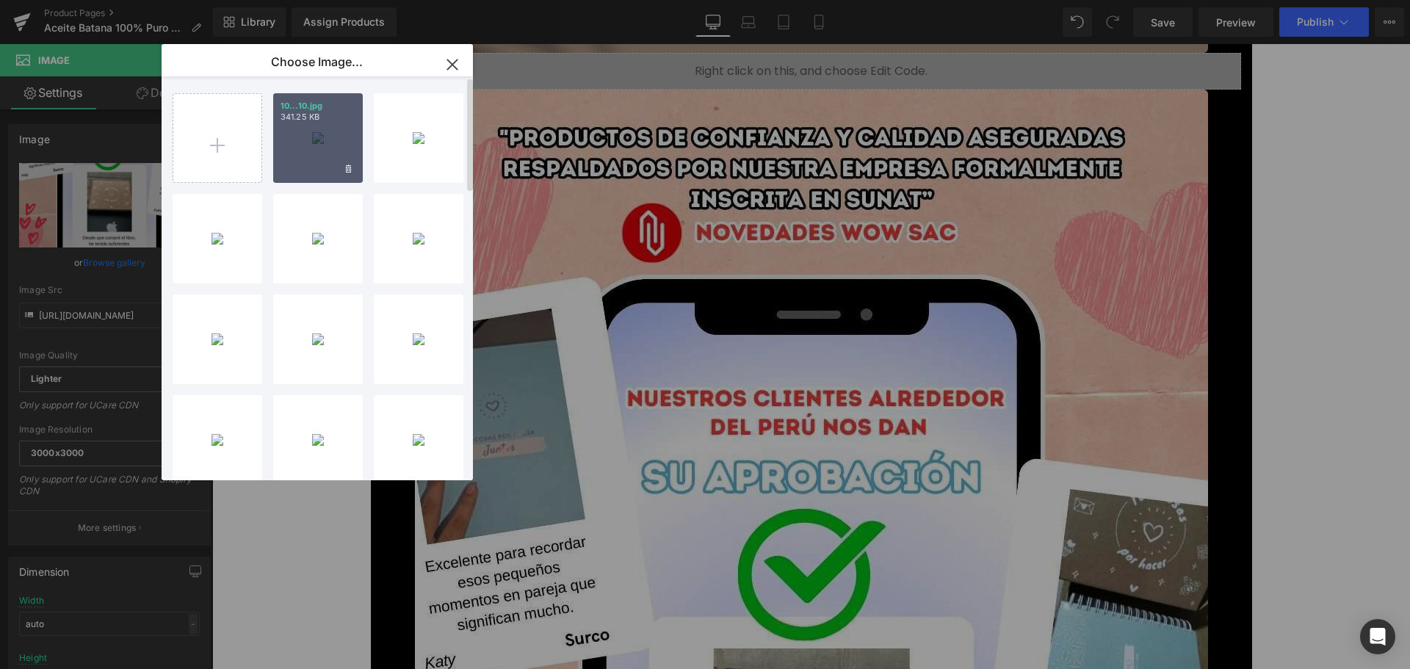
click at [311, 145] on div "10...10.jpg 341.25 KB" at bounding box center [318, 138] width 90 height 90
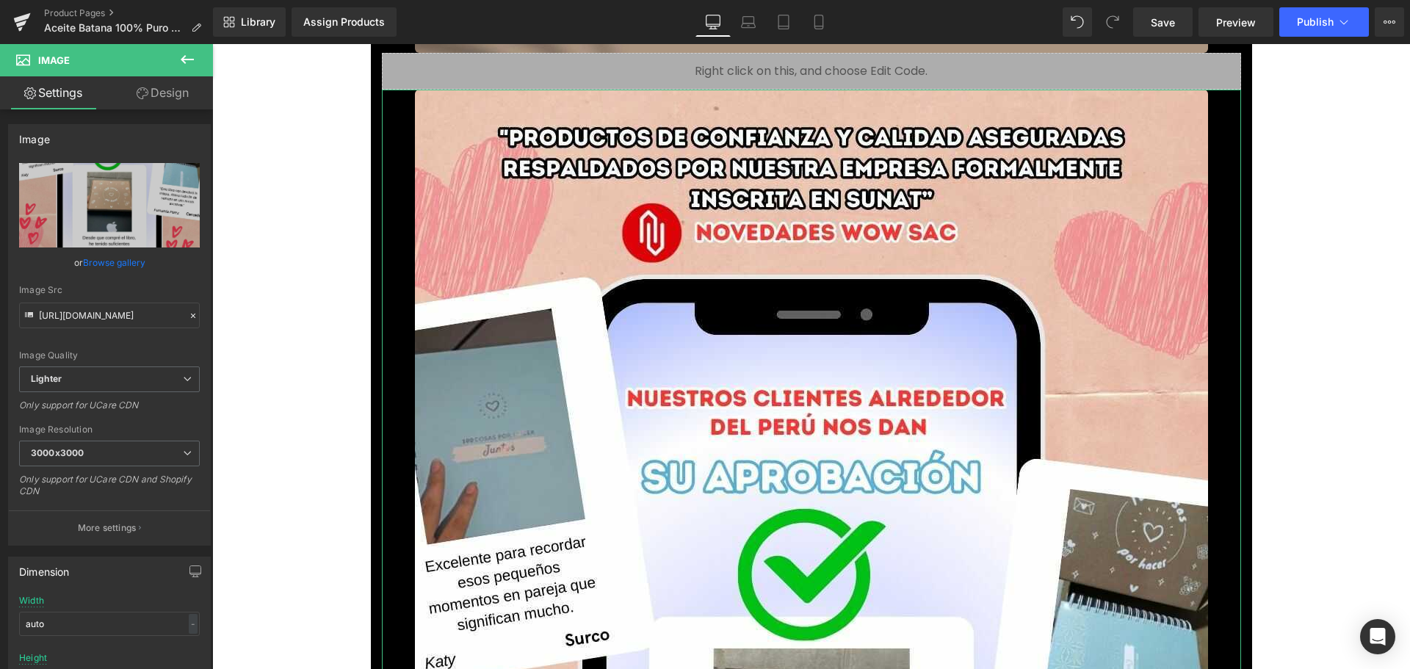
click at [116, 263] on link "Browse gallery" at bounding box center [114, 263] width 62 height 26
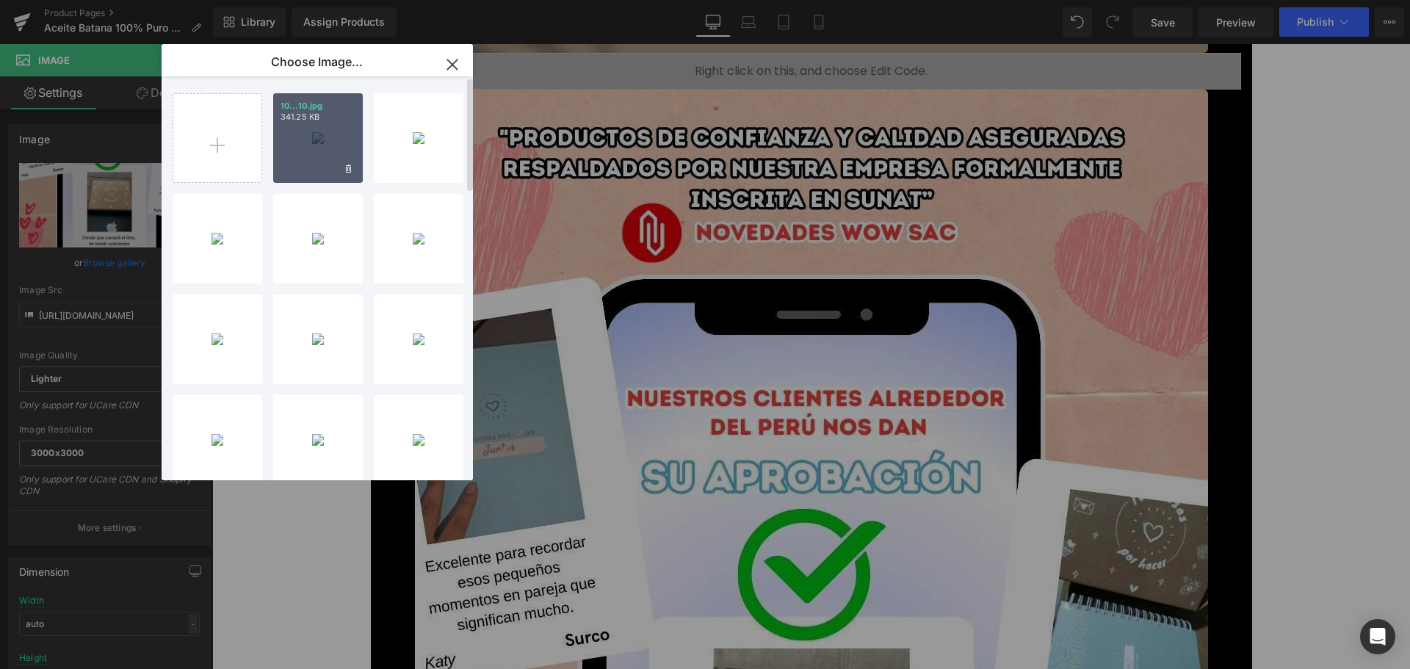
click at [313, 135] on div "10...10.jpg 341.25 KB" at bounding box center [318, 138] width 90 height 90
type input "[URL][DOMAIN_NAME]"
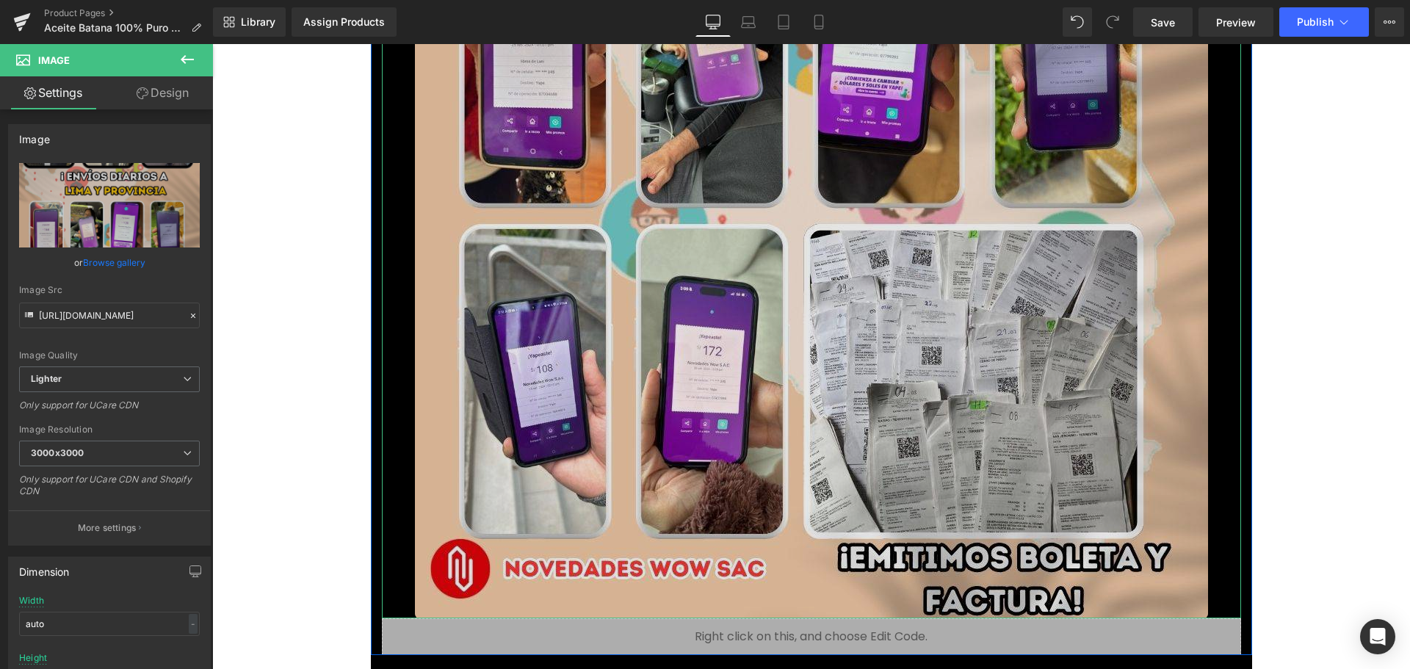
scroll to position [14484, 0]
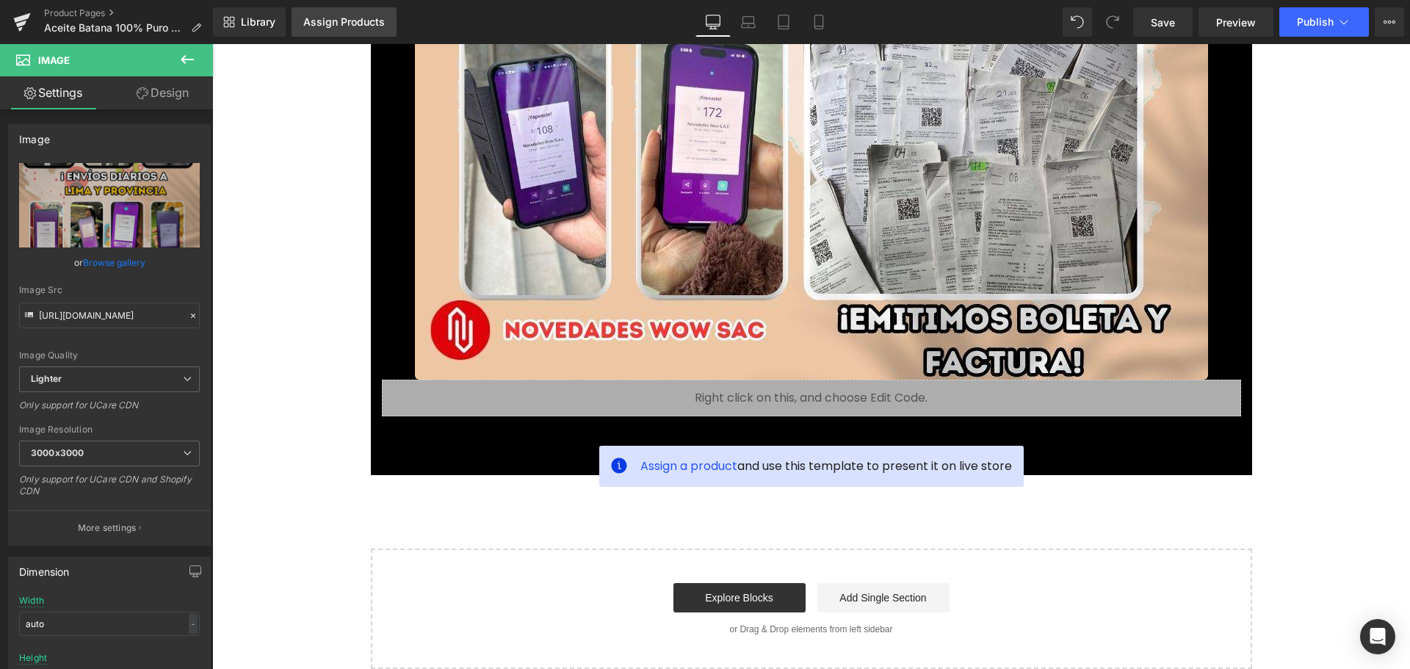
click at [333, 19] on div "Assign Products" at bounding box center [344, 22] width 82 height 12
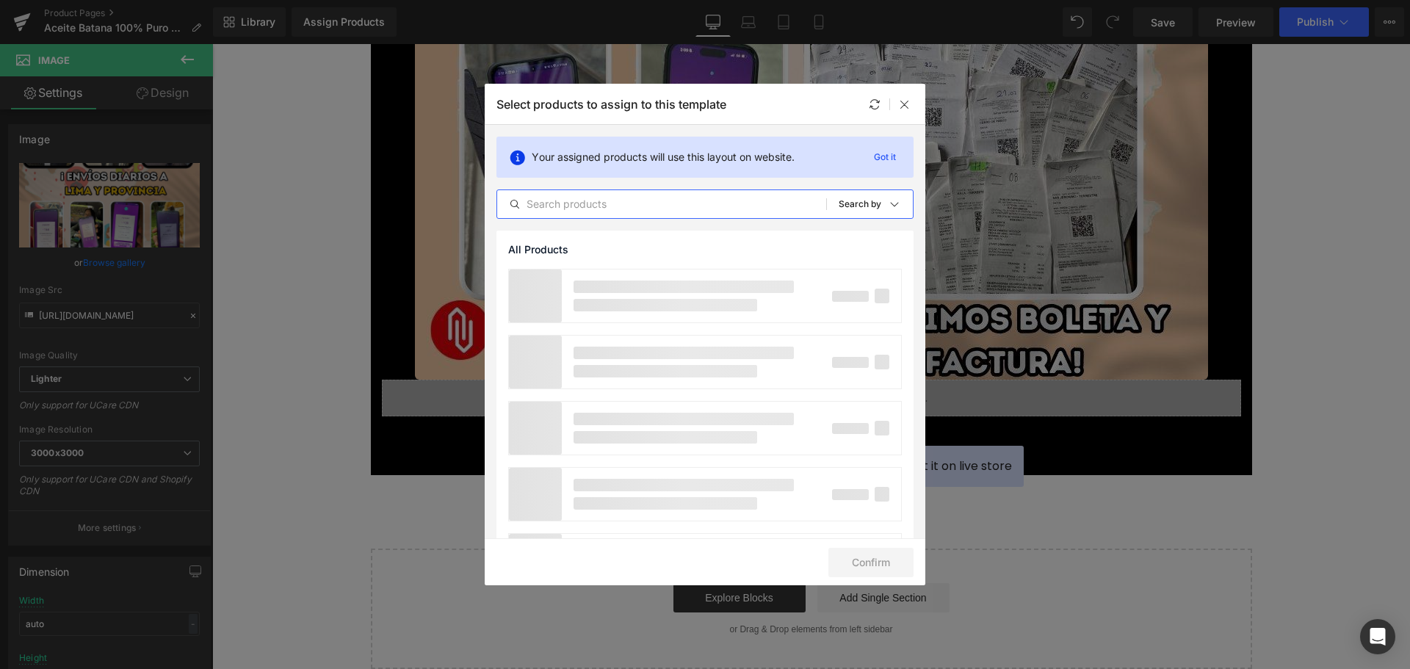
click at [623, 204] on input "text" at bounding box center [661, 204] width 329 height 18
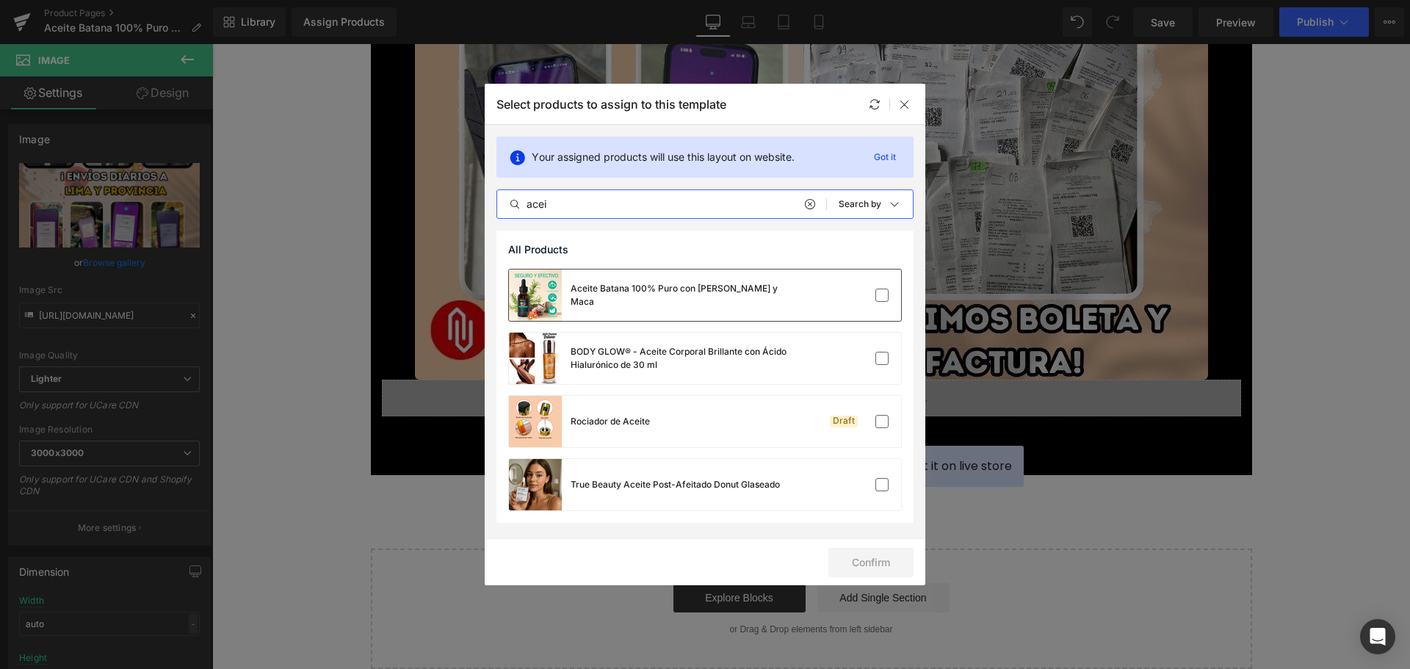
type input "acei"
click at [739, 295] on div "Aceite Batana 100% Puro con [PERSON_NAME] y Maca" at bounding box center [681, 295] width 220 height 26
click at [873, 565] on button "Confirm" at bounding box center [870, 562] width 85 height 29
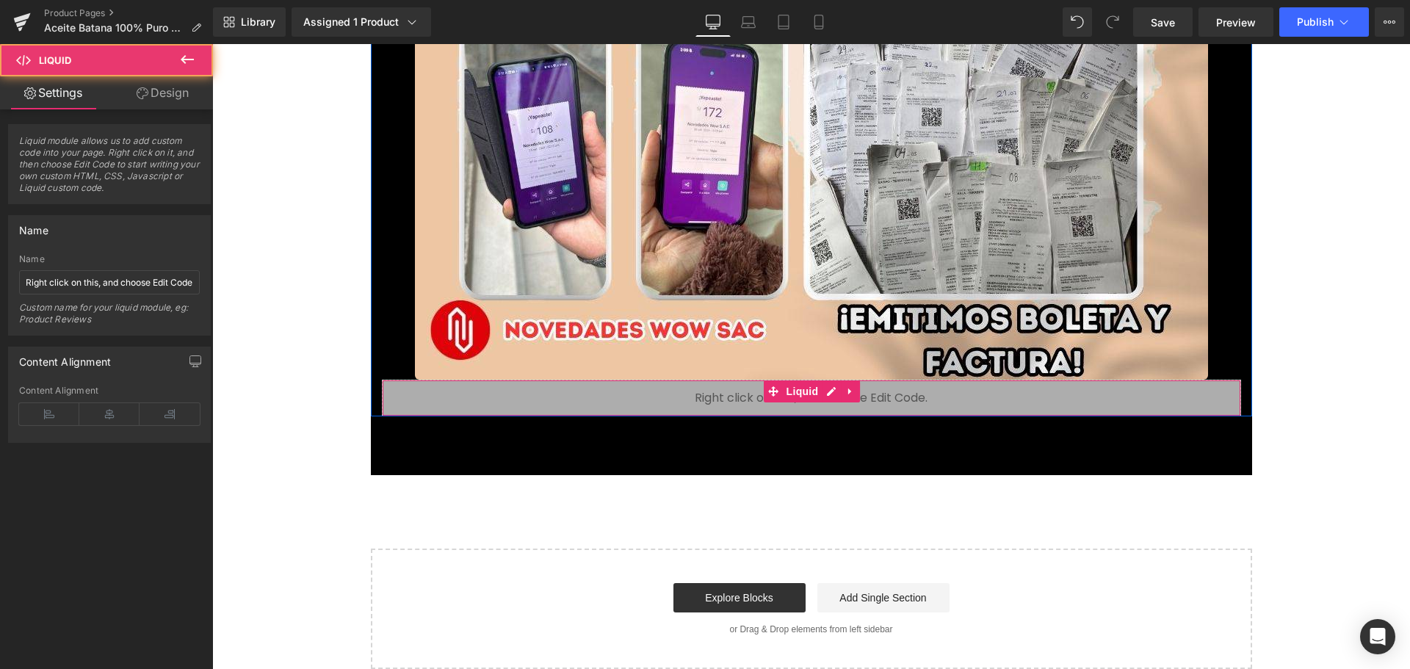
click at [736, 391] on div "Liquid" at bounding box center [811, 398] width 859 height 37
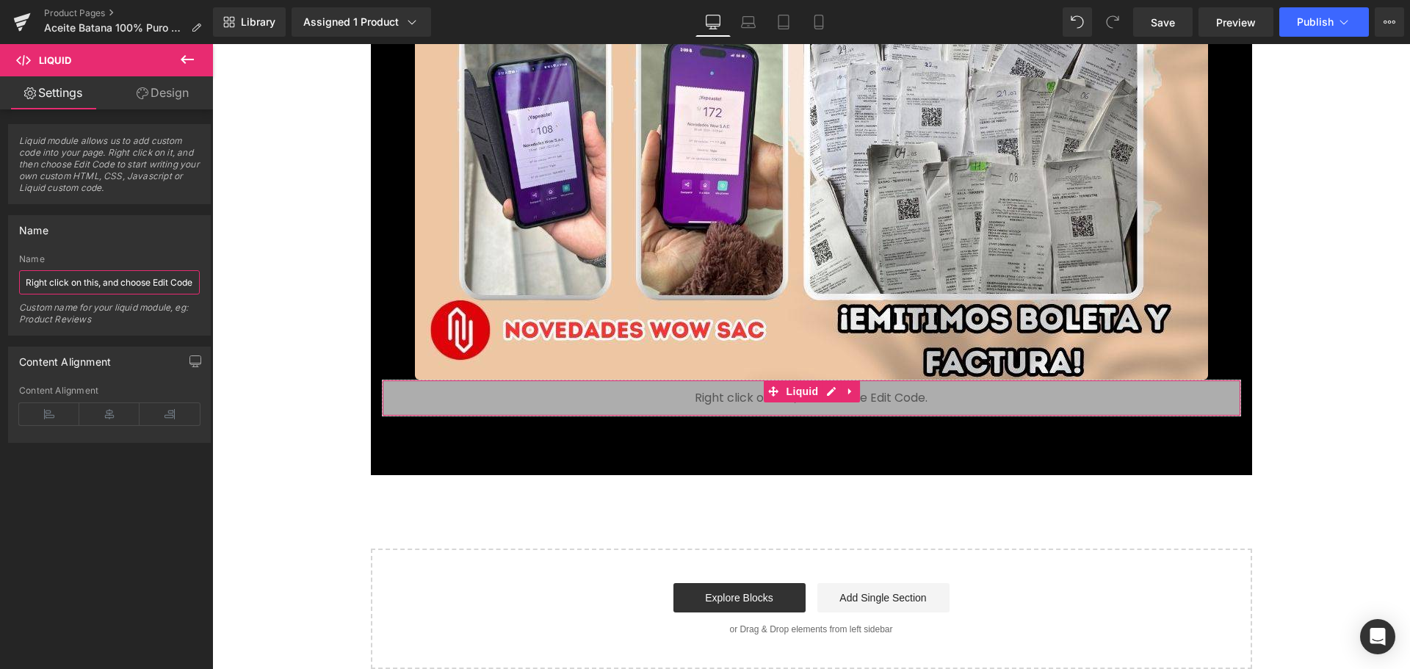
click at [170, 289] on input "Right click on this, and choose Edit Code." at bounding box center [109, 282] width 181 height 24
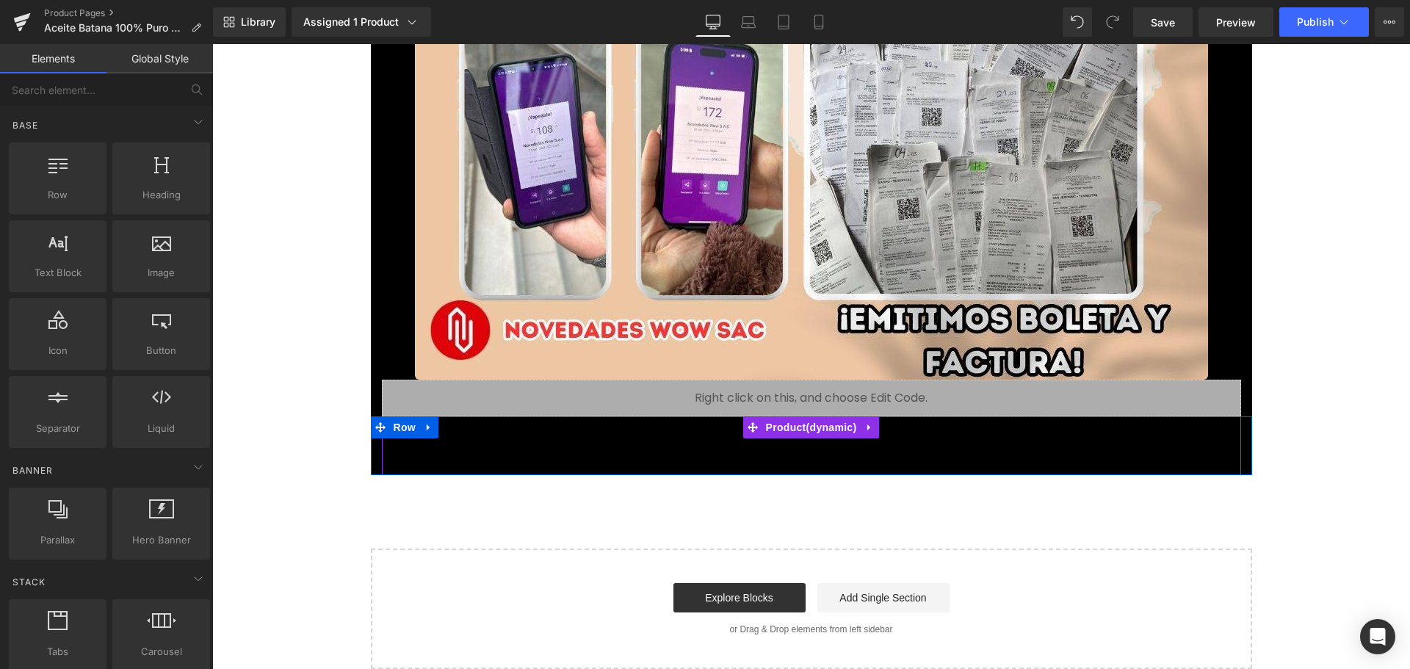
click at [899, 461] on div "Add To Cart (P) Cart Button" at bounding box center [811, 456] width 844 height 37
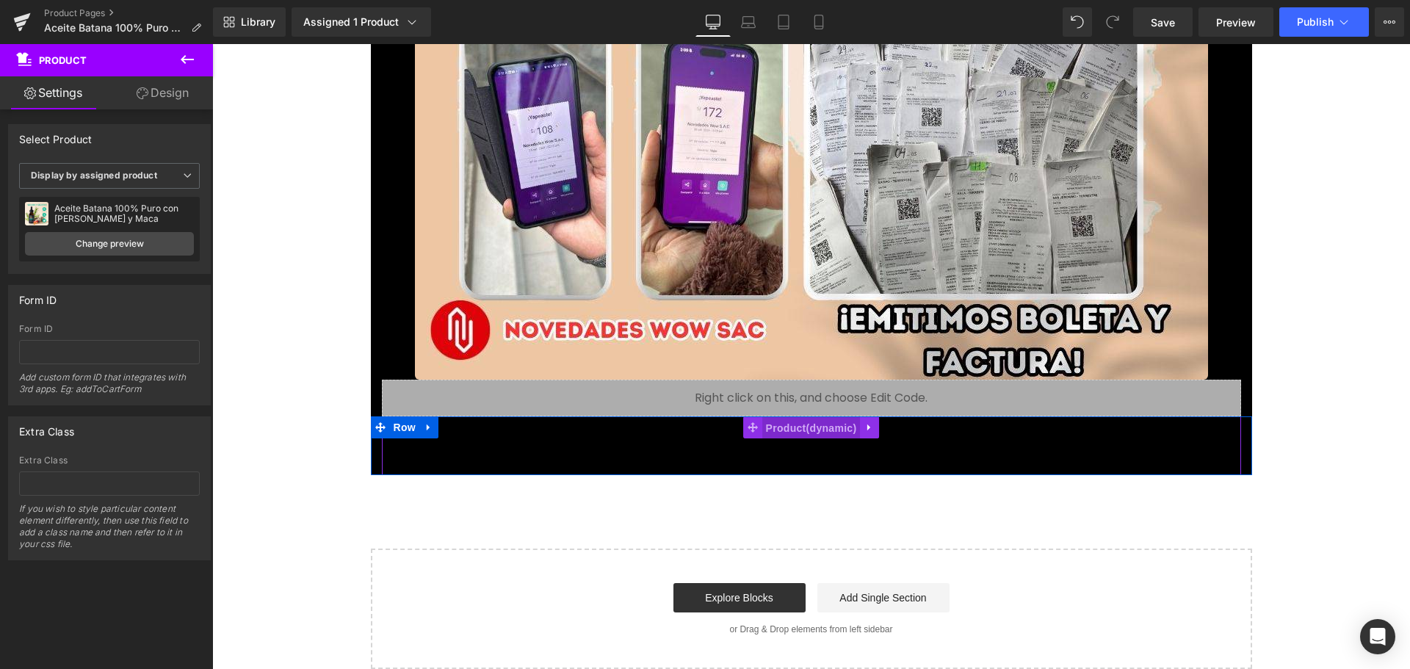
click at [833, 428] on span "Product" at bounding box center [811, 428] width 98 height 22
click at [153, 177] on b "Display by assigned product" at bounding box center [94, 175] width 126 height 11
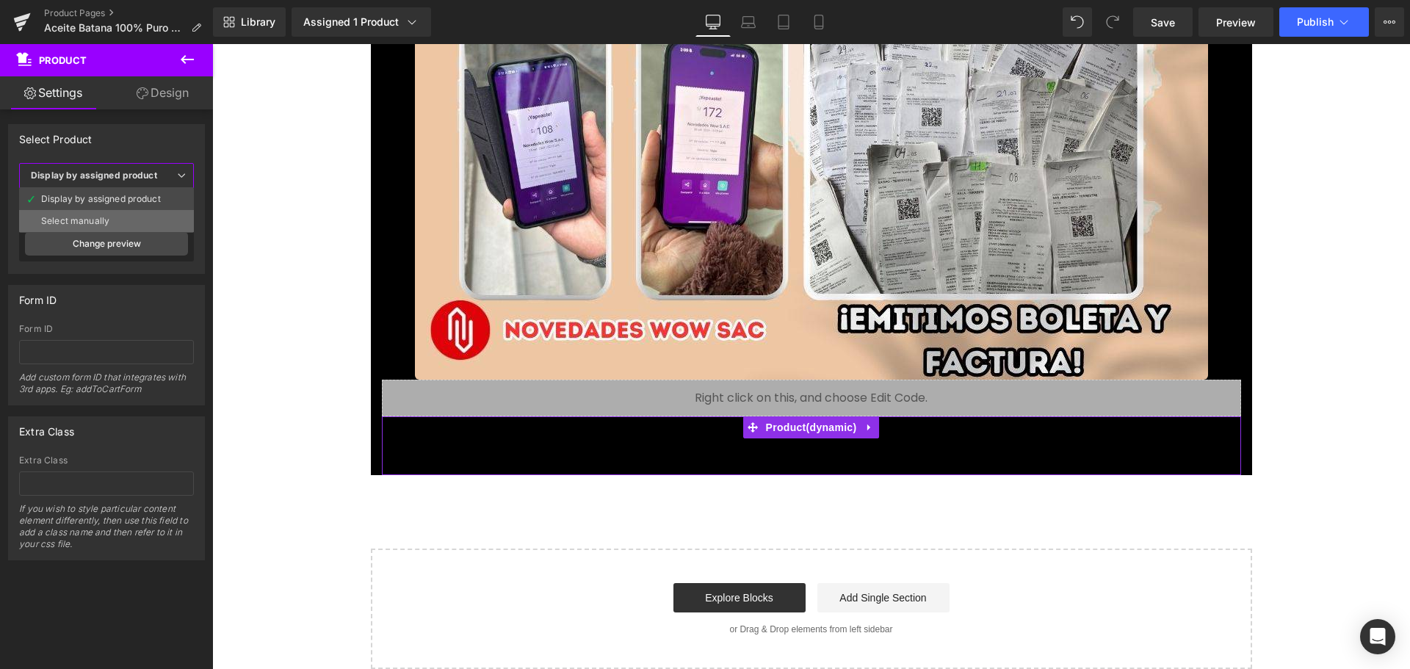
click at [160, 215] on li "Select manually" at bounding box center [106, 221] width 175 height 22
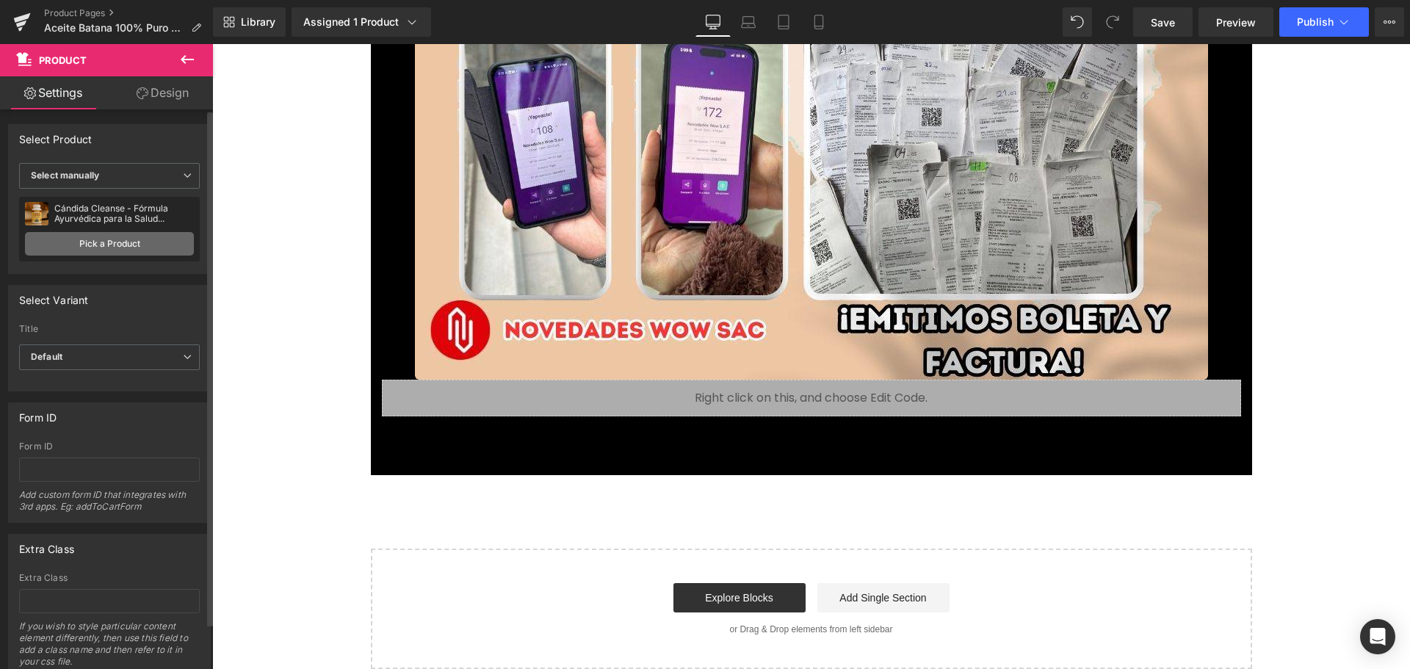
click at [156, 241] on link "Pick a Product" at bounding box center [109, 243] width 169 height 23
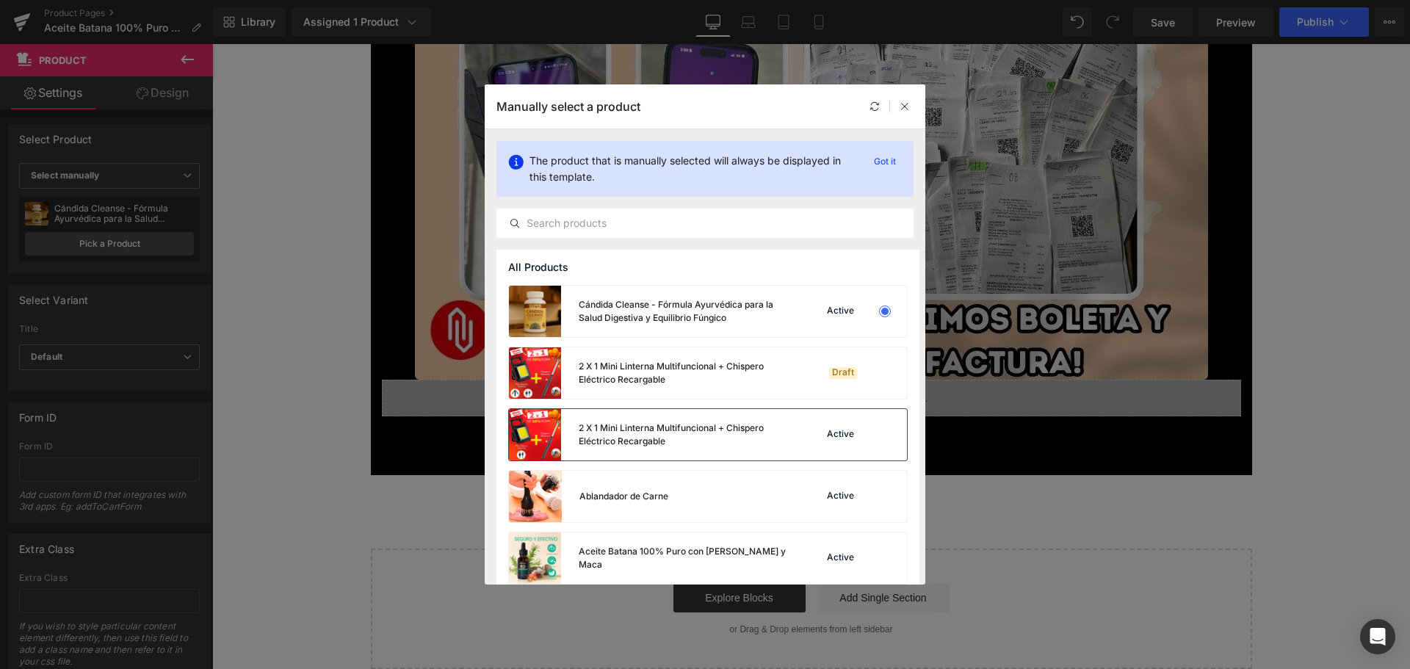
scroll to position [147, 0]
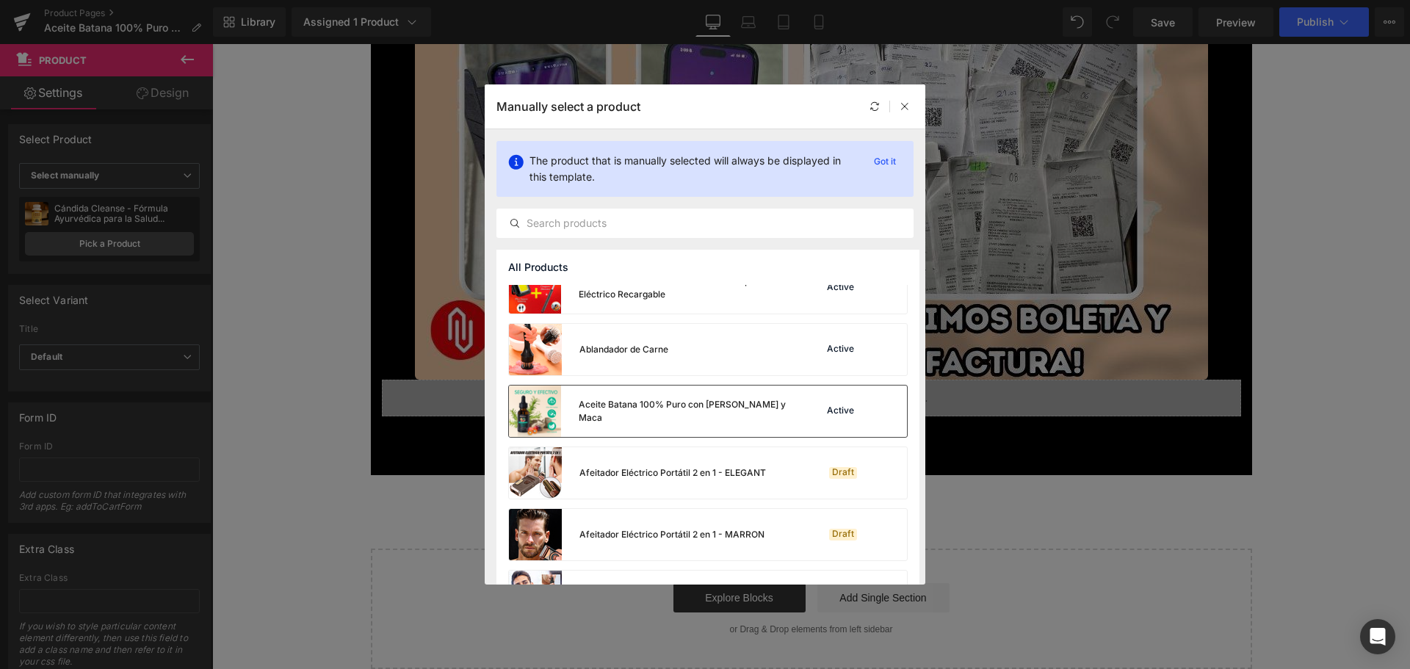
click at [778, 400] on div "Aceite Batana 100% Puro con [PERSON_NAME] y Maca Active" at bounding box center [708, 411] width 398 height 51
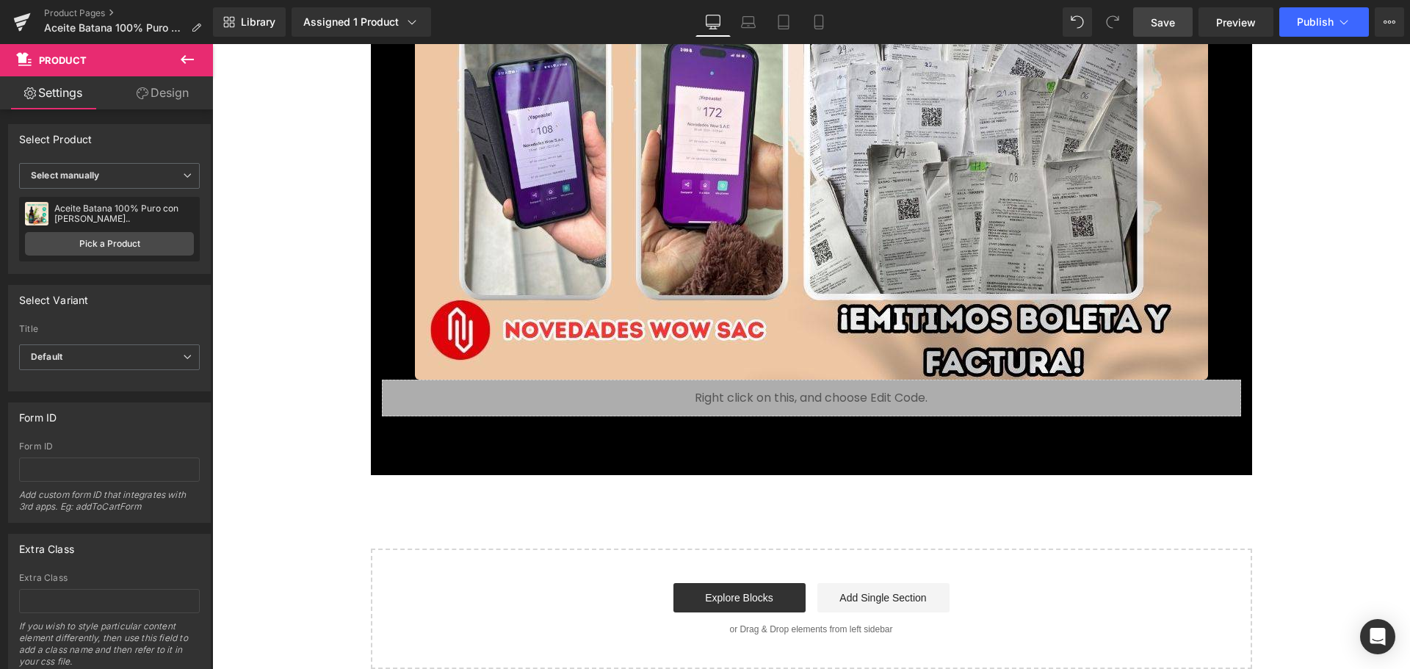
click at [1181, 19] on link "Save" at bounding box center [1162, 21] width 59 height 29
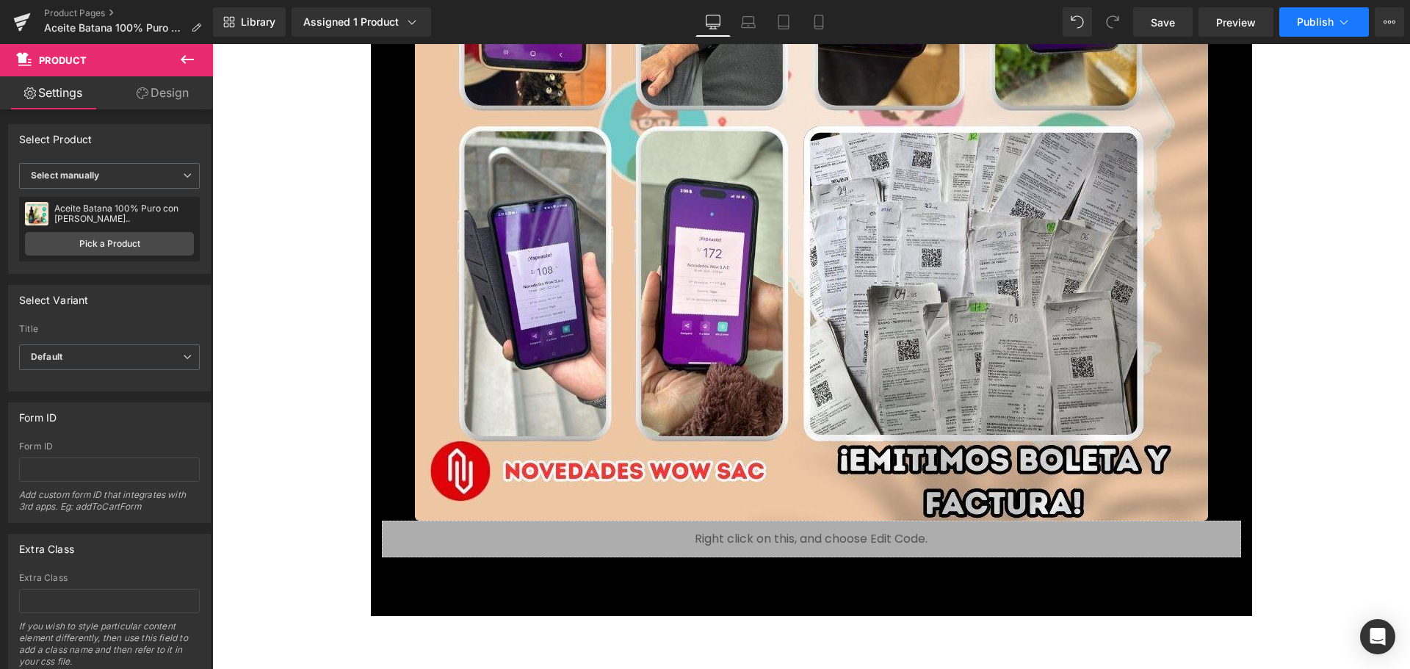
scroll to position [14337, 0]
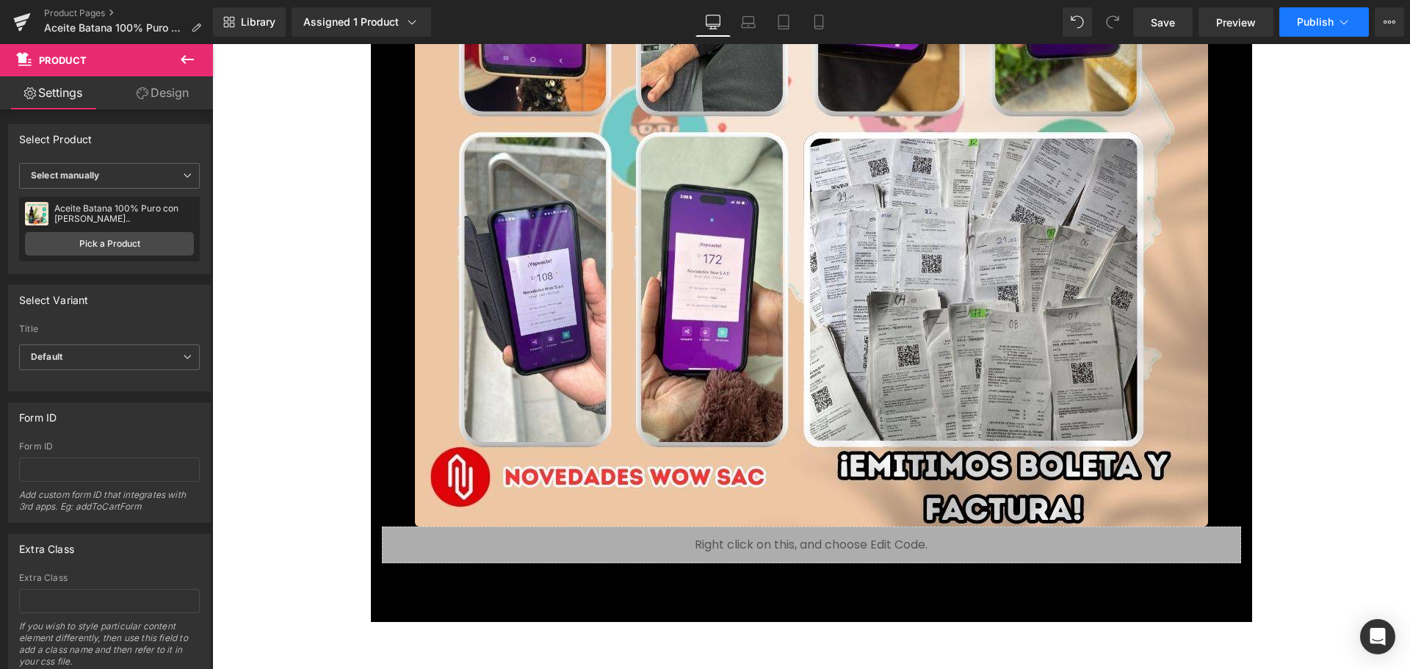
click at [1310, 23] on span "Publish" at bounding box center [1315, 22] width 37 height 12
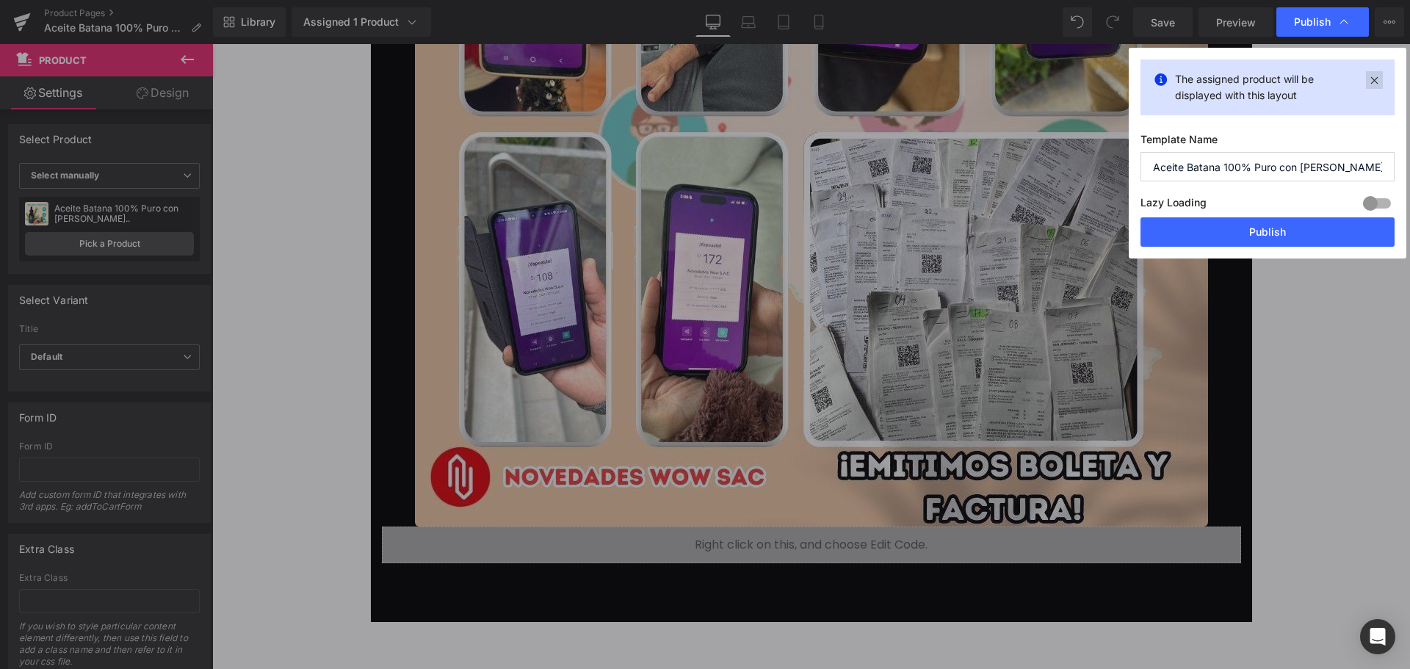
click at [1379, 80] on icon at bounding box center [1374, 80] width 17 height 18
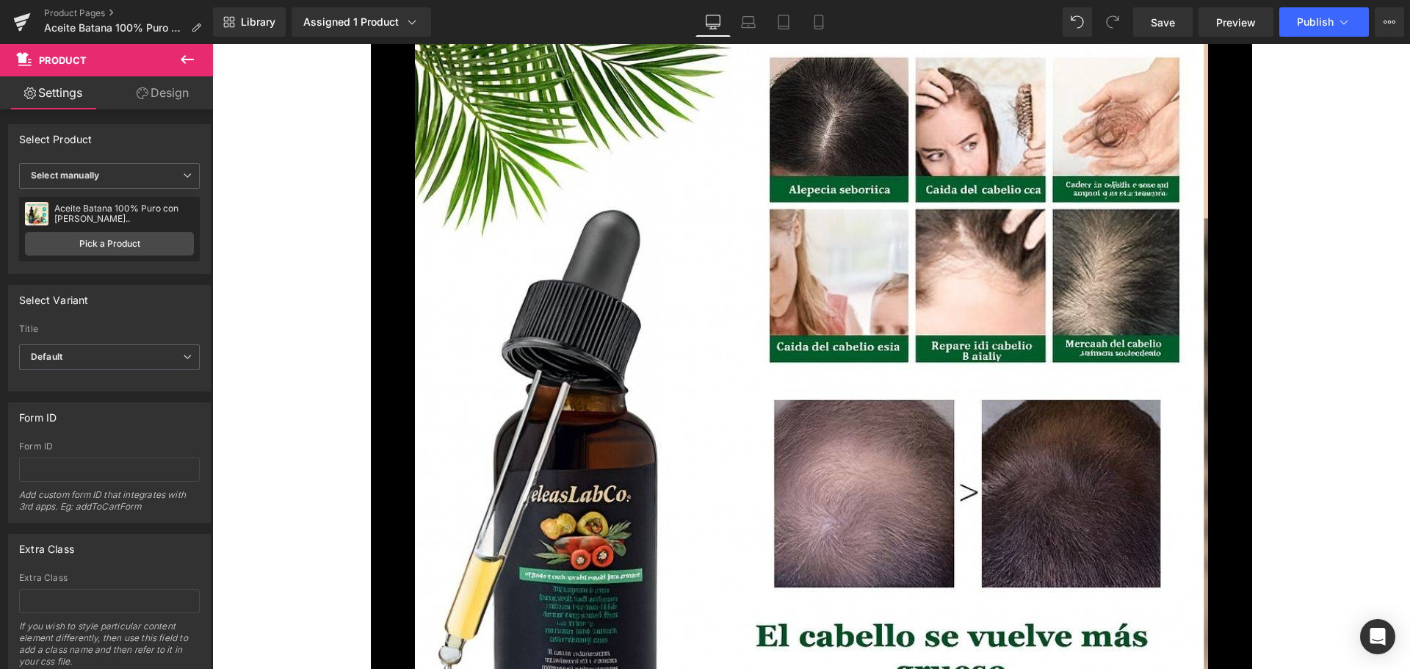
scroll to position [6407, 0]
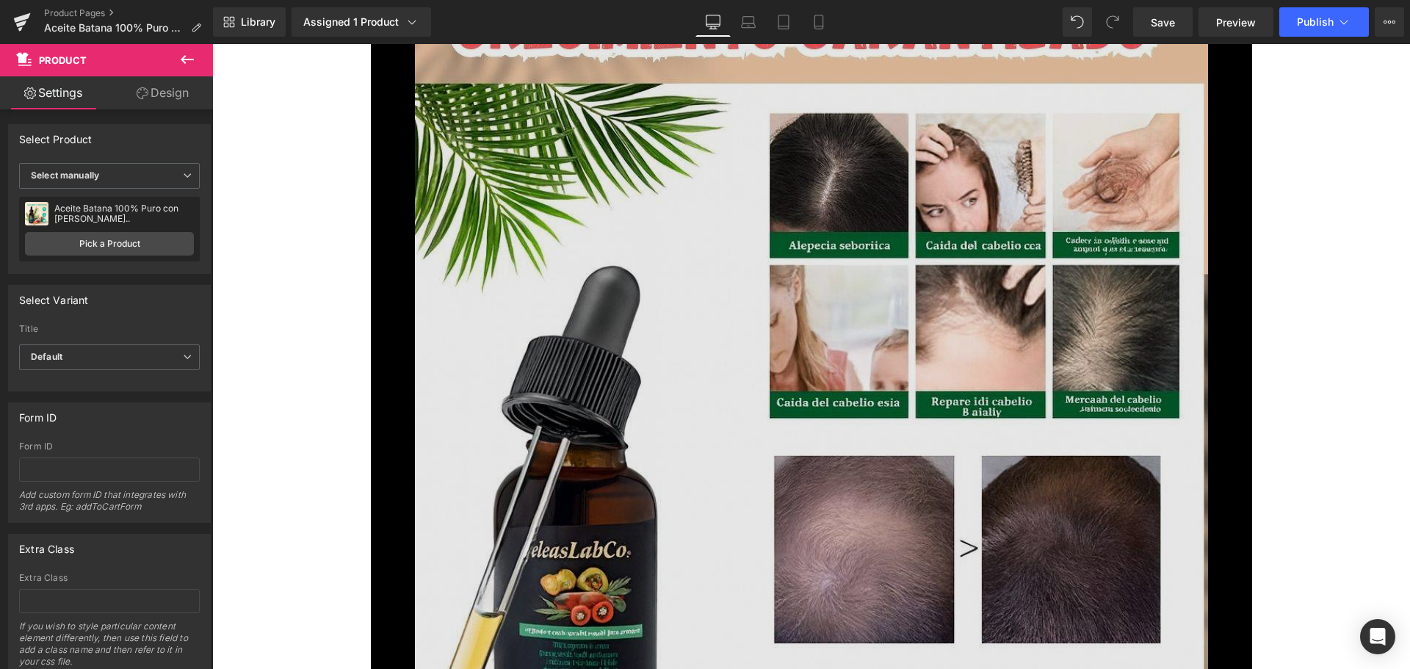
click at [612, 256] on img at bounding box center [811, 519] width 793 height 1410
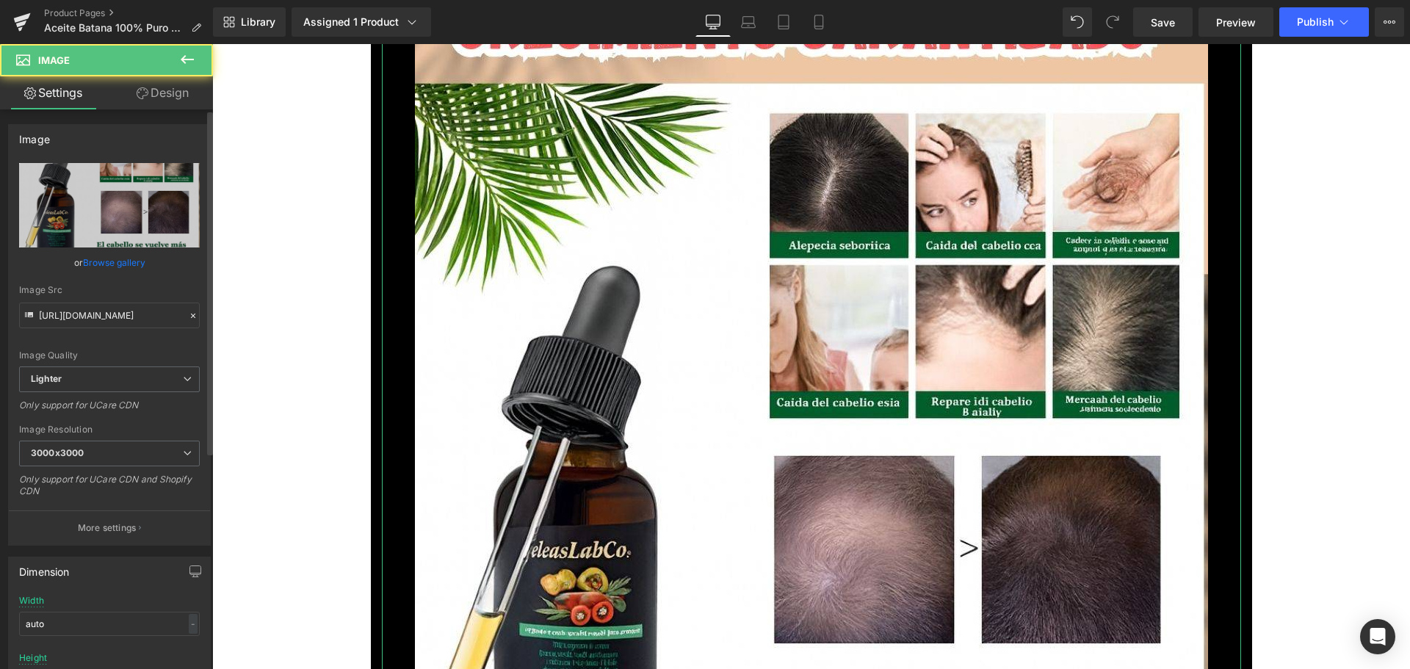
click at [121, 256] on link "Browse gallery" at bounding box center [114, 263] width 62 height 26
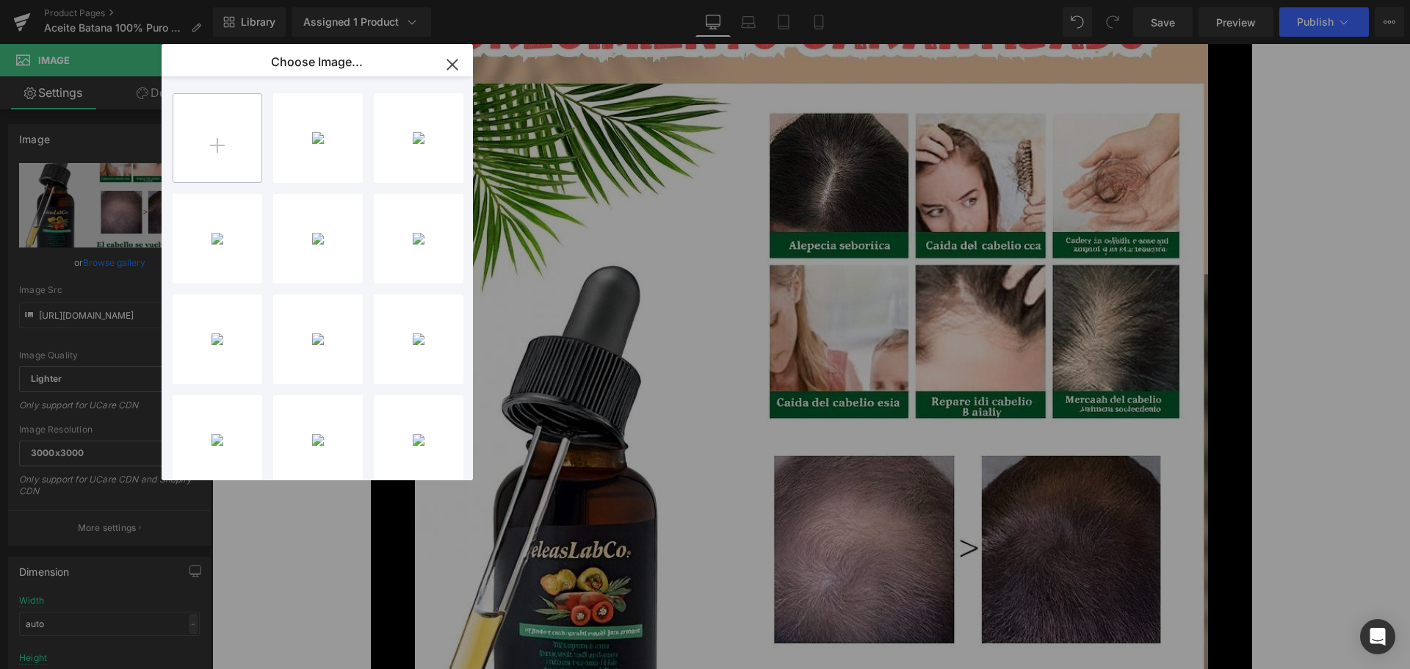
click at [224, 139] on input "file" at bounding box center [217, 138] width 88 height 88
type input "C:\fakepath\5.jpg"
click at [316, 134] on div "5...5.jpg 301.39 KB" at bounding box center [318, 138] width 90 height 90
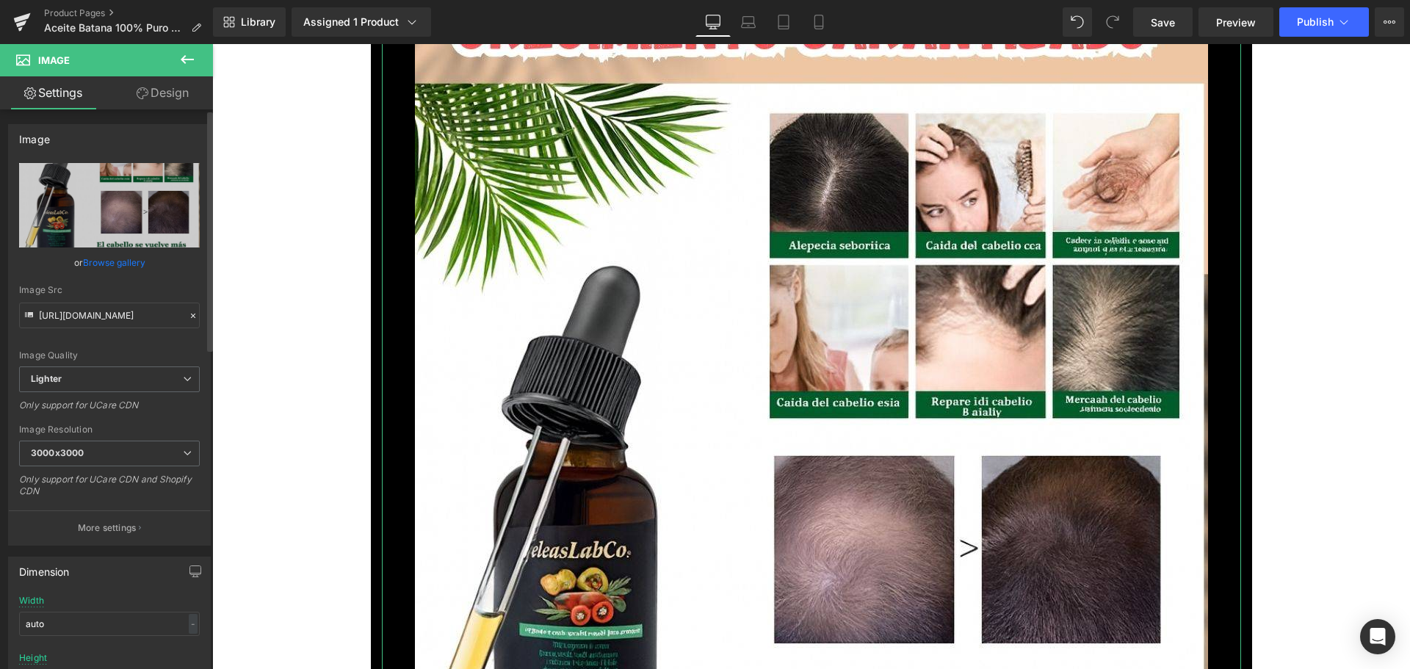
click at [107, 263] on link "Browse gallery" at bounding box center [114, 263] width 62 height 26
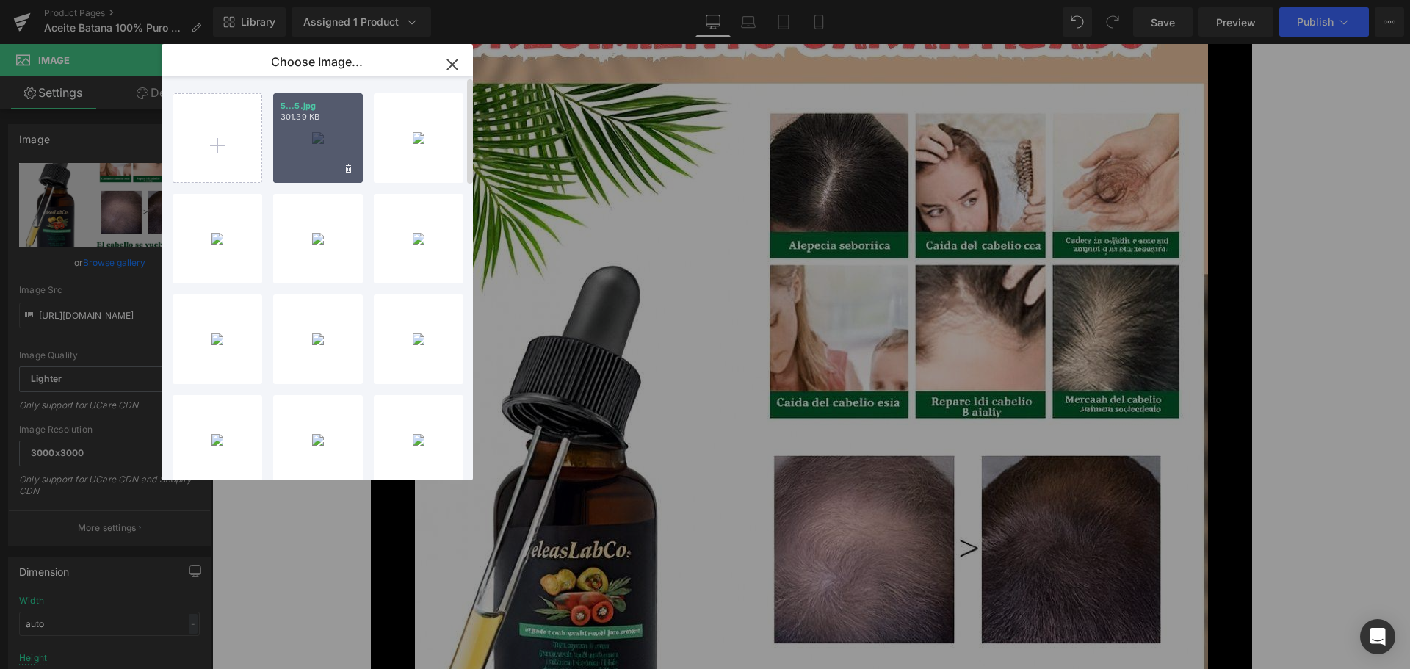
click at [328, 133] on div "5...5.jpg 301.39 KB" at bounding box center [318, 138] width 90 height 90
type input "[URL][DOMAIN_NAME]"
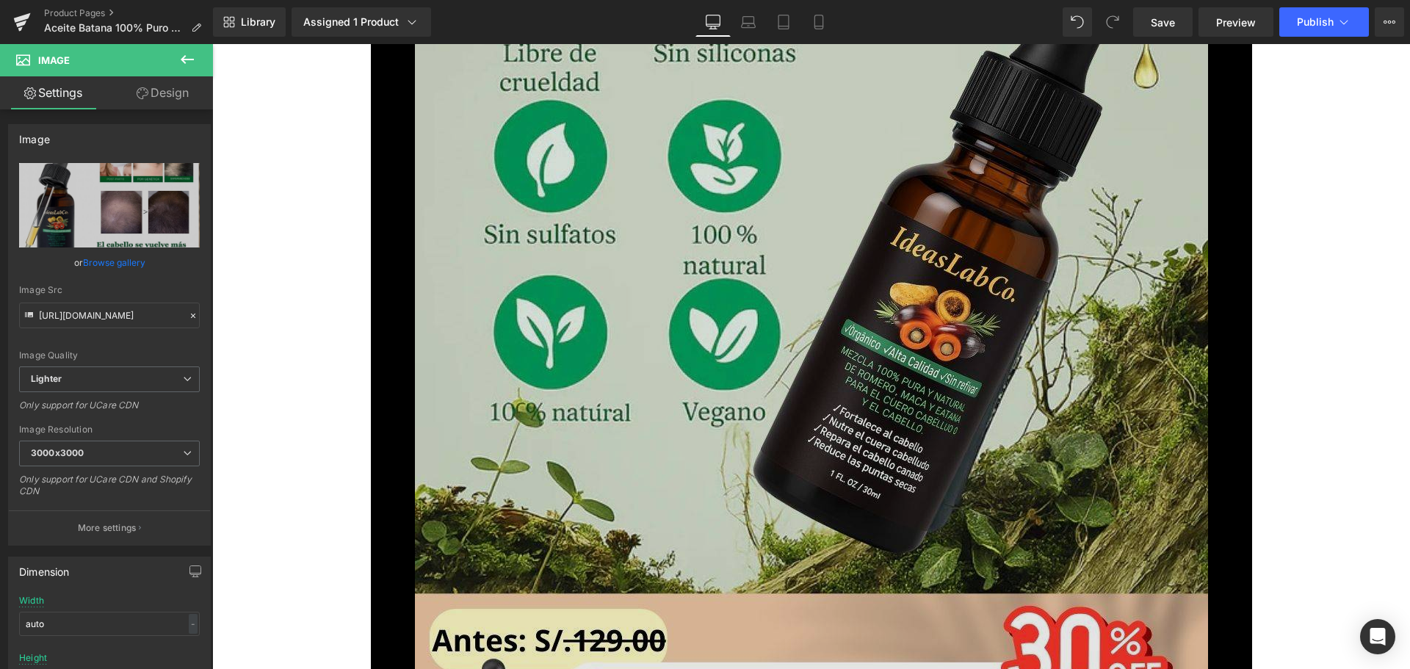
scroll to position [8022, 0]
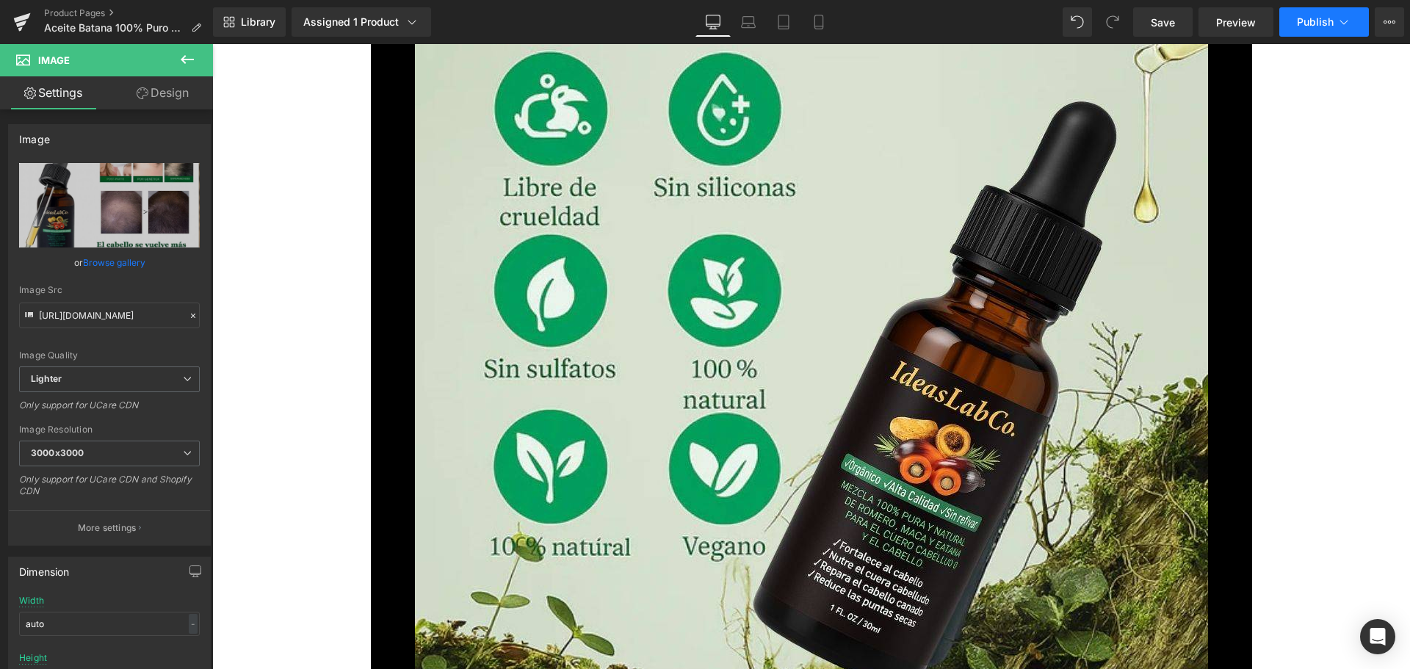
click at [1333, 30] on button "Publish" at bounding box center [1324, 21] width 90 height 29
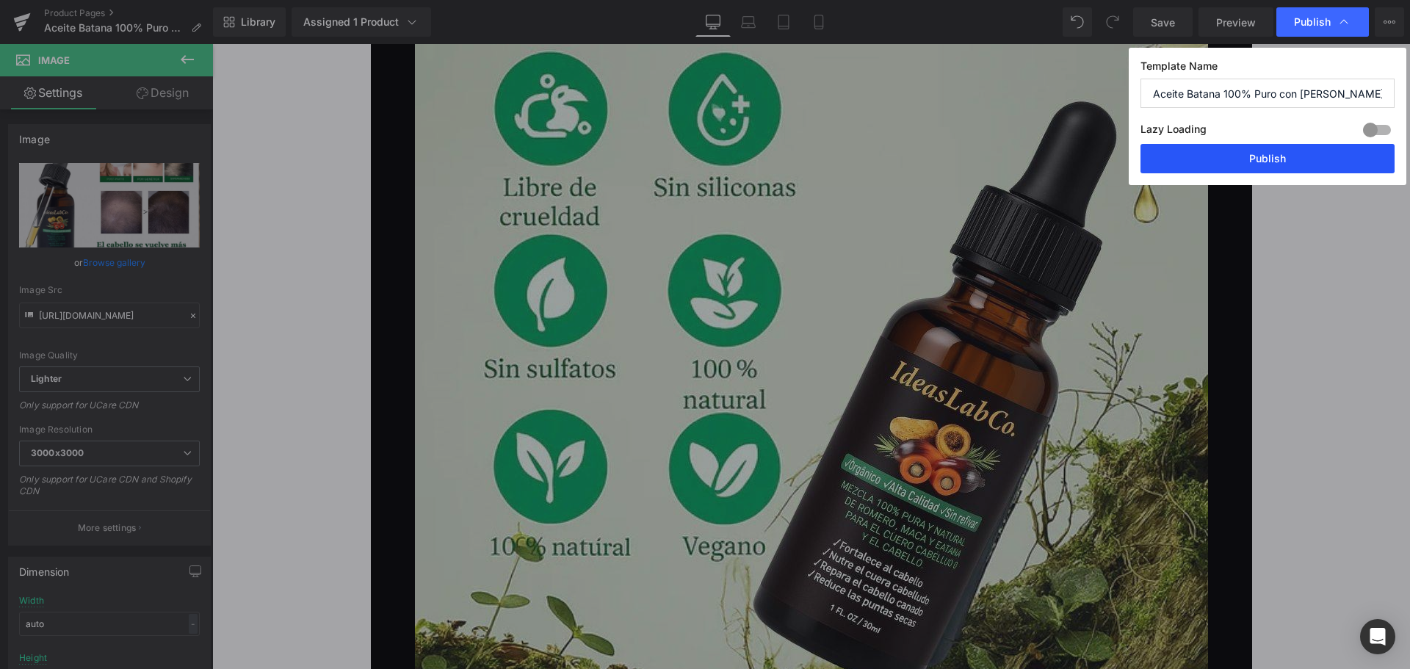
click at [1322, 159] on button "Publish" at bounding box center [1267, 158] width 254 height 29
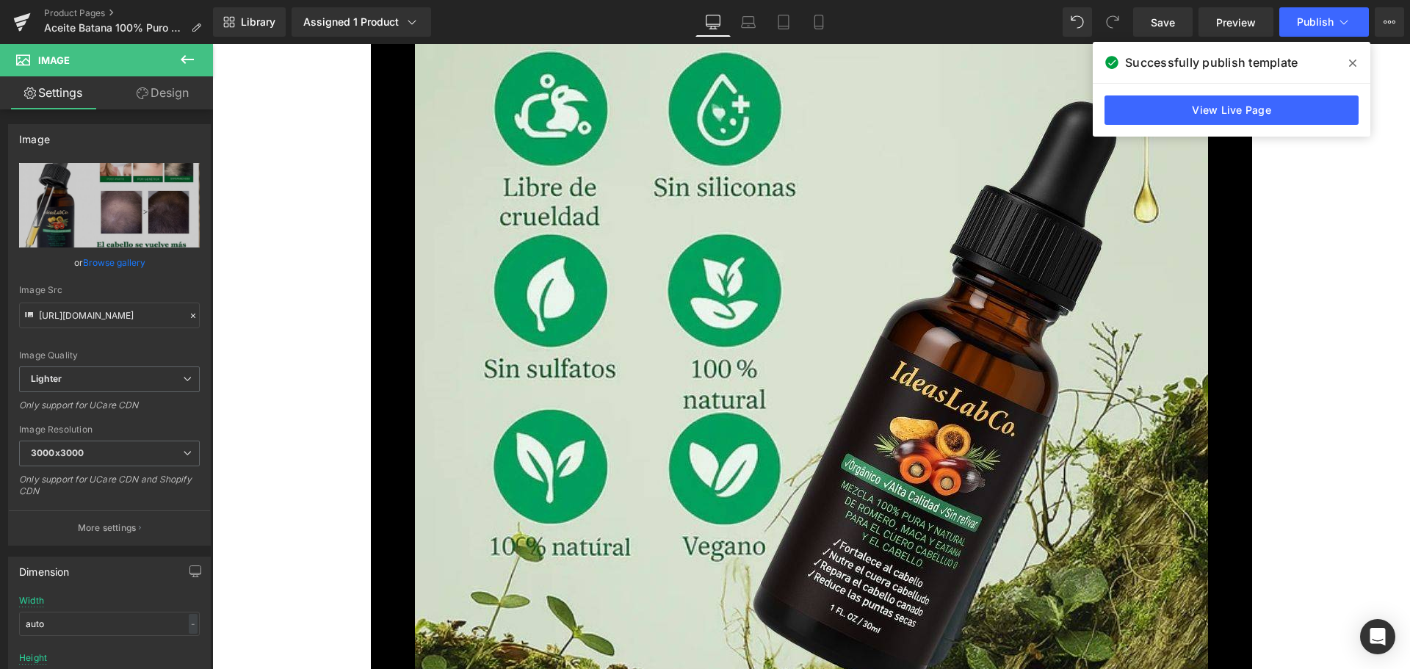
click at [1351, 59] on icon at bounding box center [1352, 63] width 7 height 12
